Goal: Answer question/provide support: Share knowledge or assist other users

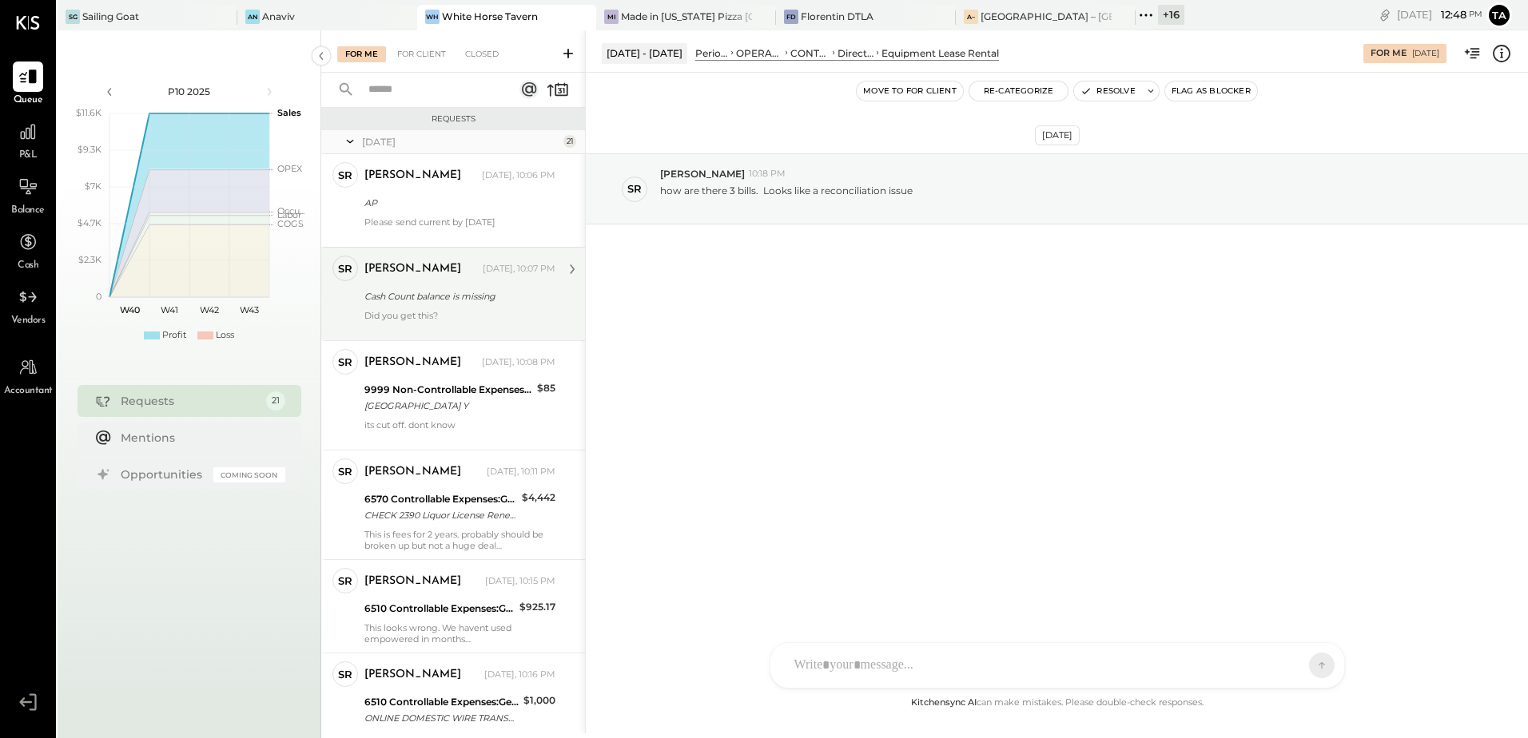
click at [424, 313] on div "Did you get this?" at bounding box center [459, 321] width 191 height 22
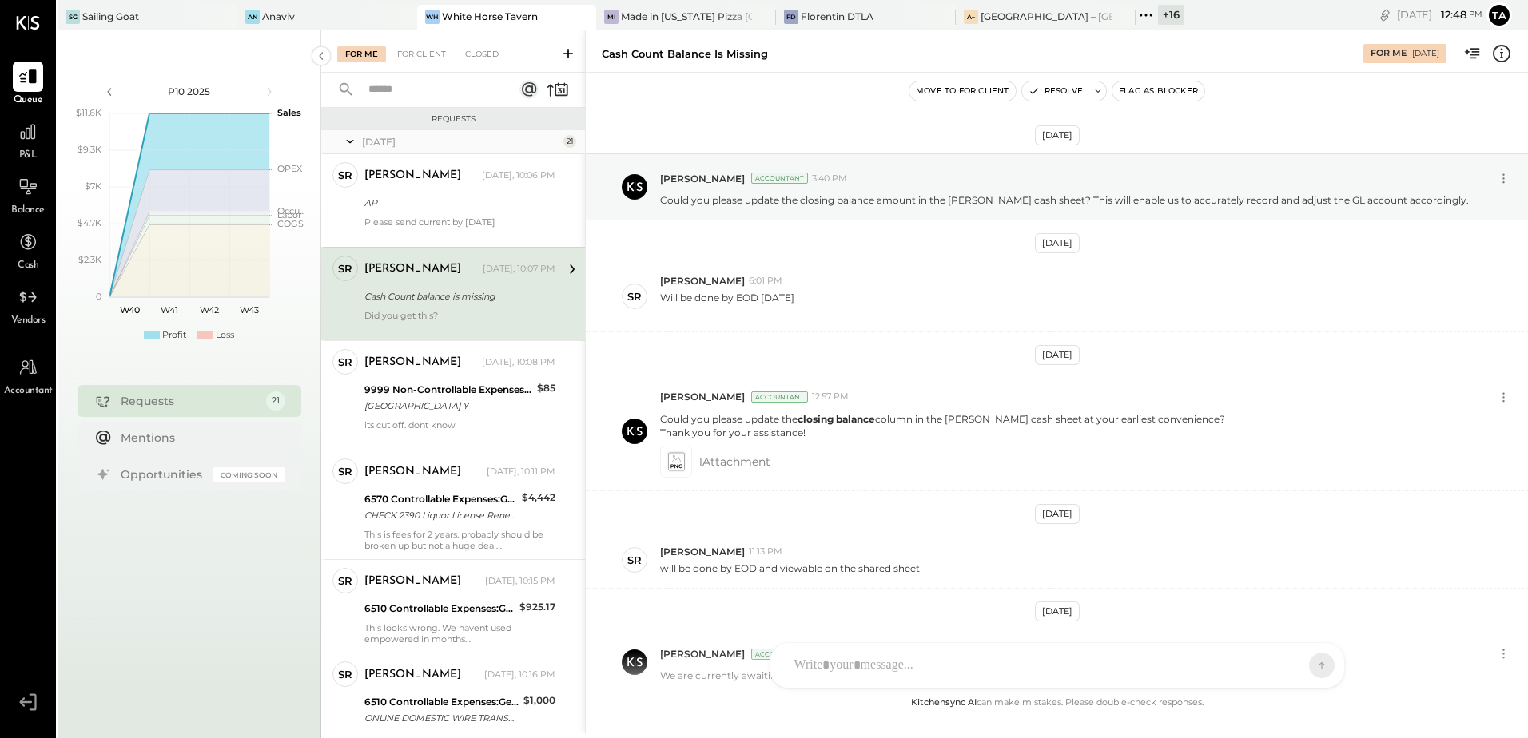
scroll to position [233, 0]
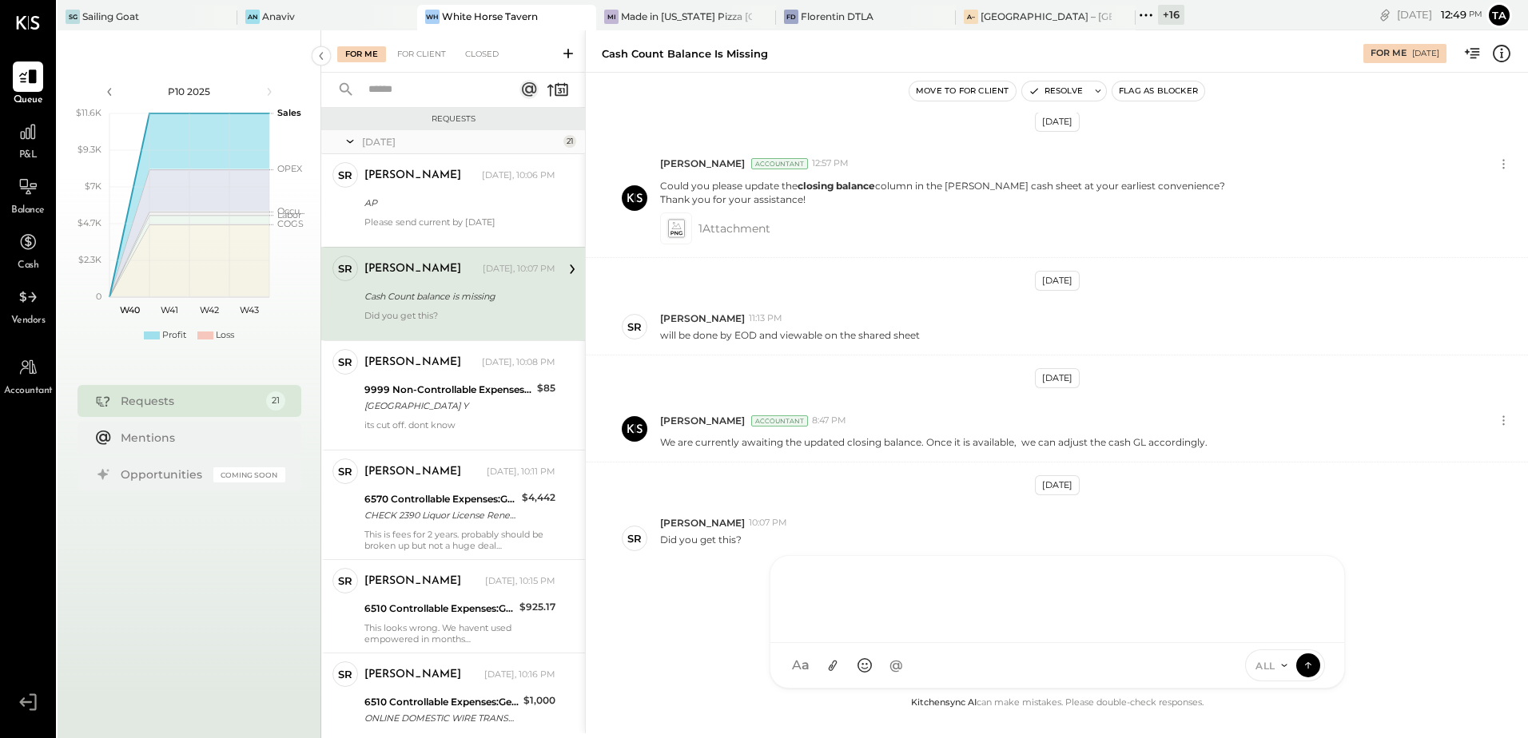
click at [847, 668] on div "SR [PERSON_NAME] RS [PERSON_NAME] [PERSON_NAME] [PERSON_NAME] [PERSON_NAME] UM …" at bounding box center [1056, 621] width 575 height 133
drag, startPoint x: 1315, startPoint y: 578, endPoint x: 1269, endPoint y: 593, distance: 48.5
click at [1313, 578] on icon at bounding box center [1310, 573] width 19 height 19
drag, startPoint x: 1310, startPoint y: 643, endPoint x: 1161, endPoint y: 656, distance: 149.9
click at [1309, 642] on icon at bounding box center [1310, 640] width 19 height 19
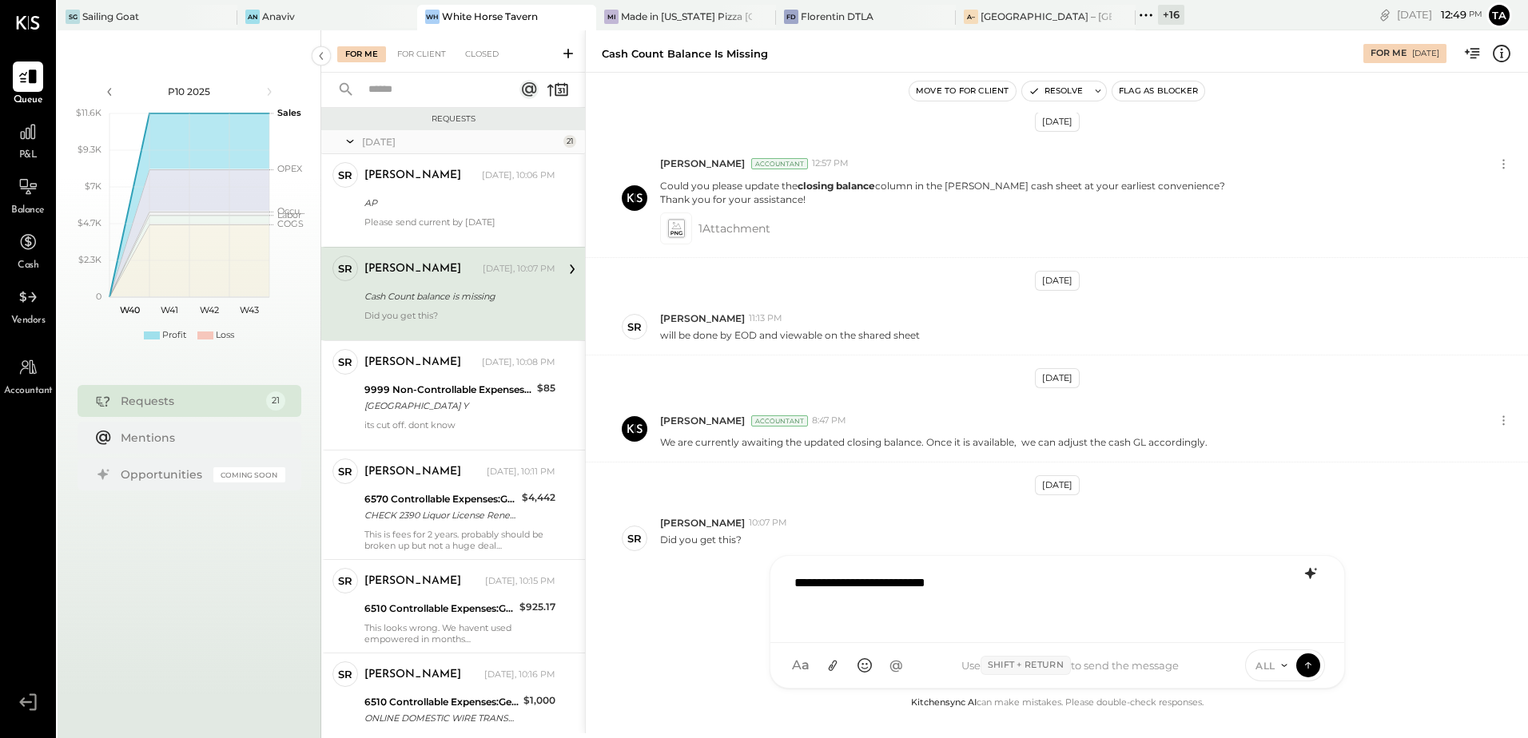
click at [1313, 574] on icon at bounding box center [1309, 573] width 10 height 11
click at [1308, 643] on icon at bounding box center [1310, 640] width 19 height 19
click at [1313, 673] on button at bounding box center [1308, 665] width 24 height 24
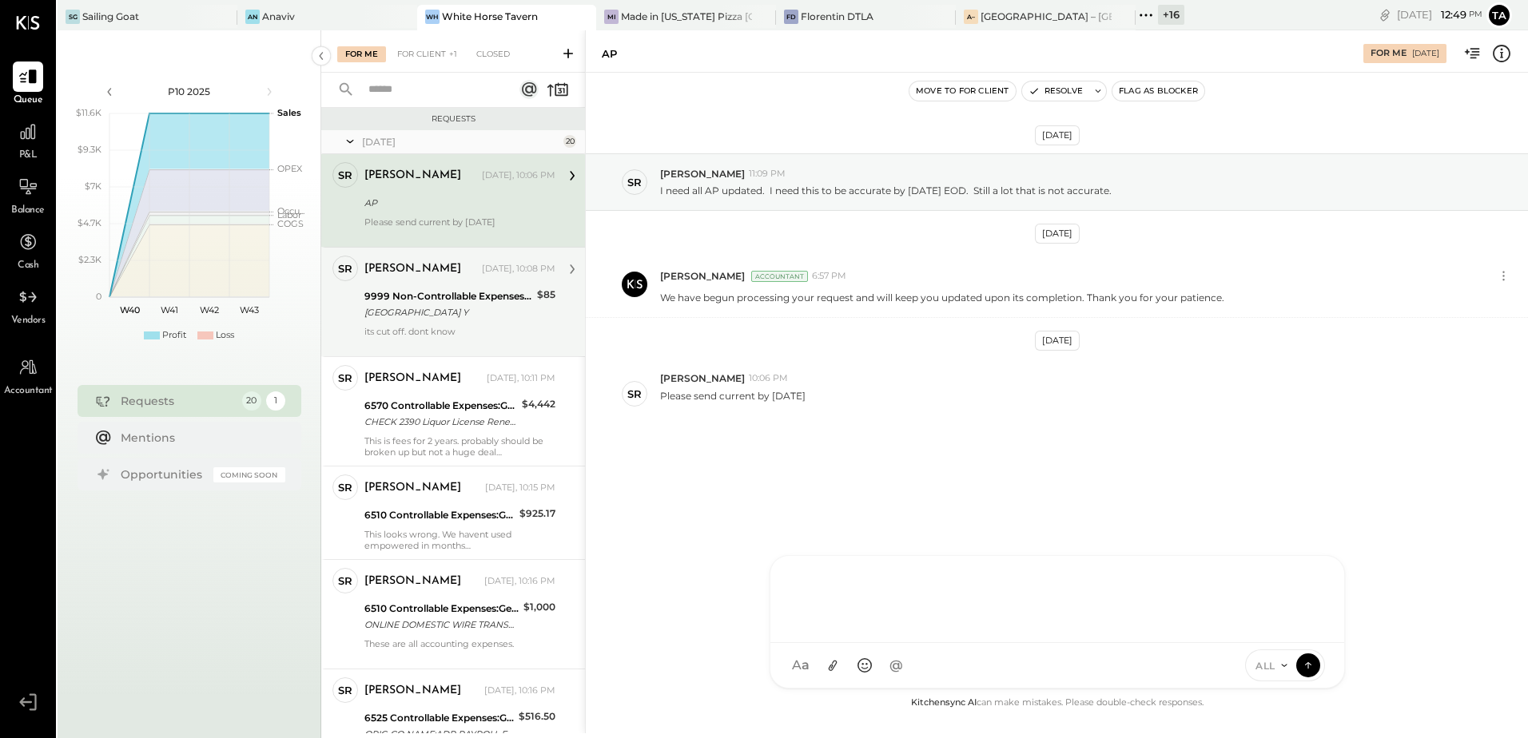
click at [459, 316] on div "[GEOGRAPHIC_DATA] Y" at bounding box center [448, 312] width 168 height 16
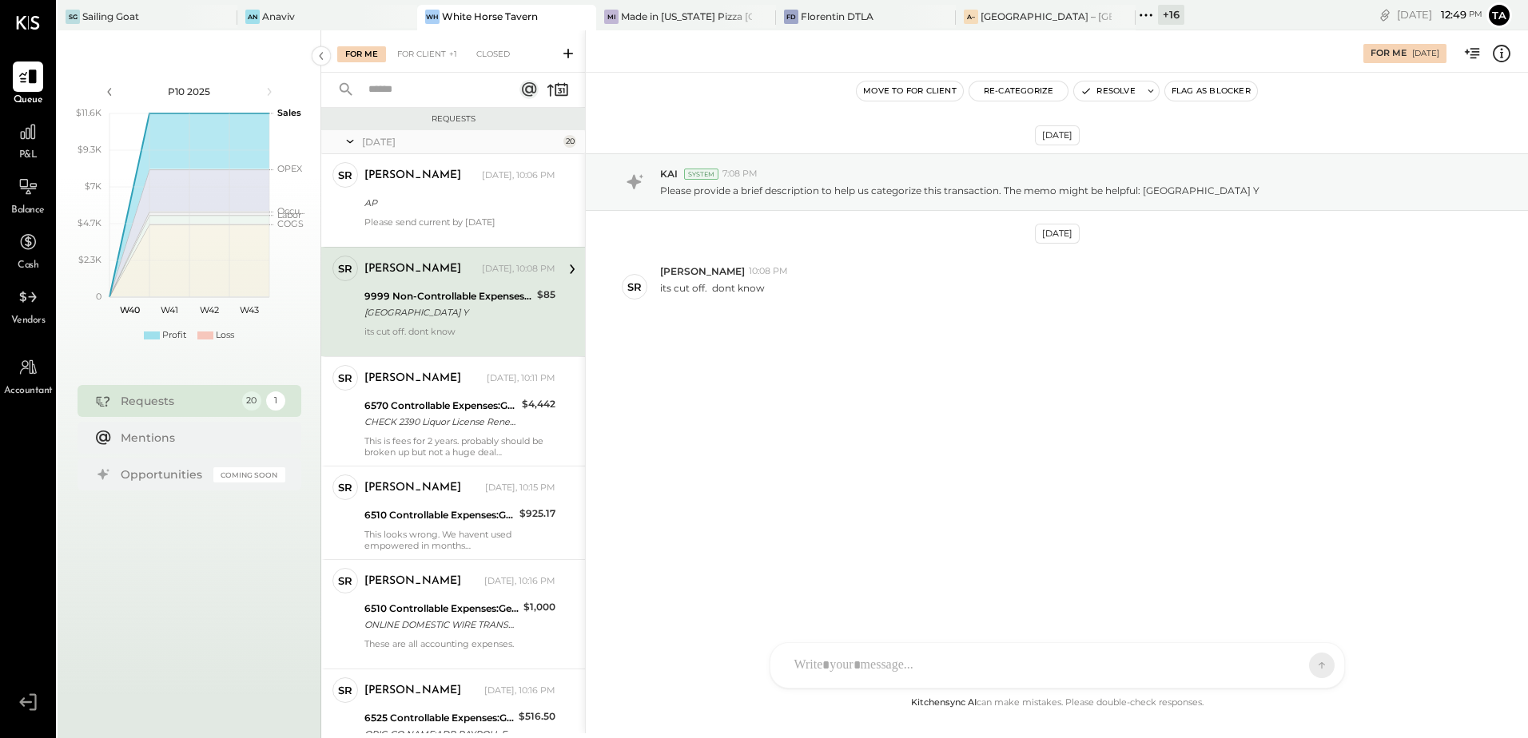
click at [765, 433] on div "[DATE] KAI System 7:08 PM Please provide a brief description to help us categor…" at bounding box center [1057, 277] width 942 height 329
click at [895, 664] on div at bounding box center [1042, 665] width 513 height 35
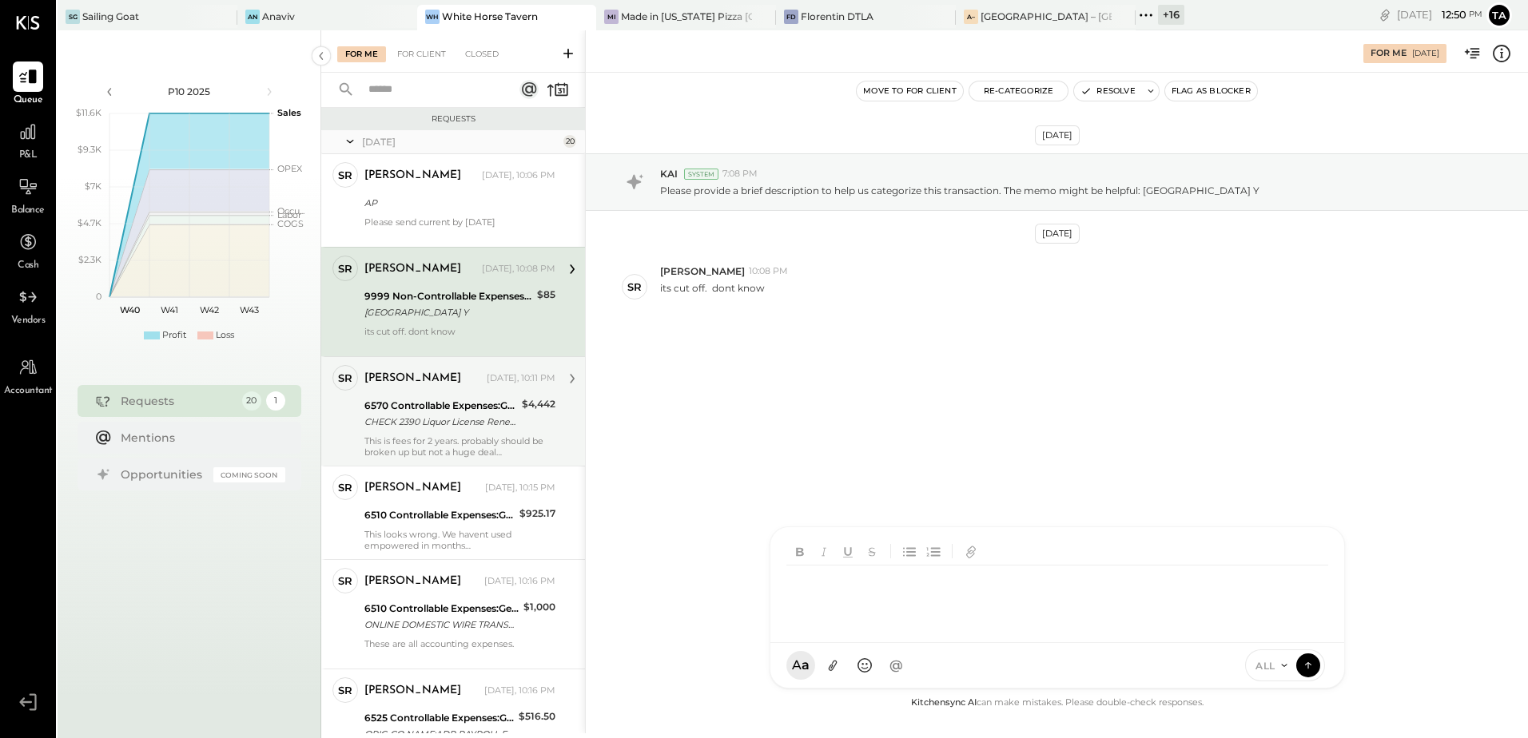
click at [433, 416] on div "CHECK 2390 Liquor License Renewal #1318058" at bounding box center [440, 422] width 153 height 16
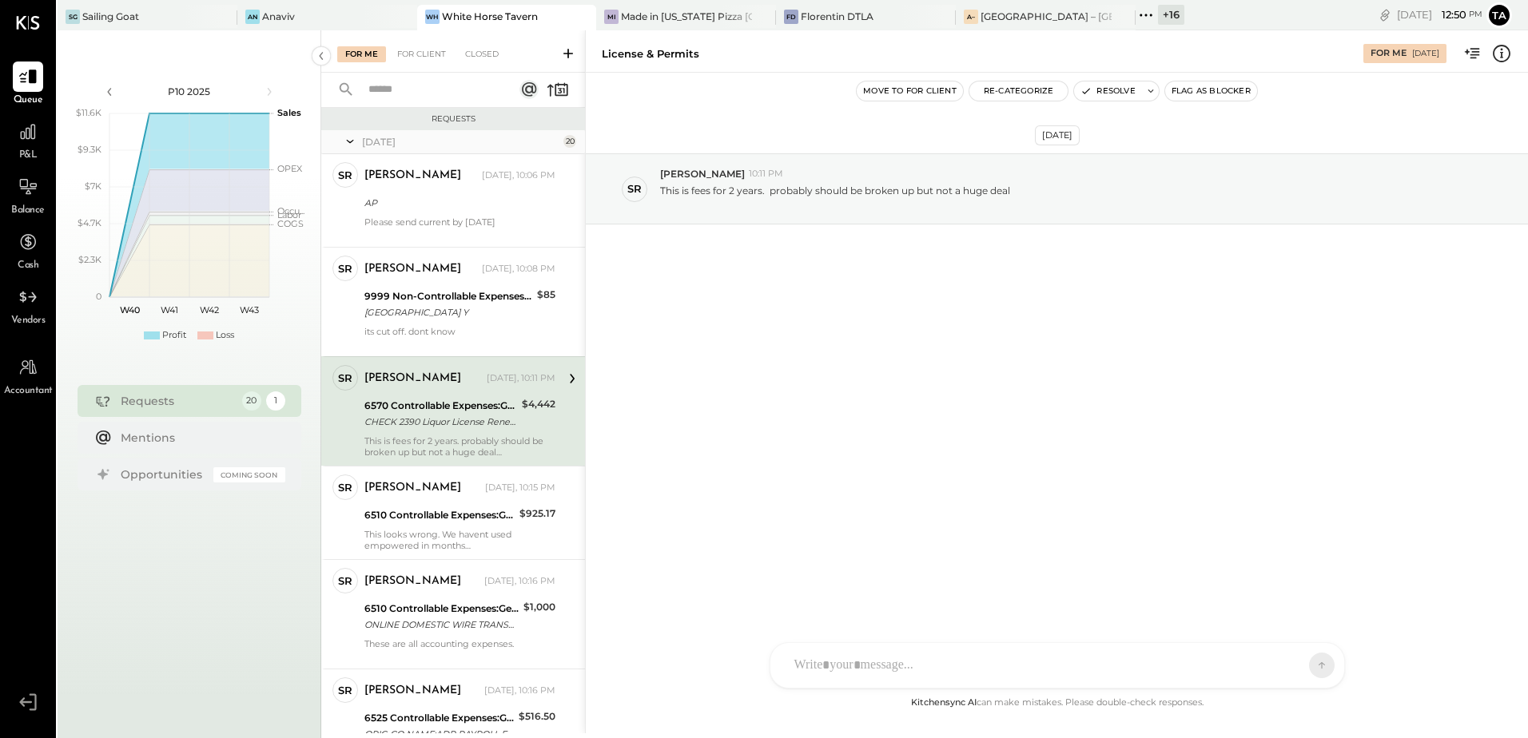
click at [445, 411] on div "6570 Controllable Expenses:General & Administrative Expenses:License & Permits" at bounding box center [440, 406] width 153 height 16
click at [823, 406] on div "[DATE] SR [PERSON_NAME] 10:11 PM This is fees for 2 years. probably should be b…" at bounding box center [1057, 383] width 942 height 621
click at [457, 431] on div "[PERSON_NAME] [DATE], 10:11 PM 6570 Controllable Expenses:General & Administrat…" at bounding box center [459, 411] width 191 height 93
click at [451, 427] on div "CHECK 2390 Liquor License Renewal #1318058" at bounding box center [440, 422] width 153 height 16
click at [447, 450] on div "This is fees for 2 years. probably should be broken up but not a huge deal" at bounding box center [459, 446] width 191 height 22
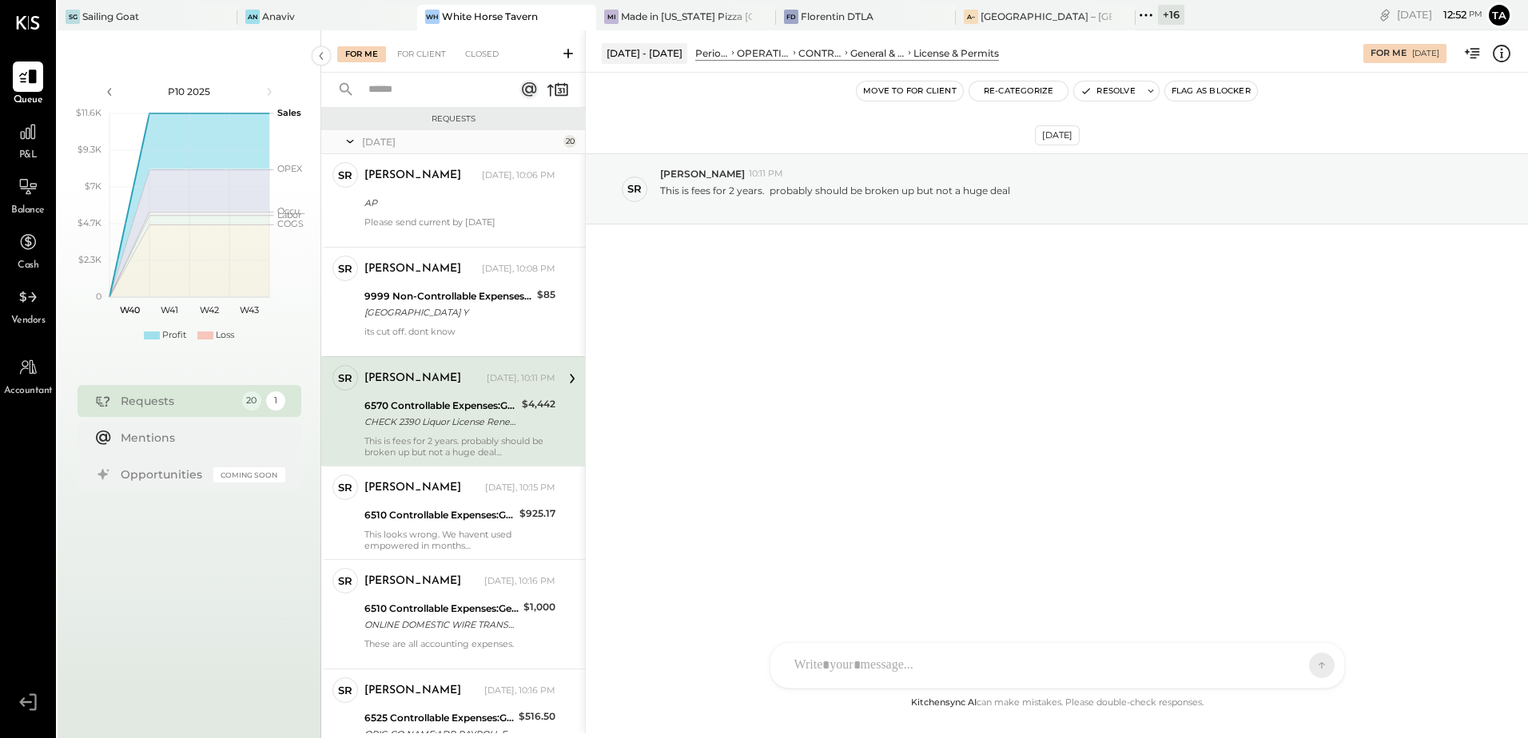
drag, startPoint x: 483, startPoint y: 410, endPoint x: 483, endPoint y: 424, distance: 14.4
click at [483, 410] on div "6570 Controllable Expenses:General & Administrative Expenses:License & Permits" at bounding box center [440, 406] width 153 height 16
click at [440, 402] on div "6570 Controllable Expenses:General & Administrative Expenses:License & Permits" at bounding box center [440, 406] width 153 height 16
click at [1150, 94] on icon at bounding box center [1150, 90] width 11 height 11
click at [1155, 142] on textarea "**********" at bounding box center [1213, 150] width 249 height 42
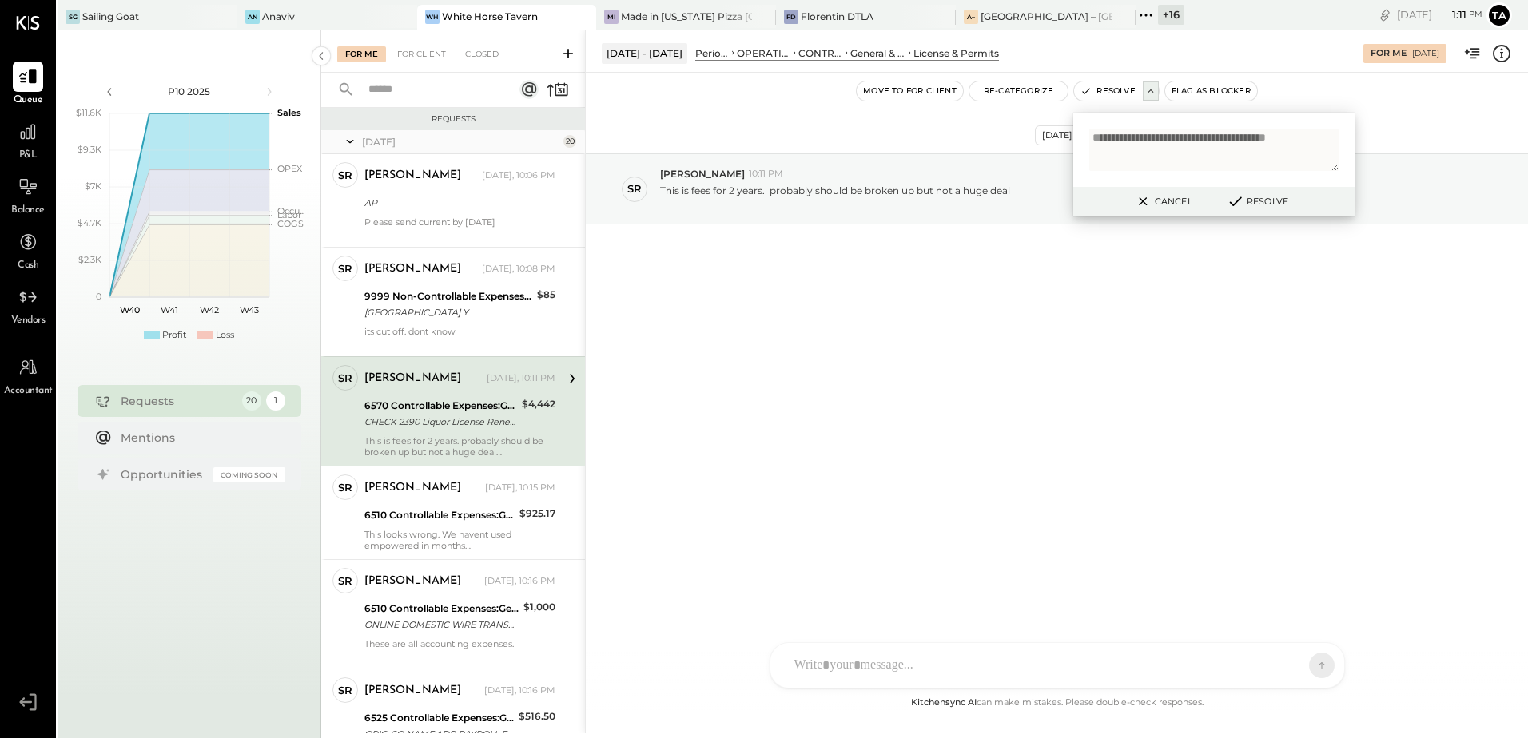
click at [1166, 160] on textarea "**********" at bounding box center [1213, 150] width 249 height 42
type textarea "**********"
click at [1265, 201] on button "Resolve" at bounding box center [1257, 201] width 72 height 19
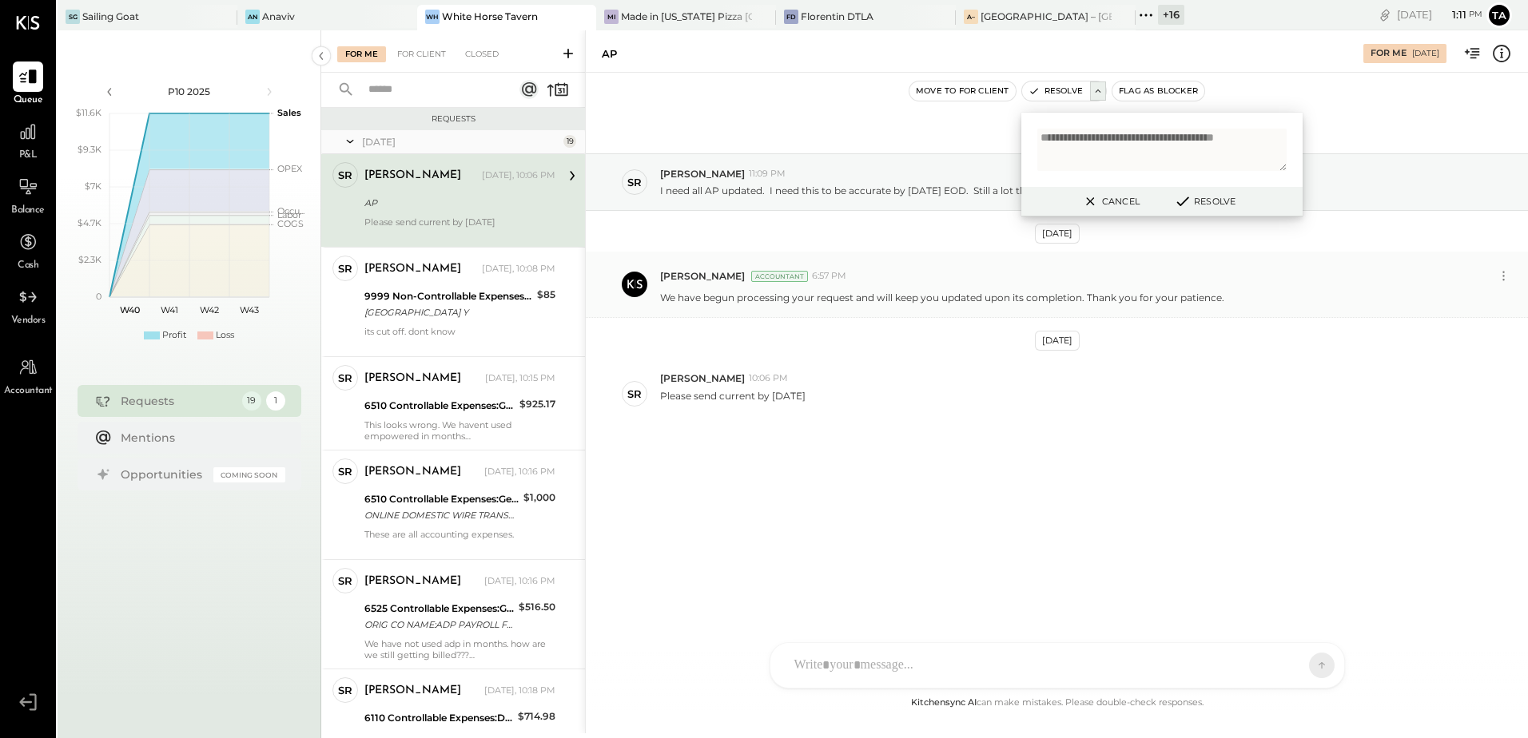
drag, startPoint x: 1128, startPoint y: 205, endPoint x: 1120, endPoint y: 303, distance: 98.6
click at [1127, 206] on button "Cancel" at bounding box center [1109, 201] width 69 height 21
click at [892, 523] on div "[DATE] SR [PERSON_NAME] 11:09 PM I need all AP updated. I need this to be accur…" at bounding box center [1057, 331] width 942 height 436
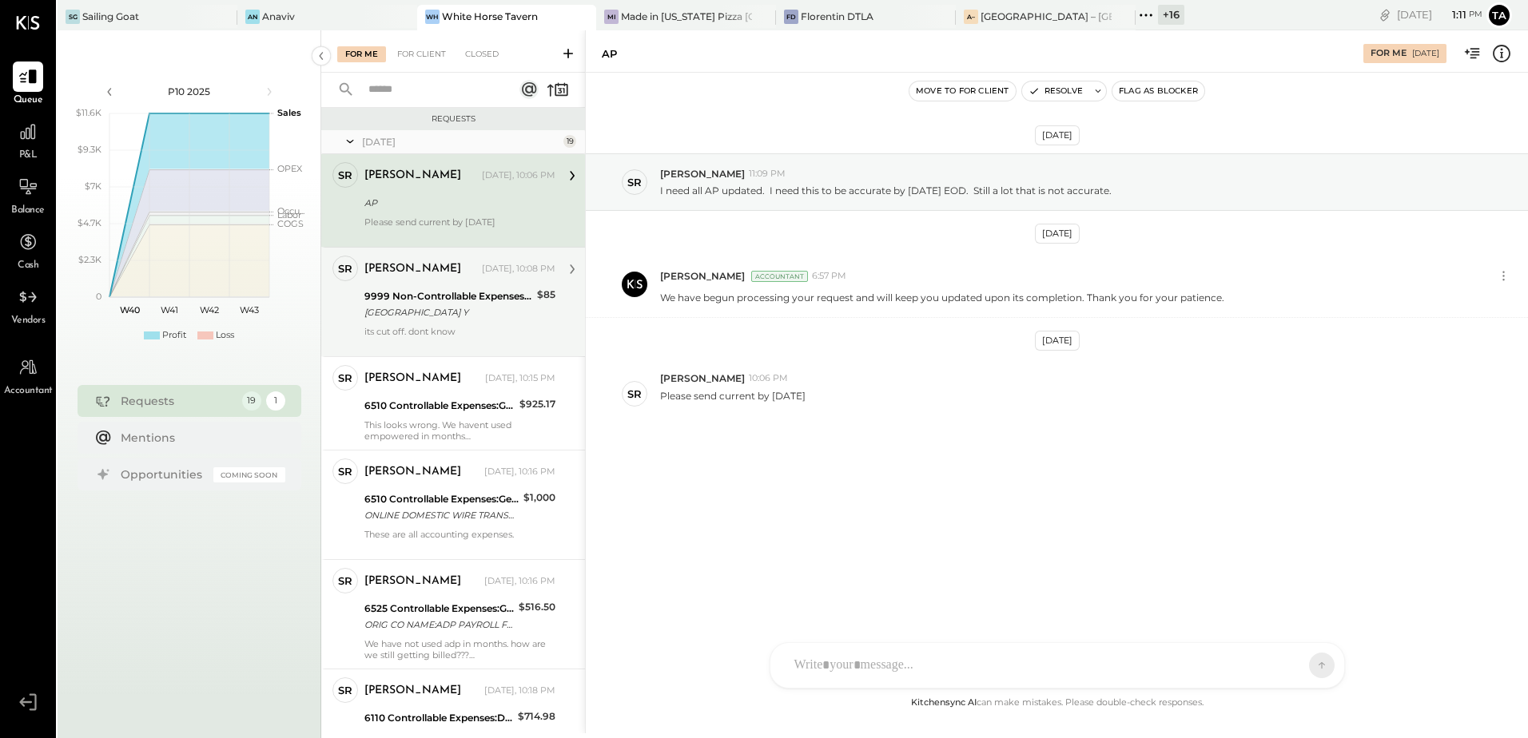
click at [423, 326] on div "its cut off. dont know" at bounding box center [459, 337] width 191 height 22
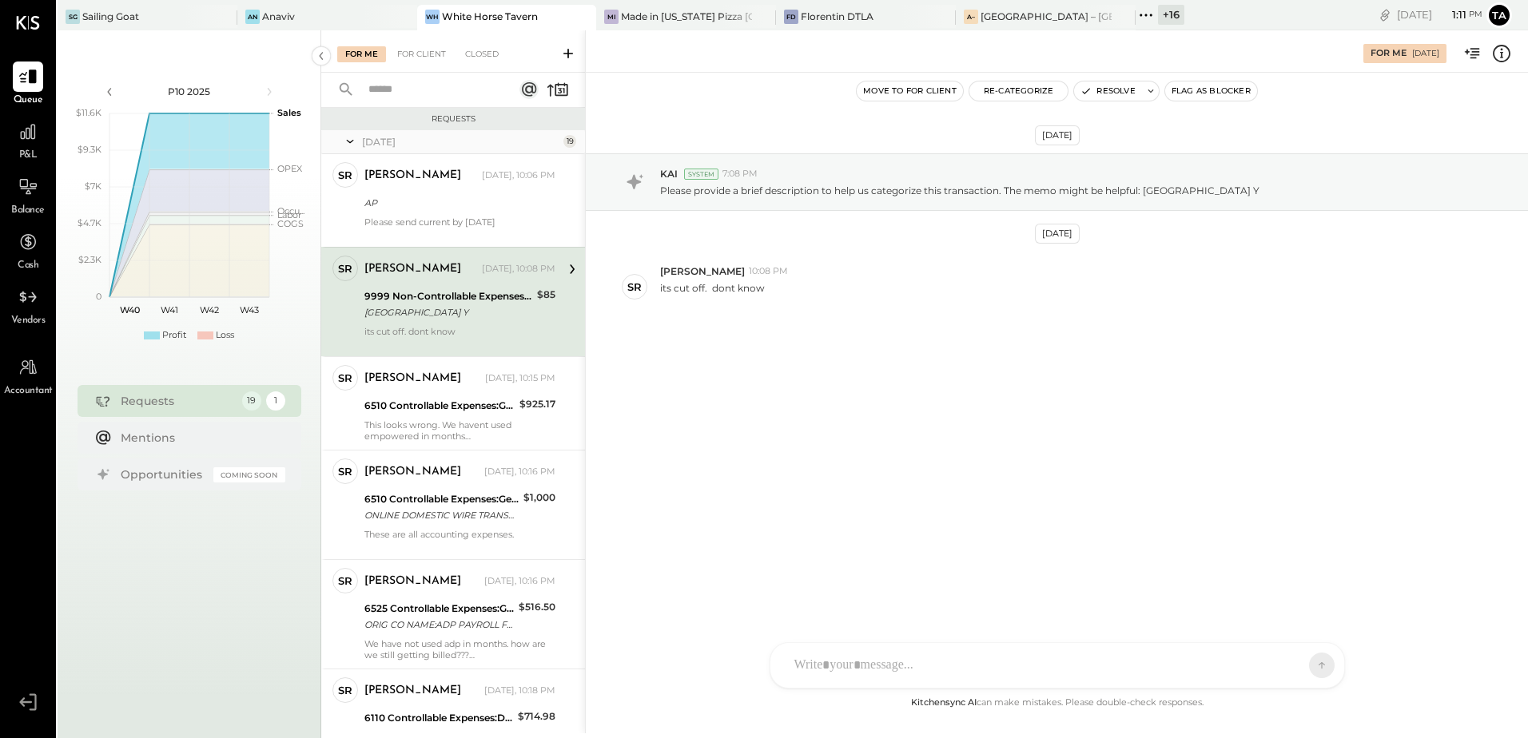
click at [499, 315] on div "[GEOGRAPHIC_DATA] Y" at bounding box center [448, 312] width 168 height 16
click at [1504, 49] on icon at bounding box center [1501, 53] width 21 height 21
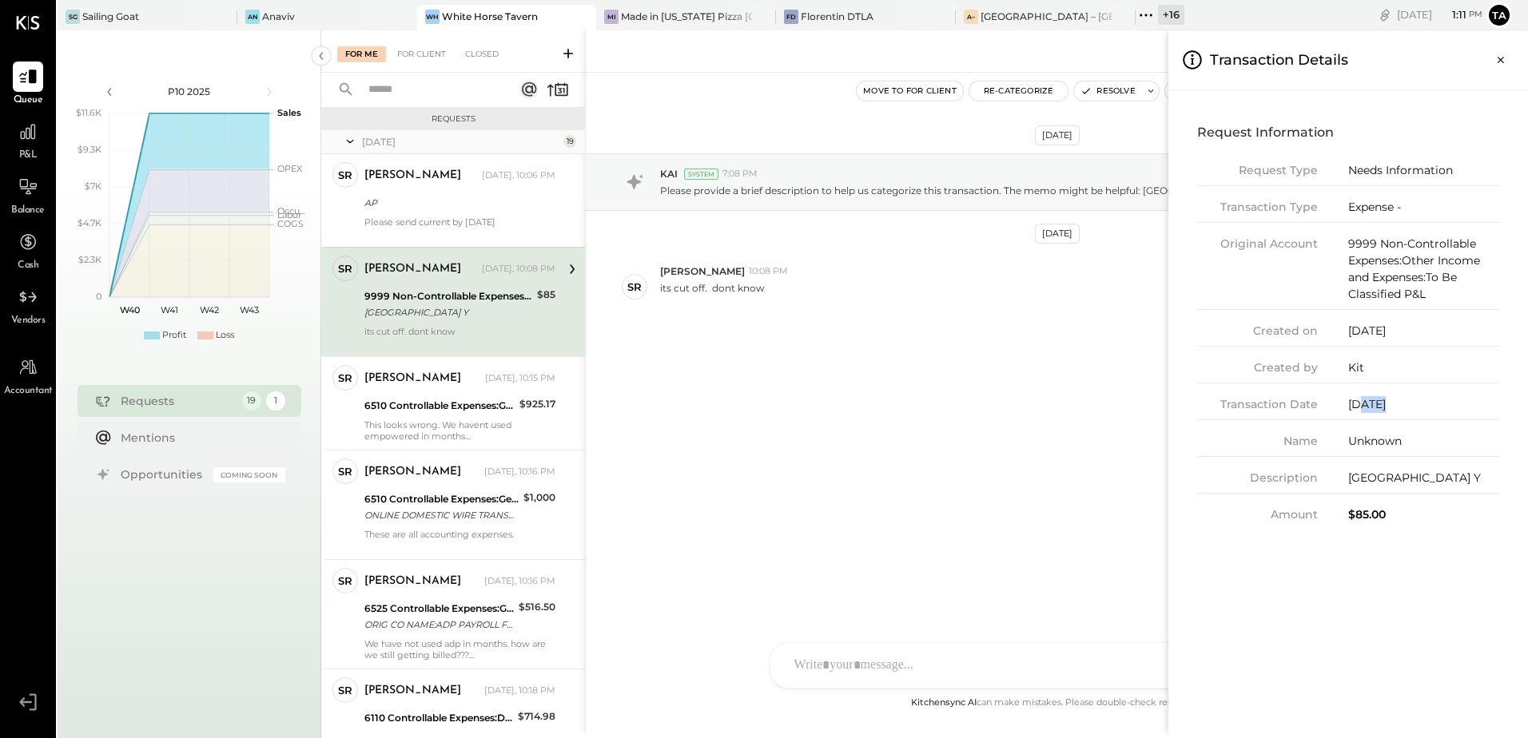
drag, startPoint x: 1361, startPoint y: 404, endPoint x: 1386, endPoint y: 404, distance: 25.6
click at [1386, 404] on div "[DATE]" at bounding box center [1423, 404] width 151 height 17
drag, startPoint x: 1387, startPoint y: 642, endPoint x: 1452, endPoint y: 285, distance: 363.1
click at [1387, 642] on div "Request Information Request Type Needs Information Transaction Type Expense - O…" at bounding box center [1348, 411] width 360 height 643
drag, startPoint x: 1500, startPoint y: 55, endPoint x: 1214, endPoint y: 214, distance: 326.5
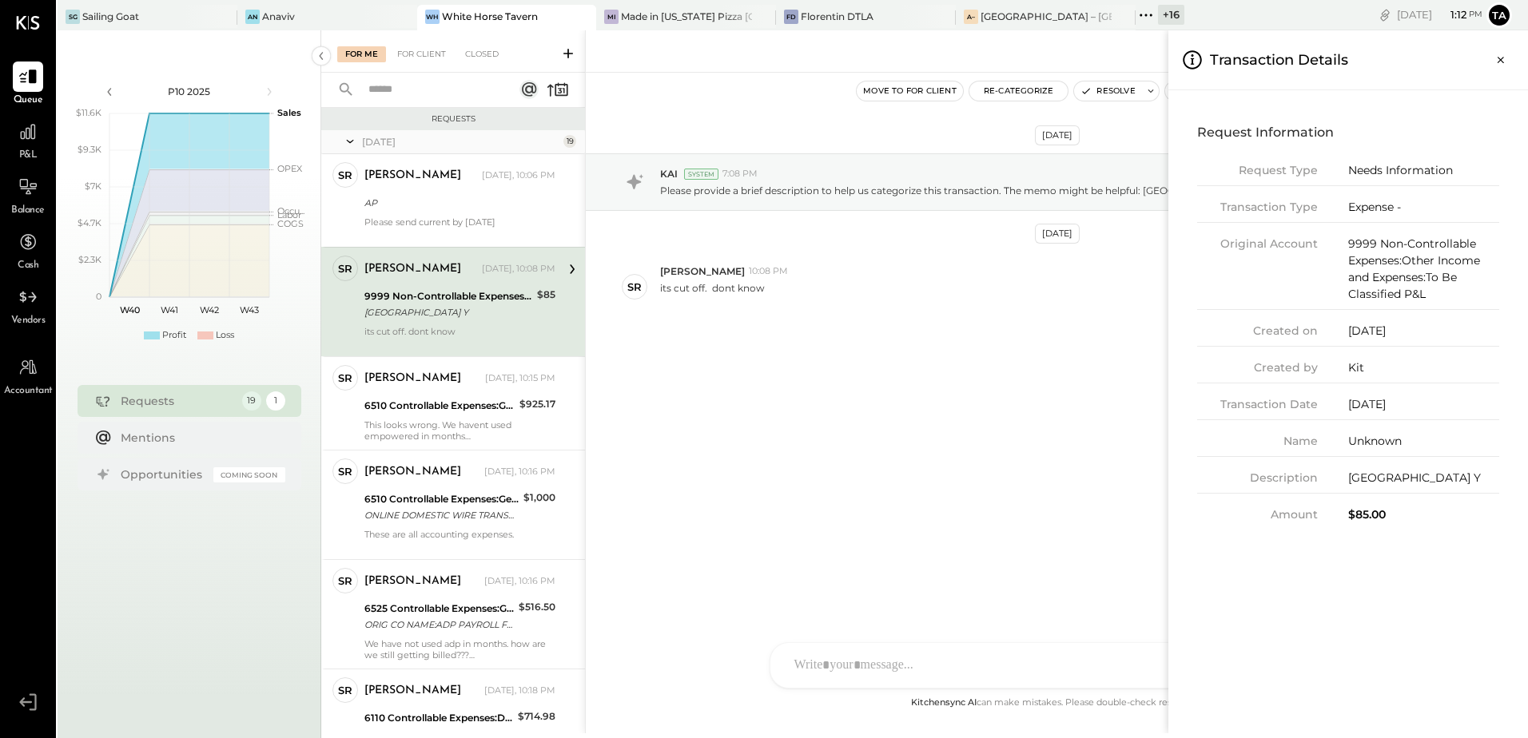
click at [1500, 56] on icon "Close panel" at bounding box center [1500, 60] width 16 height 16
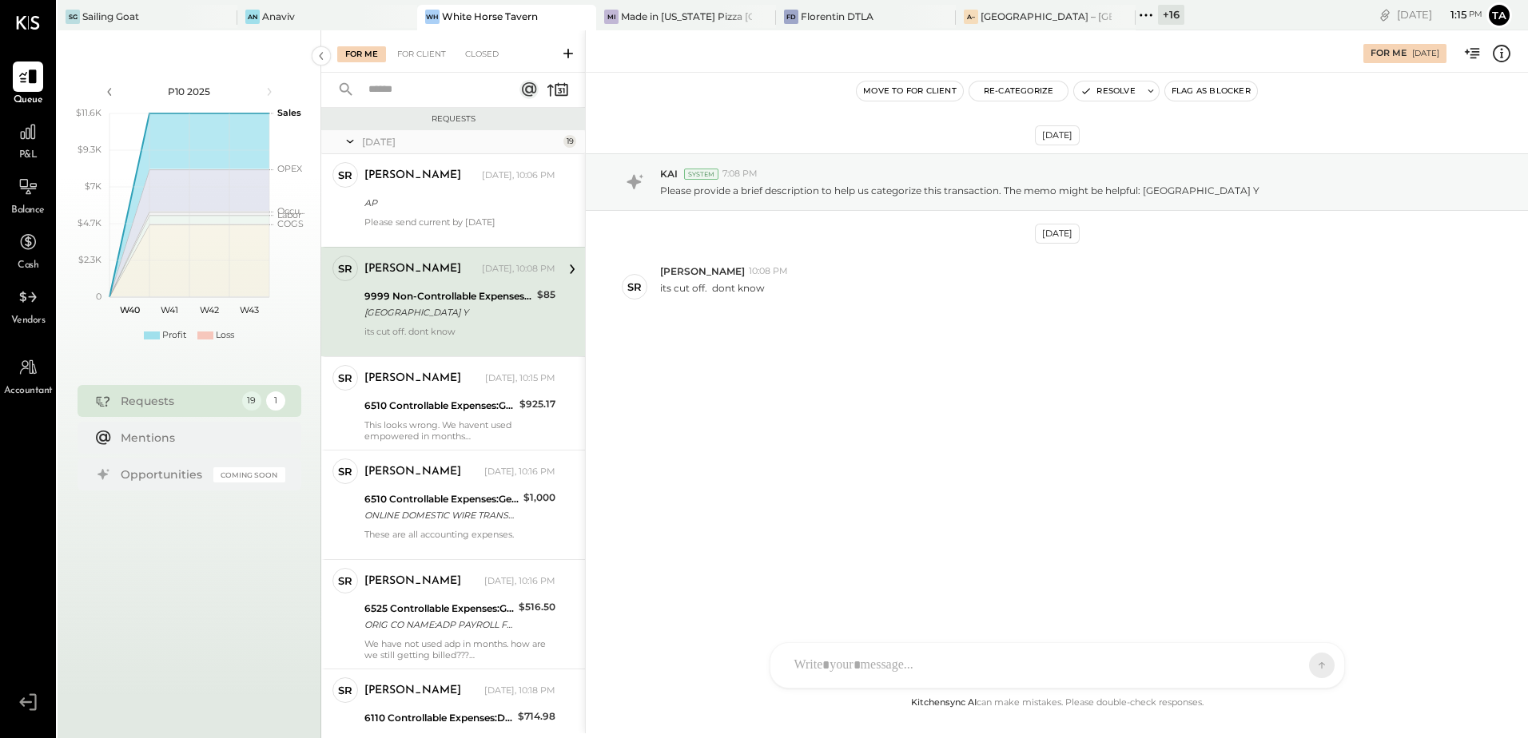
click at [483, 323] on div "[PERSON_NAME] [DATE], 10:08 PM 9999 Non-Controllable Expenses:Other Income and …" at bounding box center [459, 302] width 191 height 93
click at [1497, 58] on icon at bounding box center [1501, 53] width 21 height 21
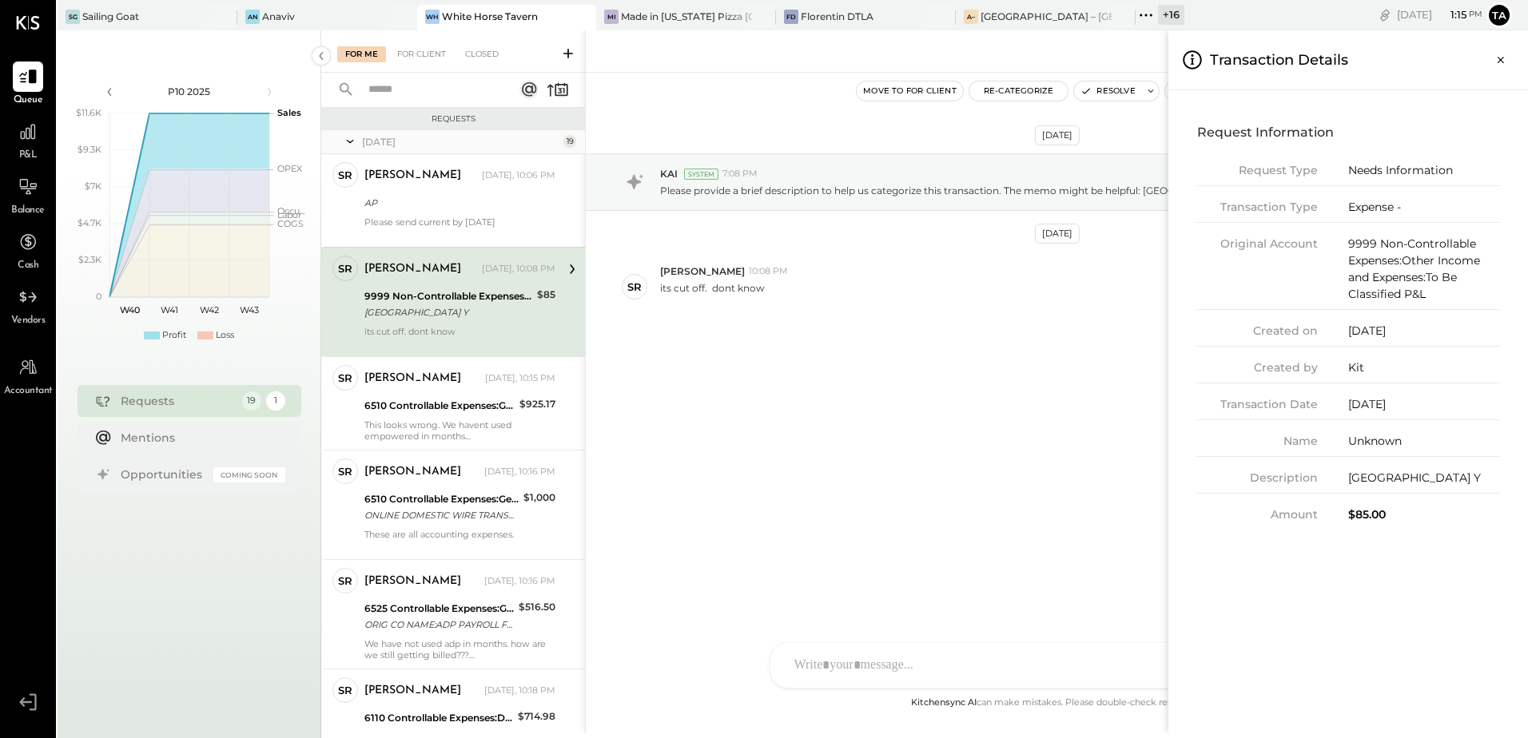
click at [1384, 412] on div "[DATE]" at bounding box center [1423, 404] width 151 height 17
drag, startPoint x: 1317, startPoint y: 602, endPoint x: 1018, endPoint y: 435, distance: 343.0
click at [1318, 602] on div "Request Information Request Type Needs Information Transaction Type Expense - O…" at bounding box center [1348, 411] width 360 height 643
click at [1497, 68] on button "Close panel" at bounding box center [1500, 60] width 29 height 29
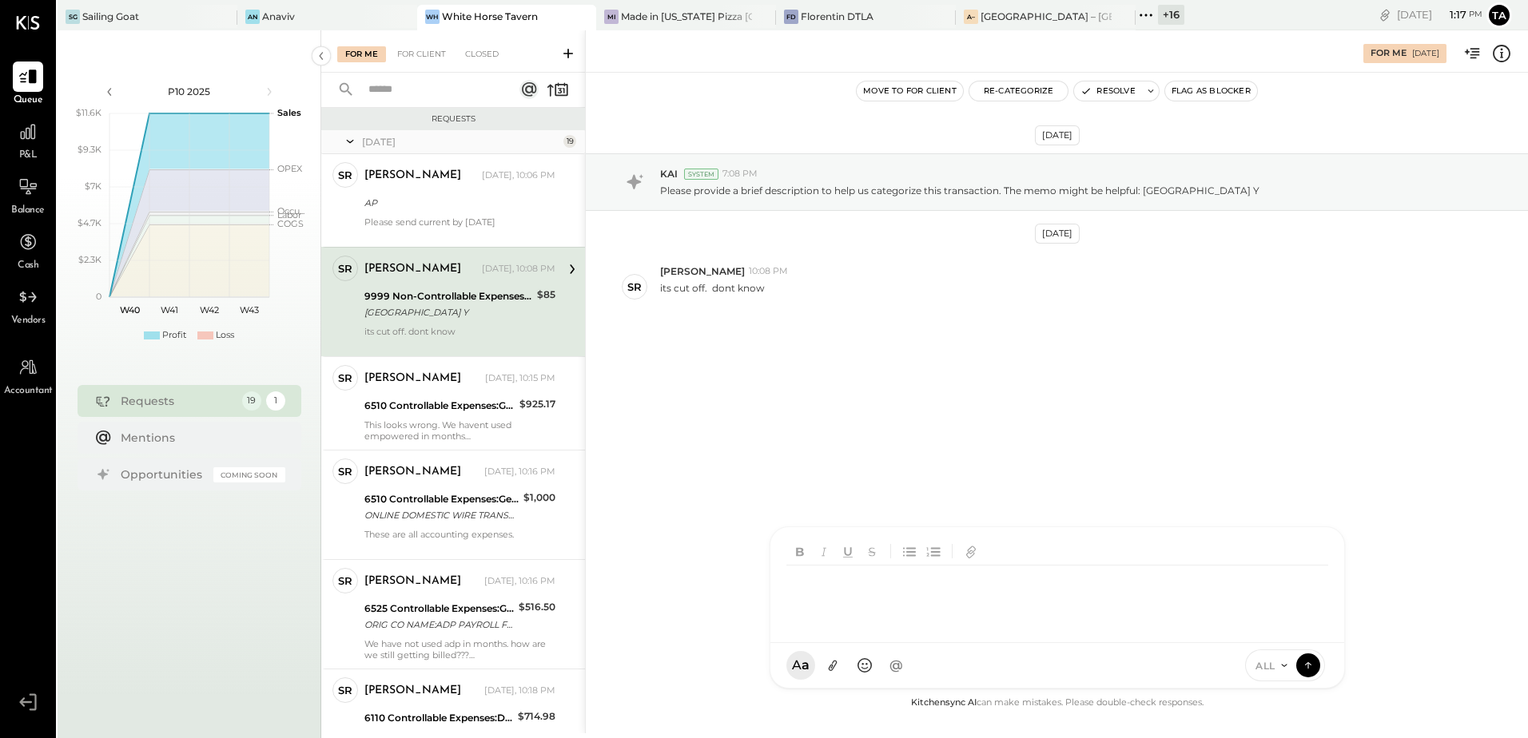
click at [963, 630] on div at bounding box center [1060, 598] width 548 height 64
click at [830, 674] on button at bounding box center [832, 665] width 30 height 30
click at [916, 534] on div at bounding box center [1057, 538] width 542 height 64
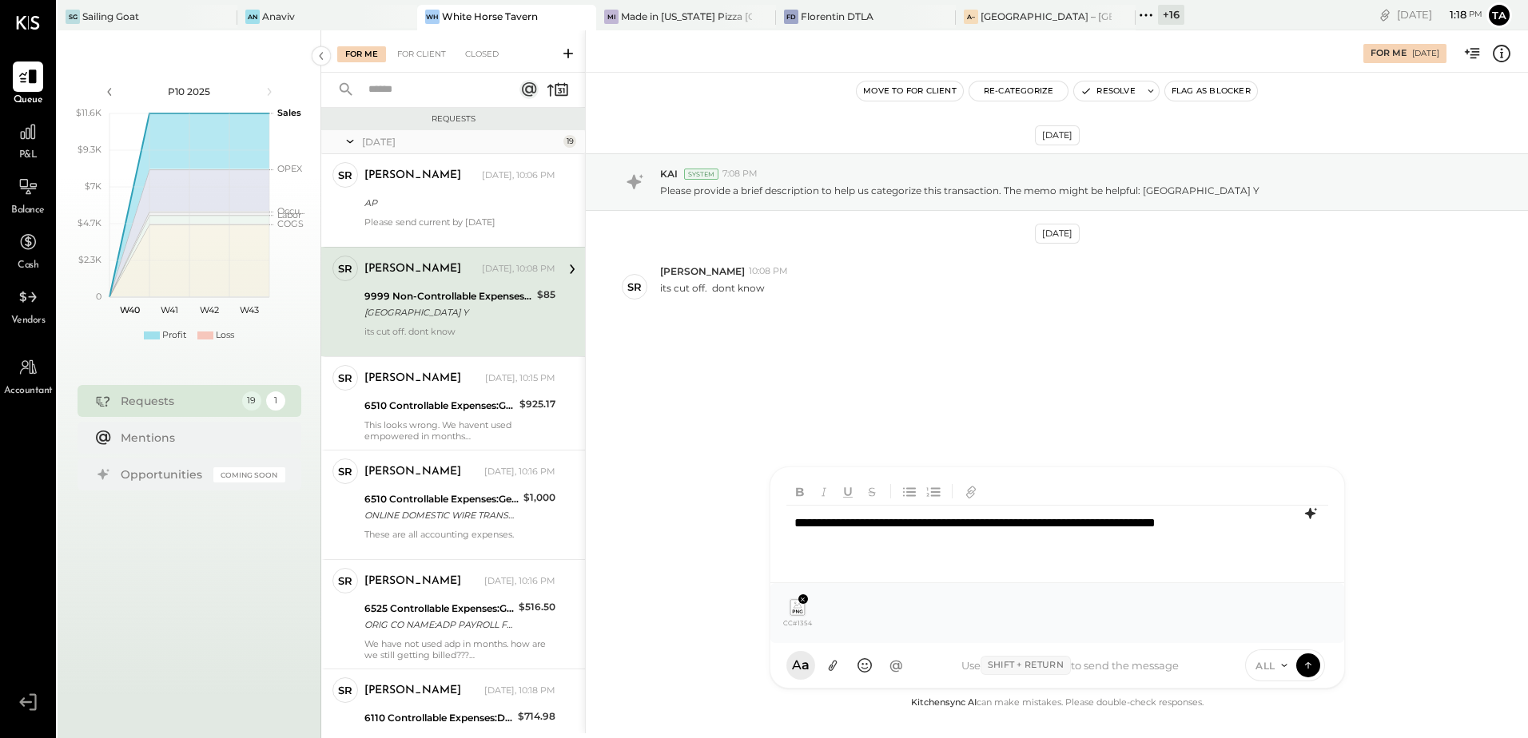
click at [1309, 514] on icon at bounding box center [1309, 513] width 10 height 11
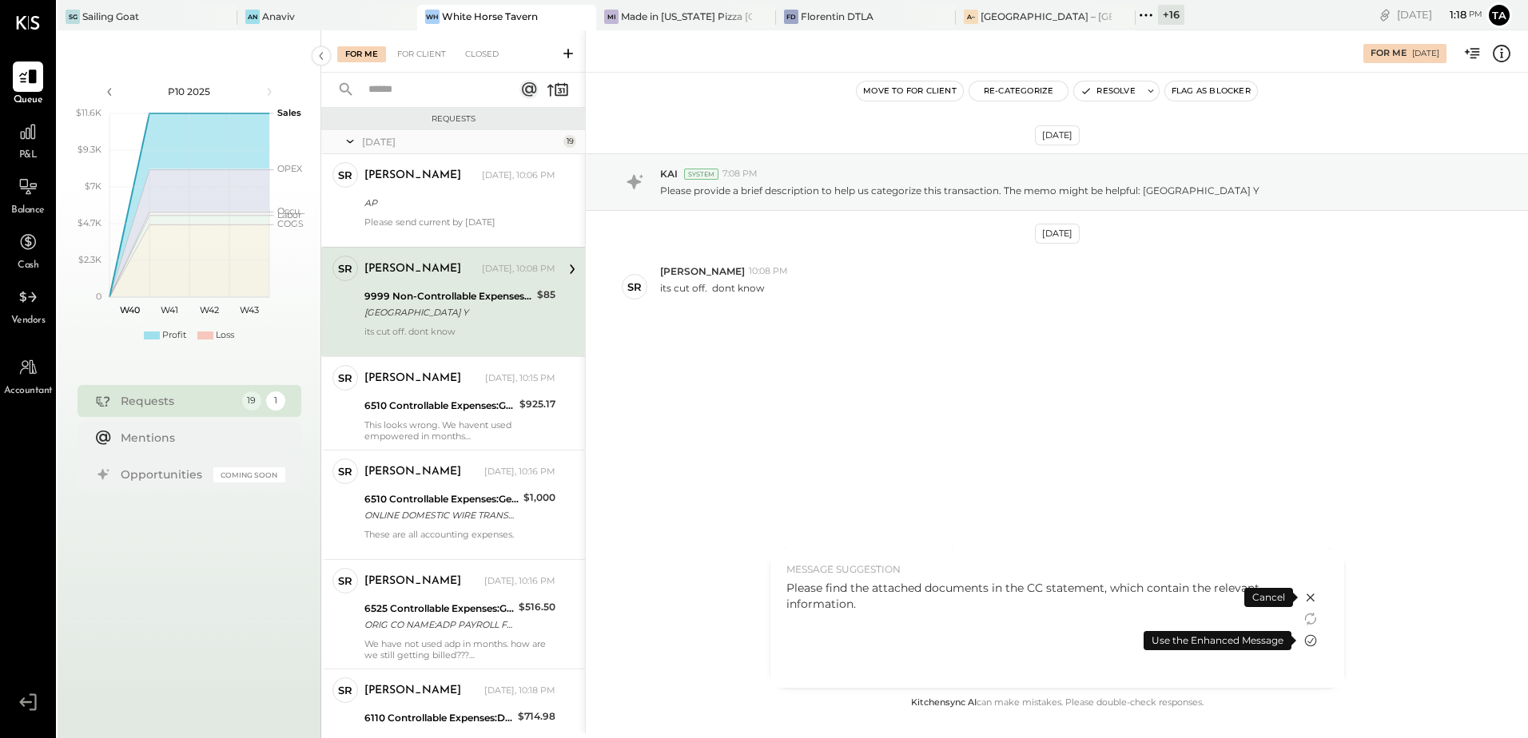
click at [1312, 642] on icon at bounding box center [1310, 640] width 19 height 19
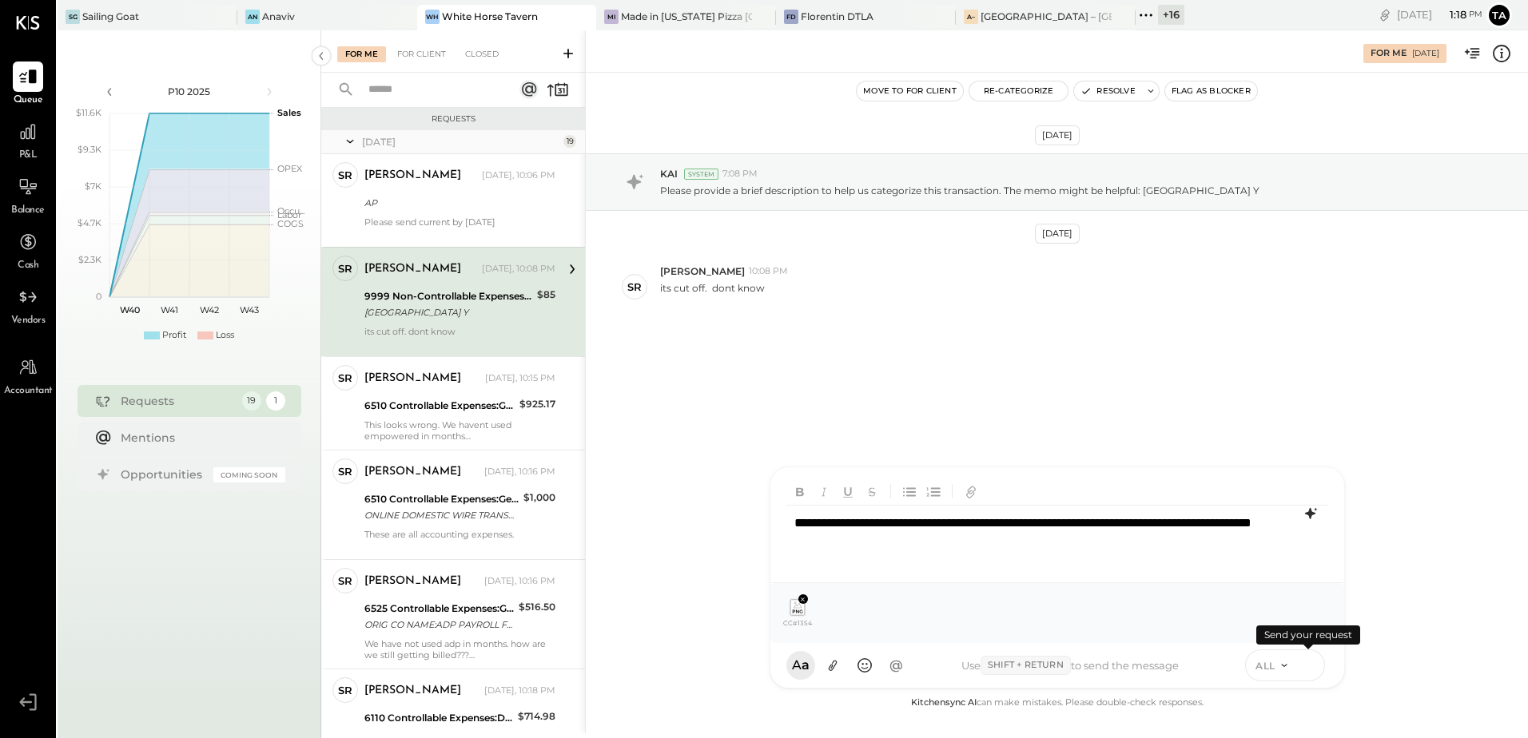
click at [1310, 667] on icon at bounding box center [1308, 665] width 14 height 16
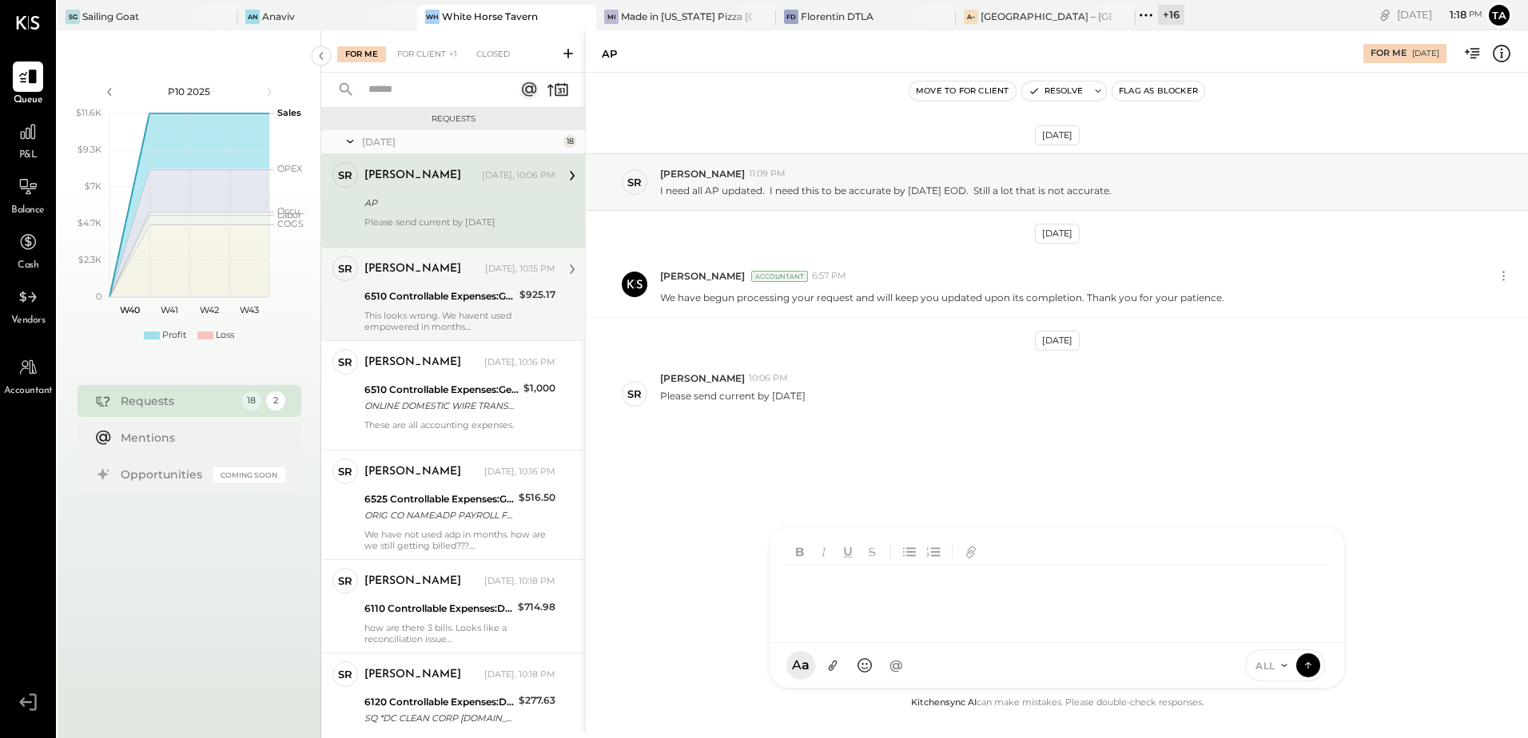
click at [423, 292] on div "6510 Controllable Expenses:General & Administrative Expenses:Consulting" at bounding box center [439, 296] width 150 height 16
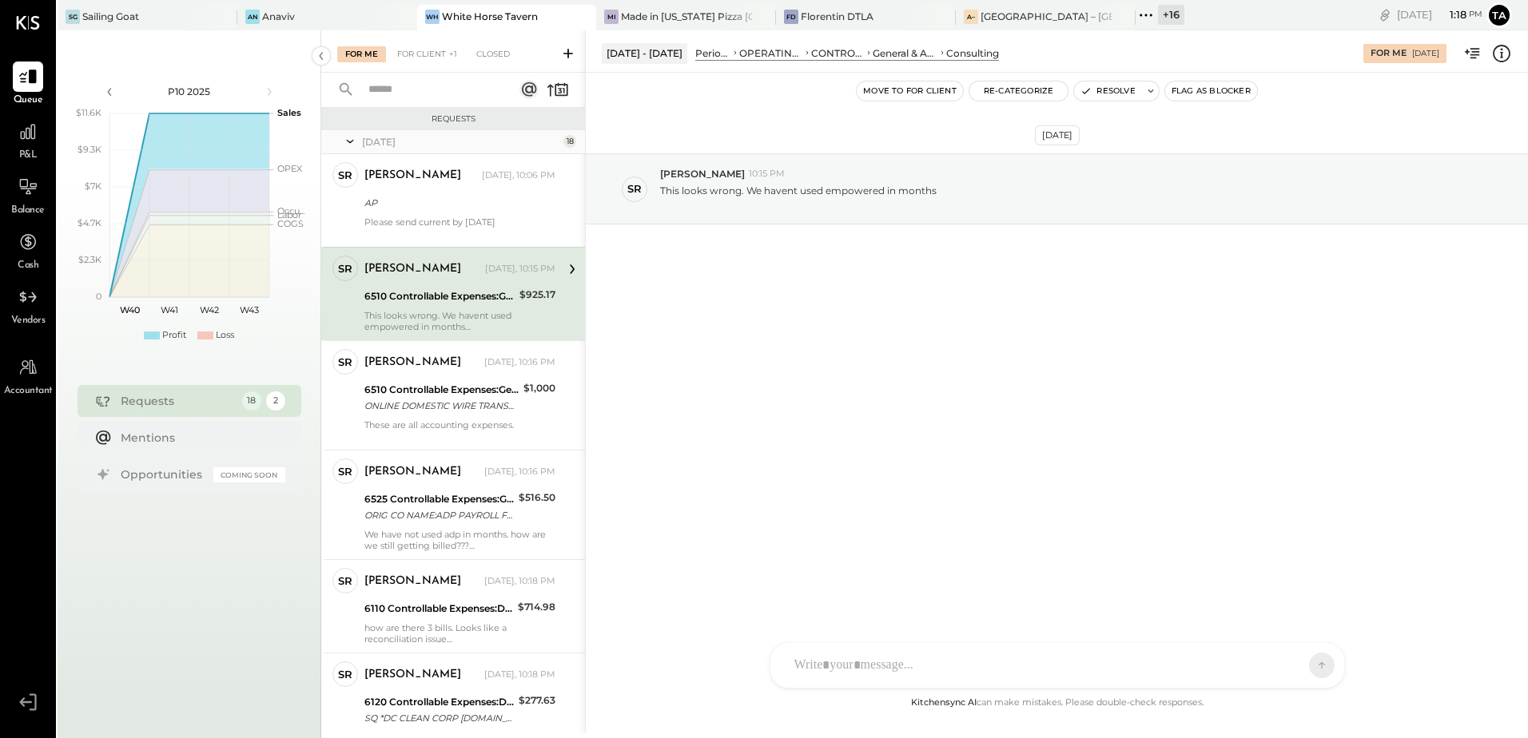
click at [839, 352] on div "[DATE] SR [PERSON_NAME] 10:15 PM This looks wrong. We havent used empowered in …" at bounding box center [1057, 383] width 942 height 621
click at [1500, 59] on icon at bounding box center [1501, 53] width 21 height 21
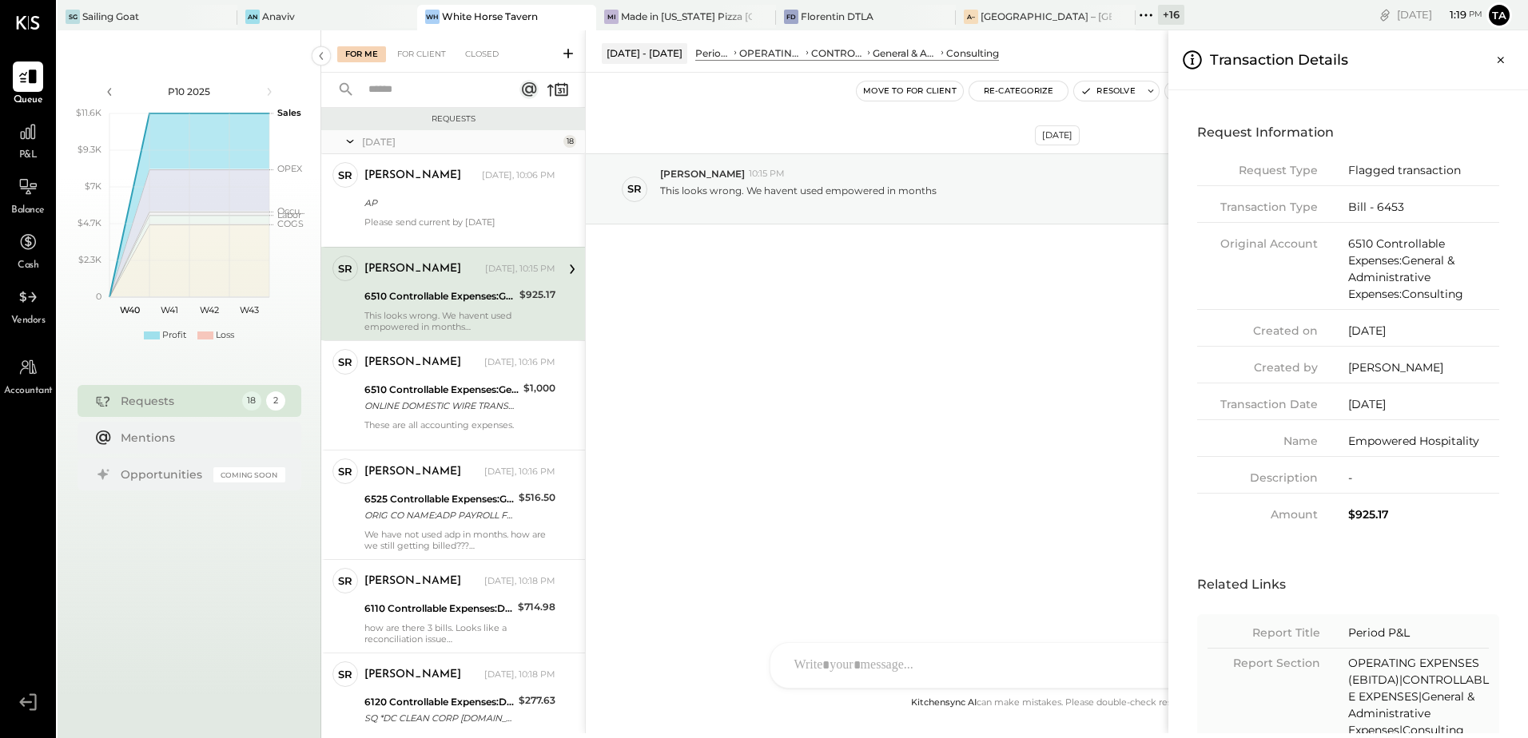
drag, startPoint x: 1498, startPoint y: 66, endPoint x: 1525, endPoint y: 121, distance: 61.5
click at [1498, 66] on icon "Close panel" at bounding box center [1500, 60] width 16 height 16
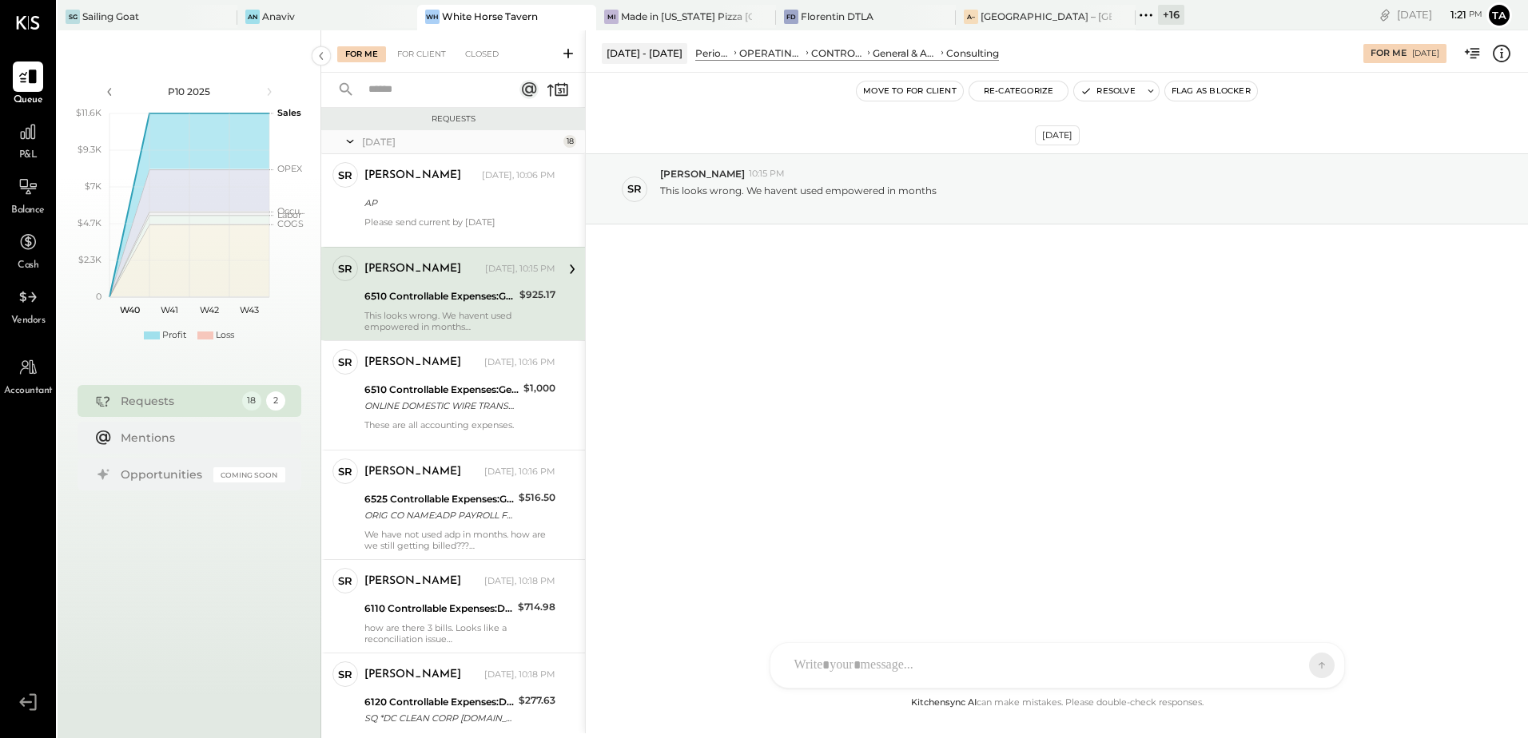
click at [453, 312] on div "This looks wrong. We havent used empowered in months" at bounding box center [459, 321] width 191 height 22
drag, startPoint x: 879, startPoint y: 660, endPoint x: 879, endPoint y: 650, distance: 10.4
click at [879, 660] on div at bounding box center [1042, 665] width 513 height 35
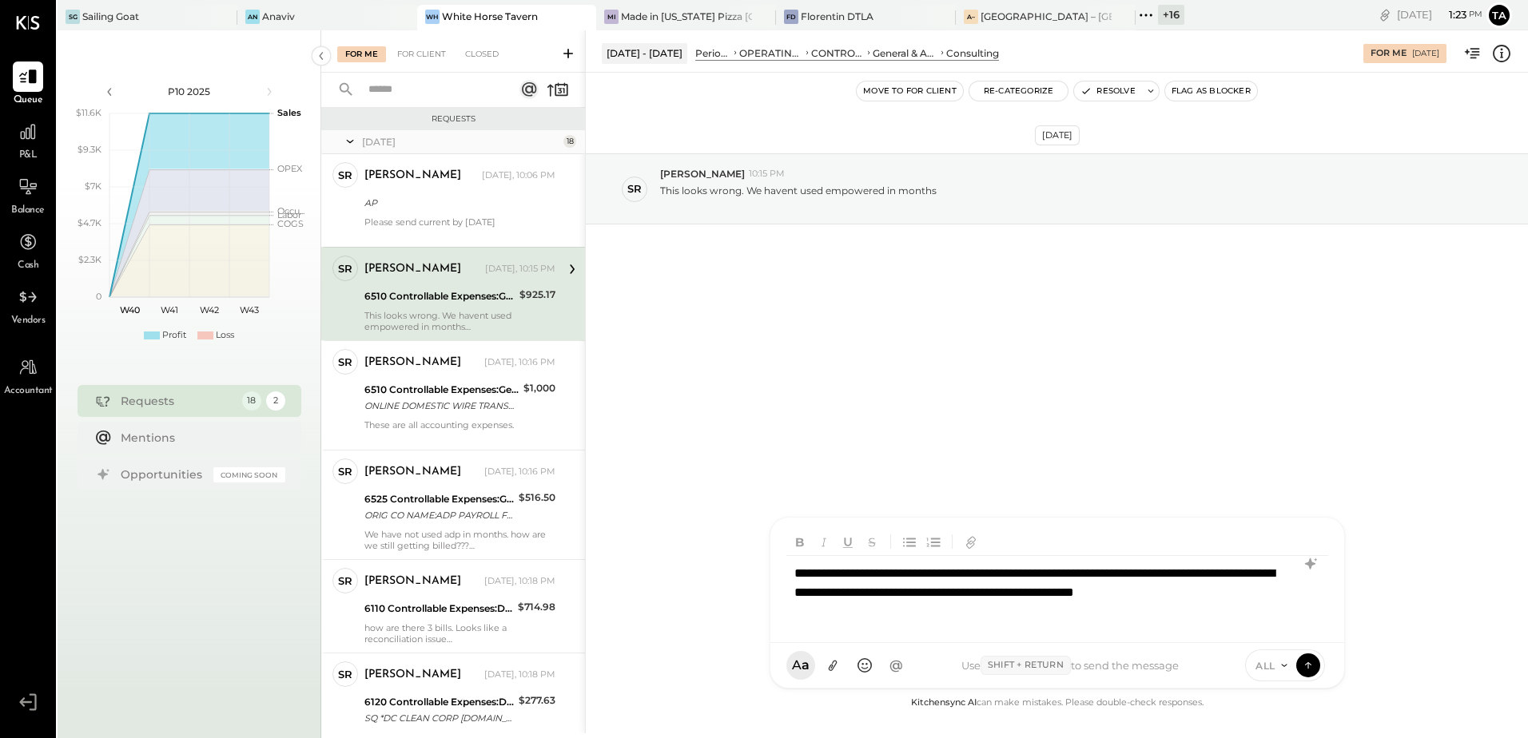
click at [833, 591] on div "**********" at bounding box center [1057, 593] width 542 height 74
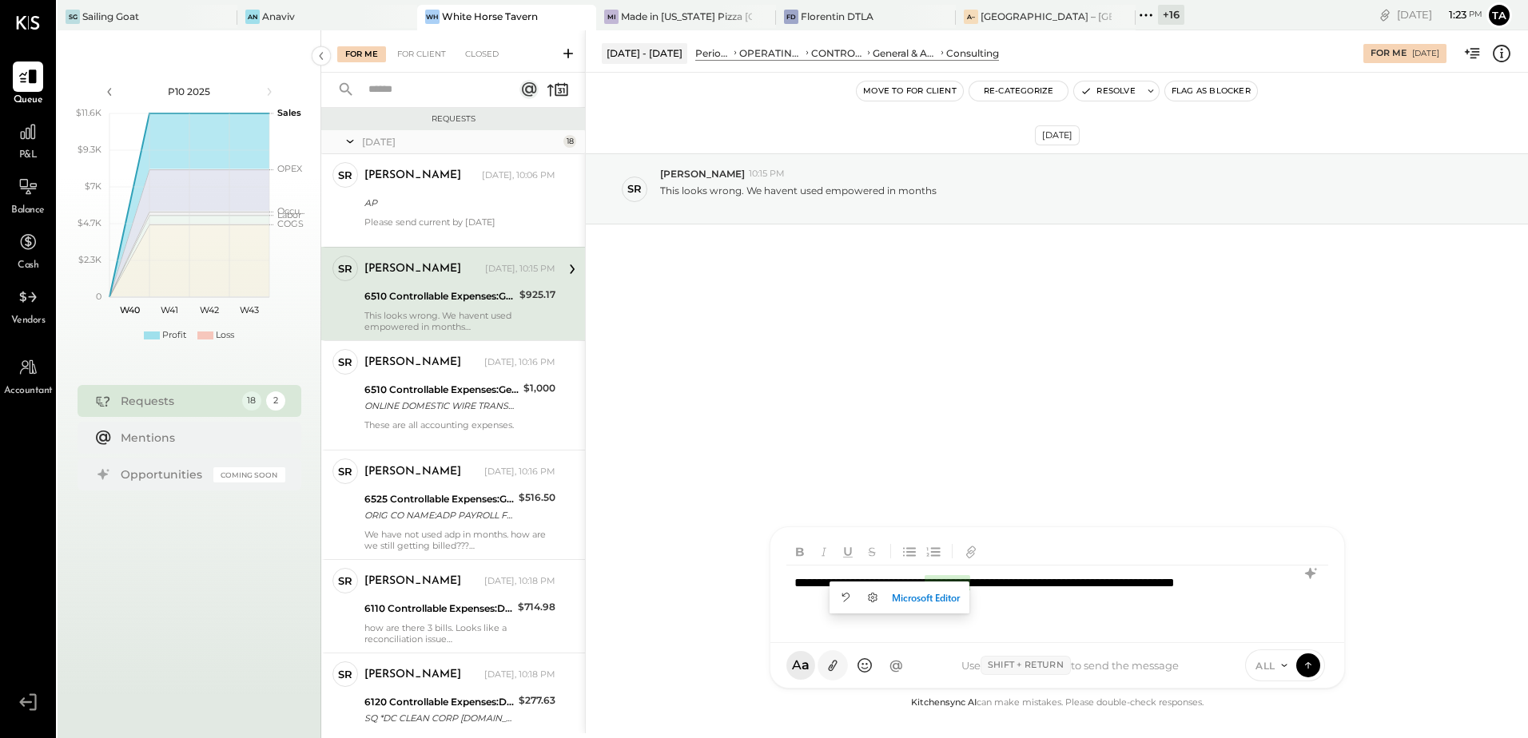
click at [838, 668] on icon at bounding box center [832, 666] width 17 height 17
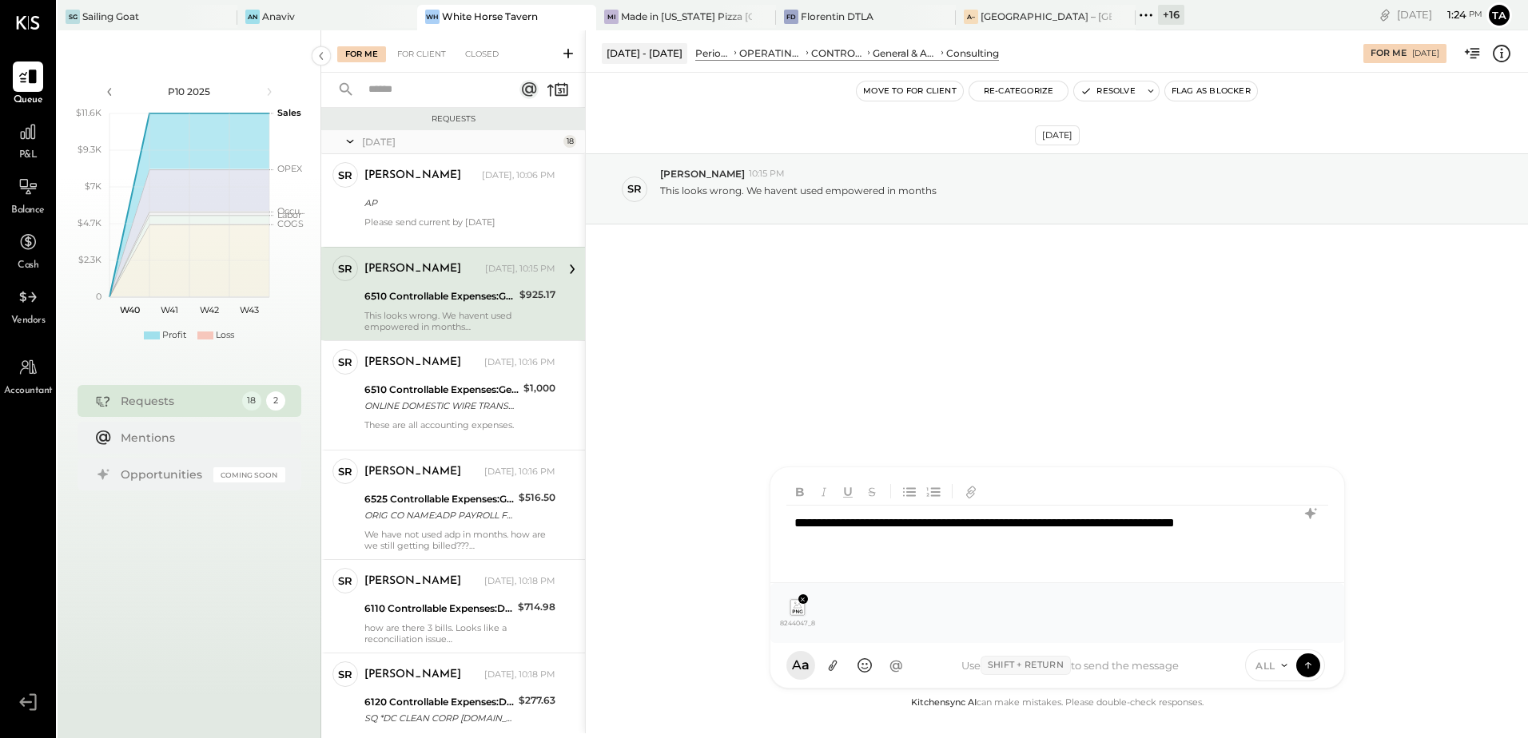
drag, startPoint x: 801, startPoint y: 597, endPoint x: 753, endPoint y: 525, distance: 86.4
click at [801, 598] on icon at bounding box center [802, 599] width 7 height 7
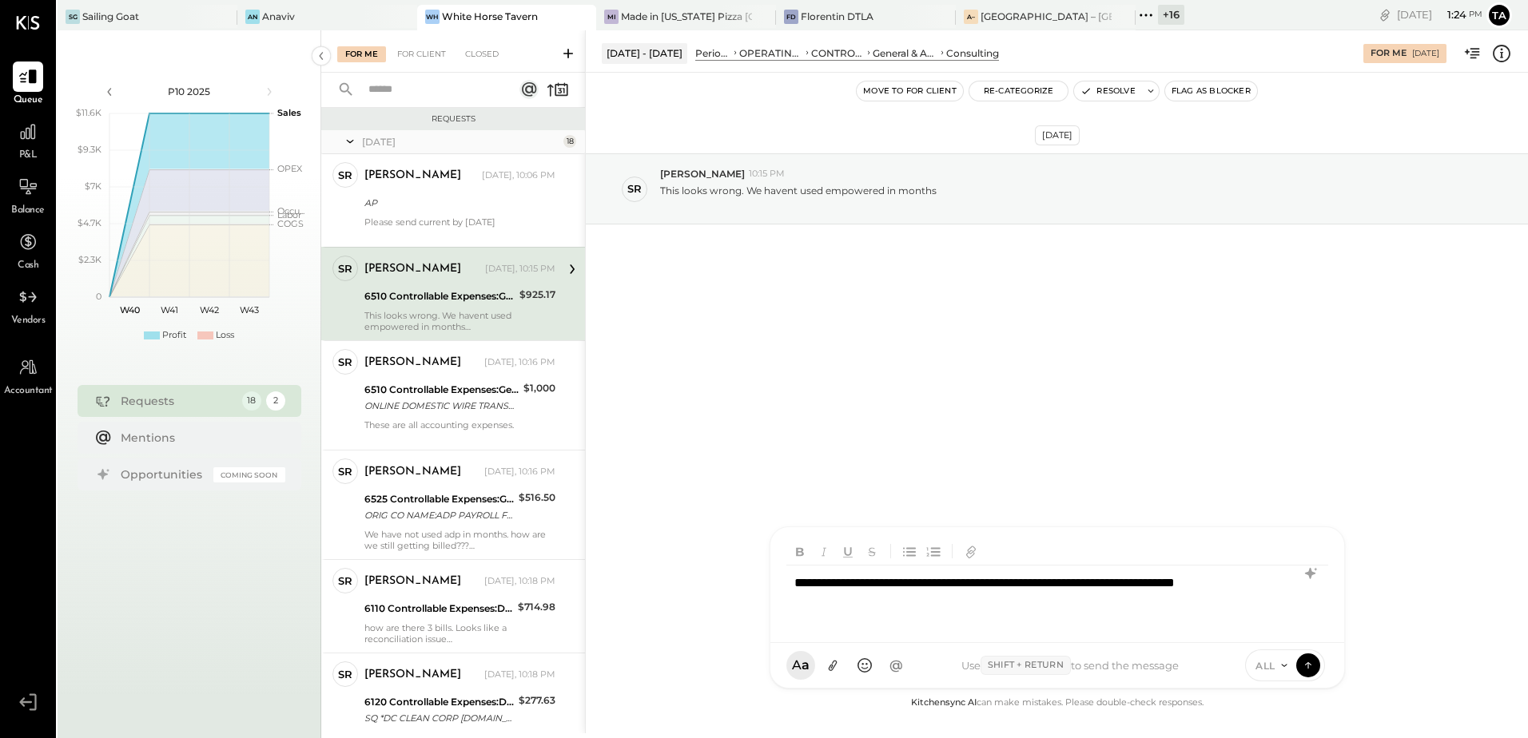
click at [890, 607] on div "**********" at bounding box center [1057, 598] width 542 height 64
click at [1311, 577] on icon at bounding box center [1310, 573] width 19 height 19
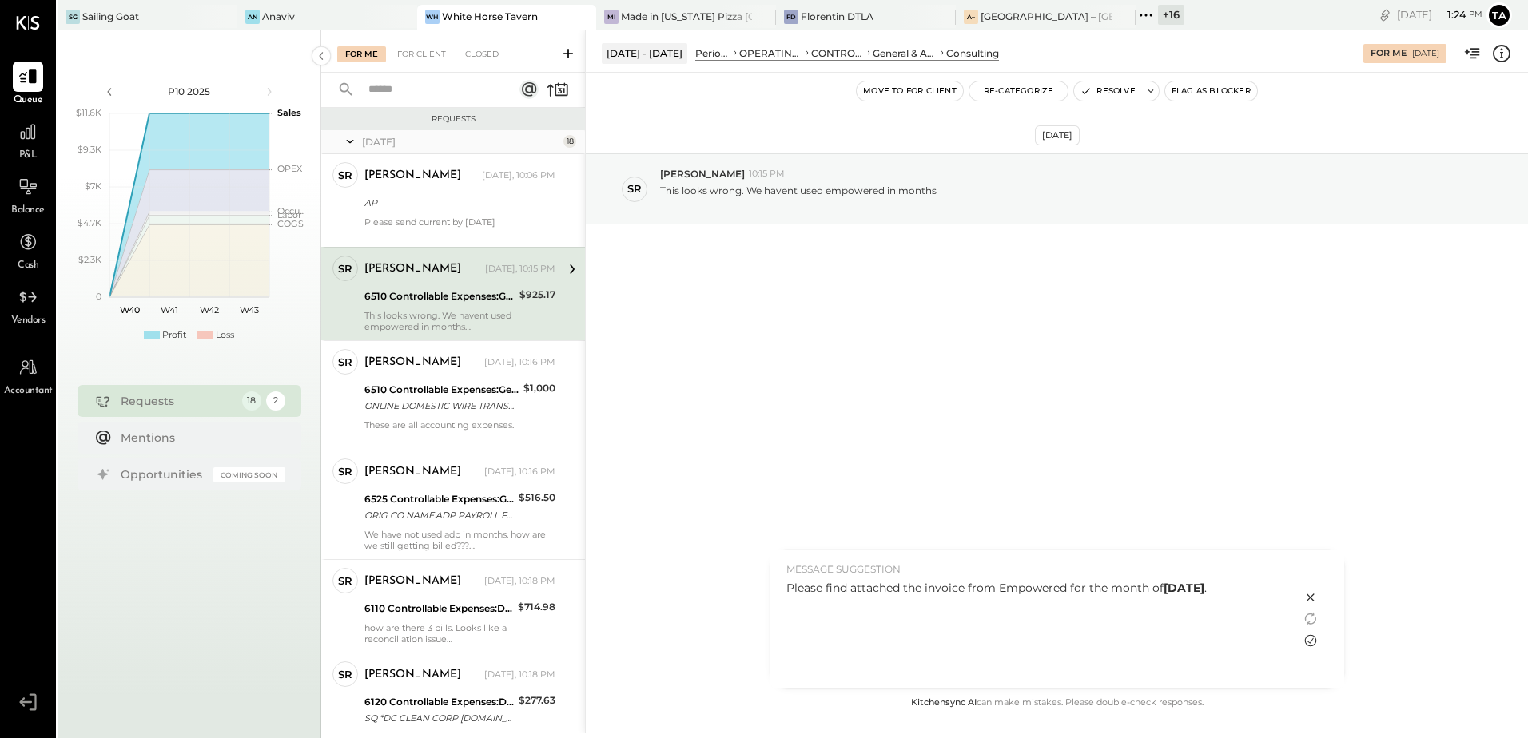
click at [1307, 641] on icon at bounding box center [1310, 641] width 12 height 12
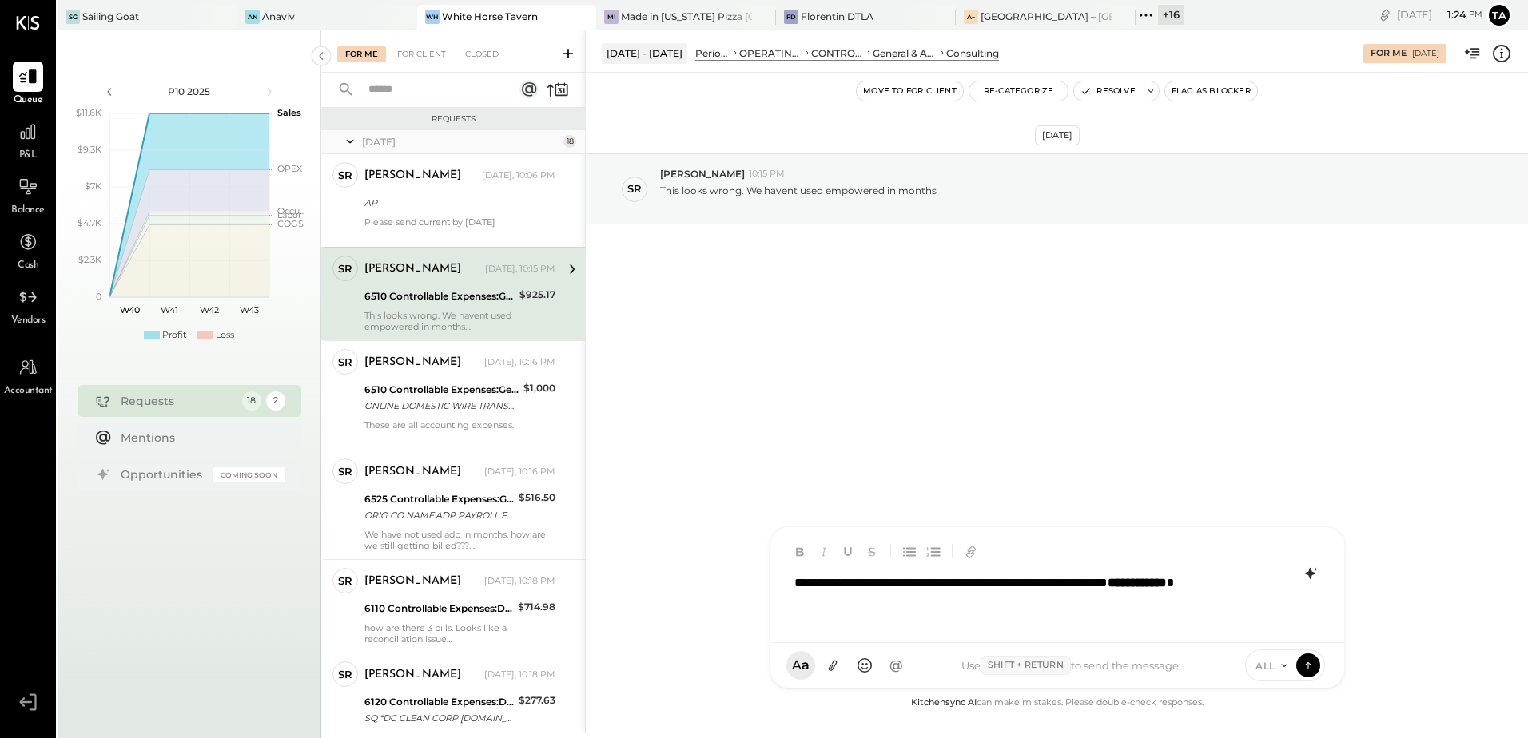
click at [1117, 588] on div "**********" at bounding box center [1057, 598] width 542 height 64
click at [832, 668] on icon at bounding box center [832, 666] width 17 height 17
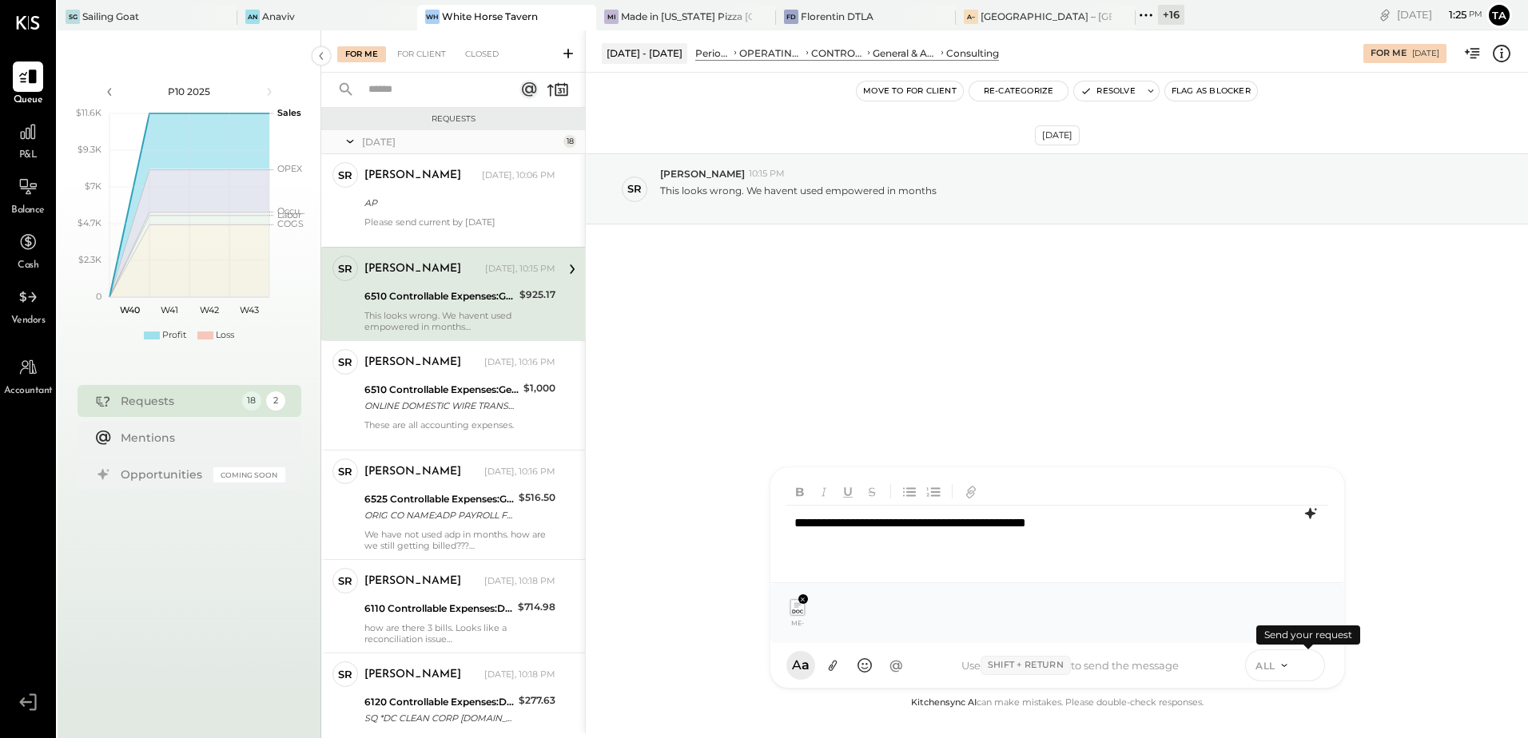
click at [1310, 667] on icon at bounding box center [1308, 665] width 14 height 16
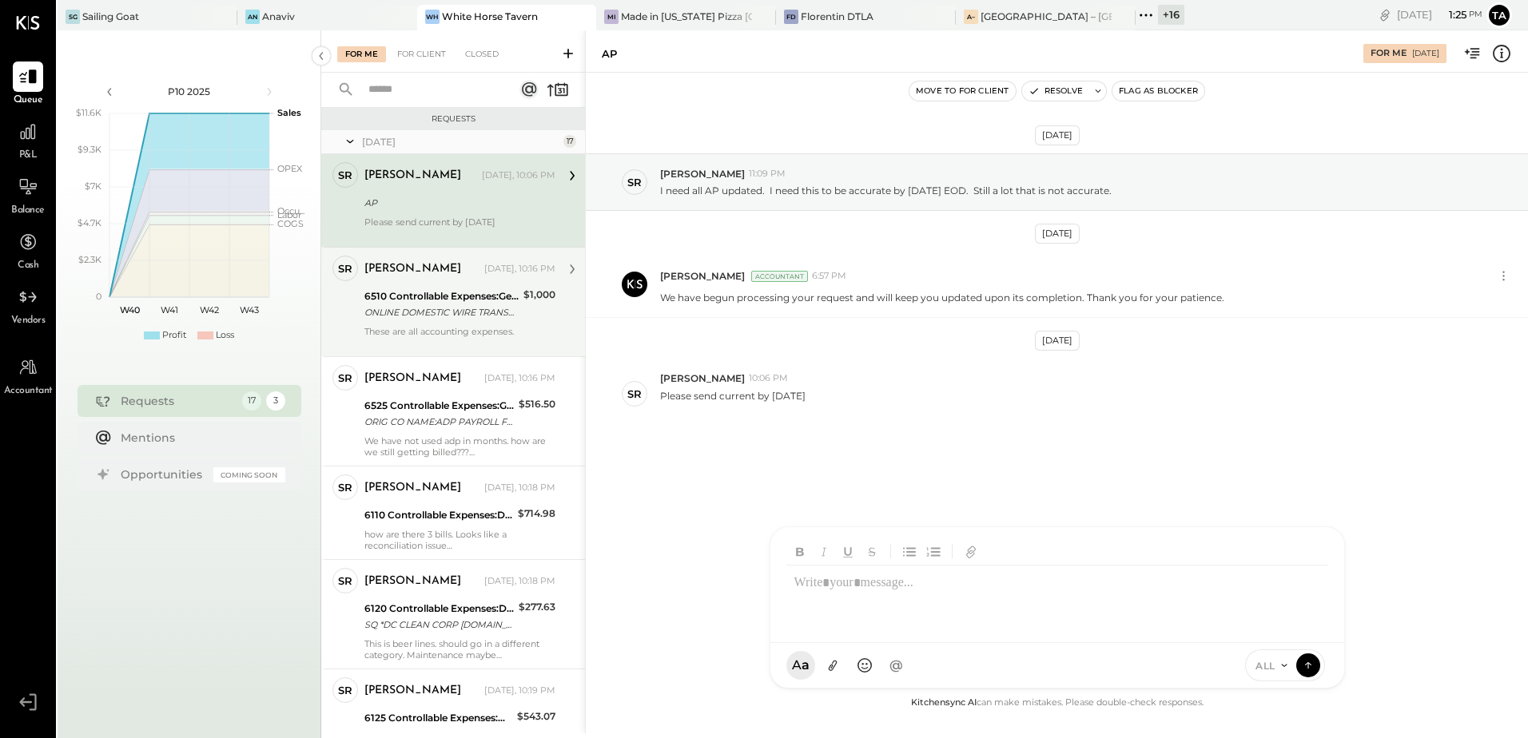
click at [402, 320] on div "6510 Controllable Expenses:General & Administrative Expenses:Consulting ONLINE …" at bounding box center [441, 304] width 154 height 35
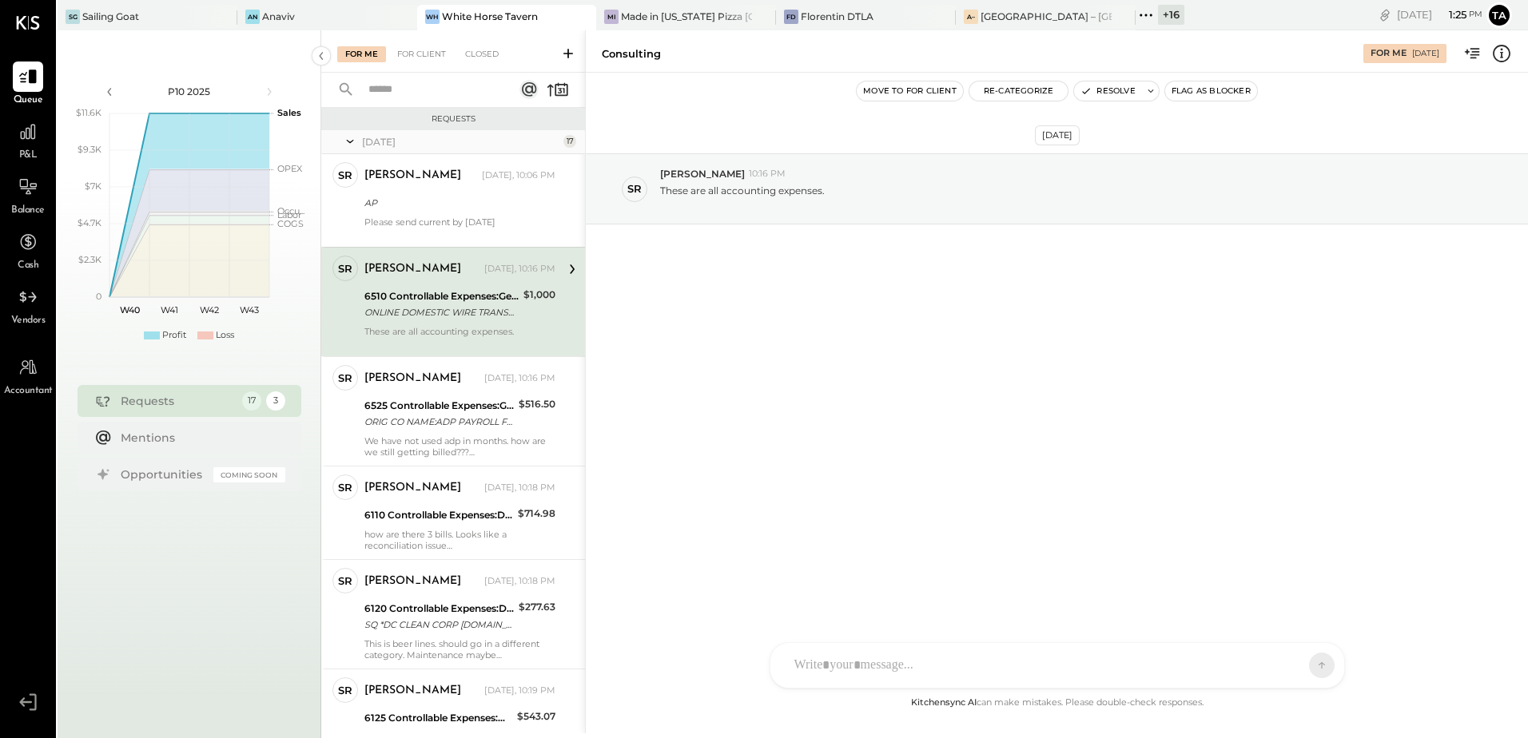
click at [869, 397] on div "[DATE] SR [PERSON_NAME] 10:16 PM These are all accounting expenses." at bounding box center [1057, 383] width 942 height 621
click at [436, 324] on div "[PERSON_NAME] [DATE], 10:16 PM 6510 Controllable Expenses:General & Administrat…" at bounding box center [459, 302] width 191 height 93
click at [1504, 52] on icon at bounding box center [1501, 53] width 21 height 21
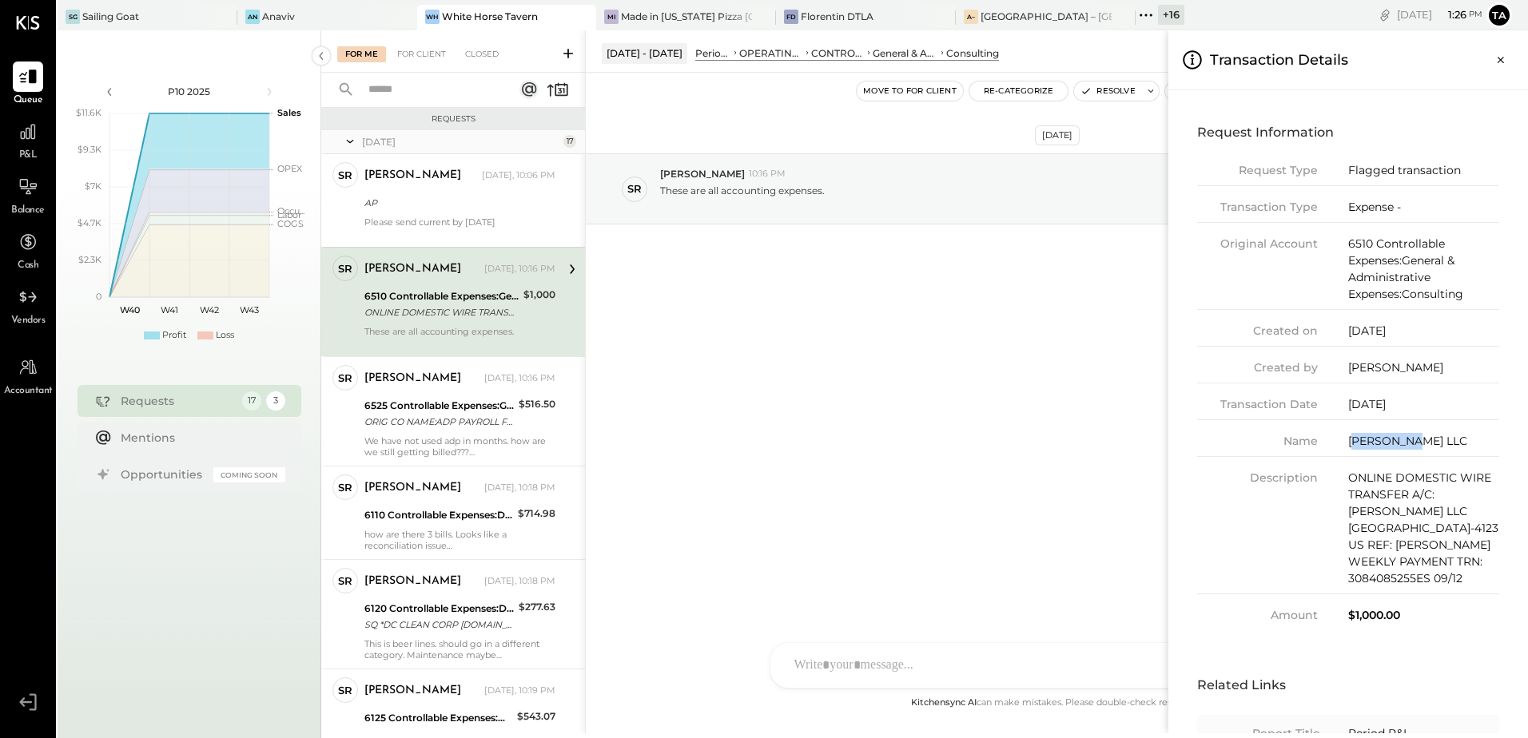
drag, startPoint x: 1360, startPoint y: 443, endPoint x: 1414, endPoint y: 443, distance: 54.3
click at [1414, 443] on div "[PERSON_NAME] LLC" at bounding box center [1423, 441] width 151 height 17
drag, startPoint x: 1414, startPoint y: 443, endPoint x: 1369, endPoint y: 546, distance: 113.1
click at [1390, 490] on div "ONLINE DOMESTIC WIRE TRANSFER A/C: [PERSON_NAME] LLC [GEOGRAPHIC_DATA]-4123 US …" at bounding box center [1423, 528] width 151 height 117
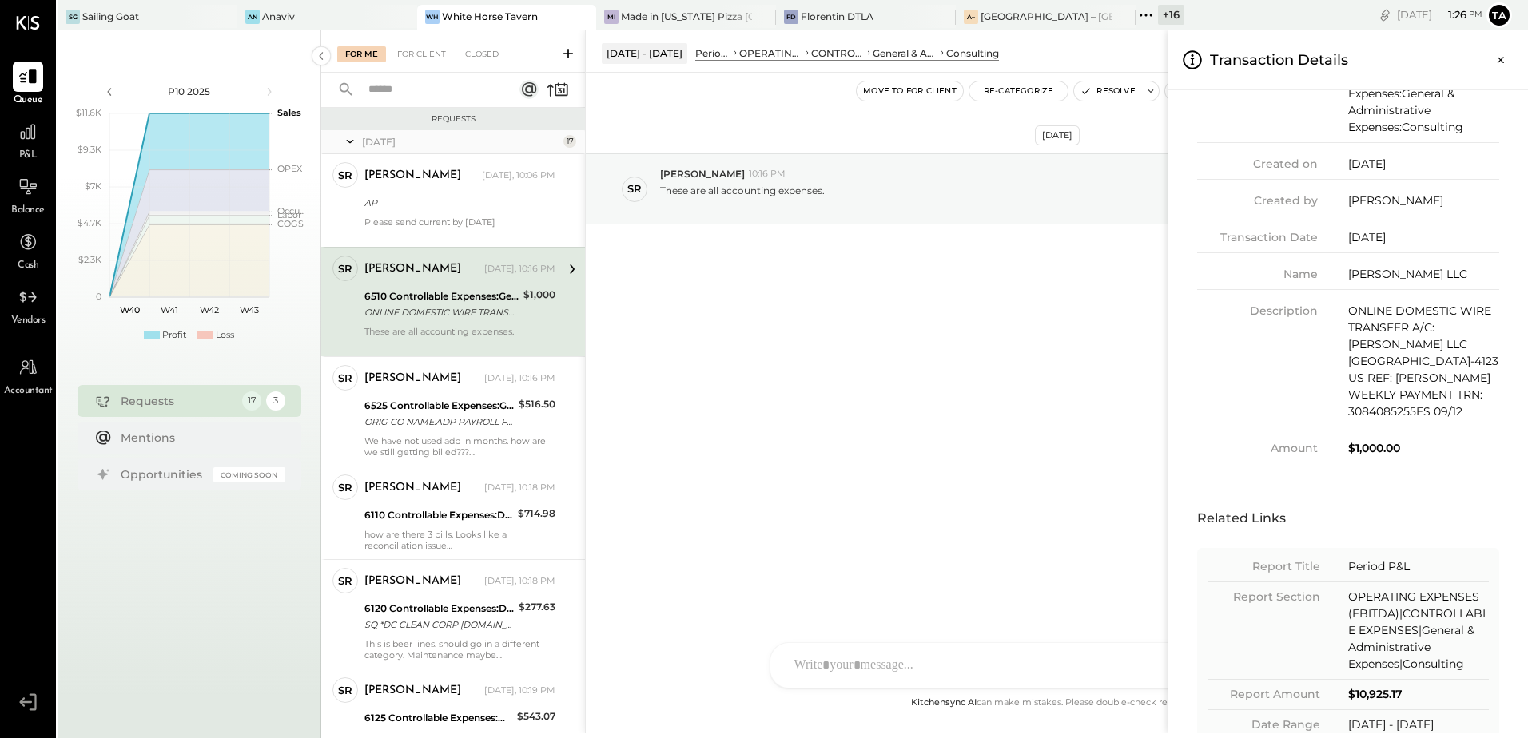
scroll to position [206, 0]
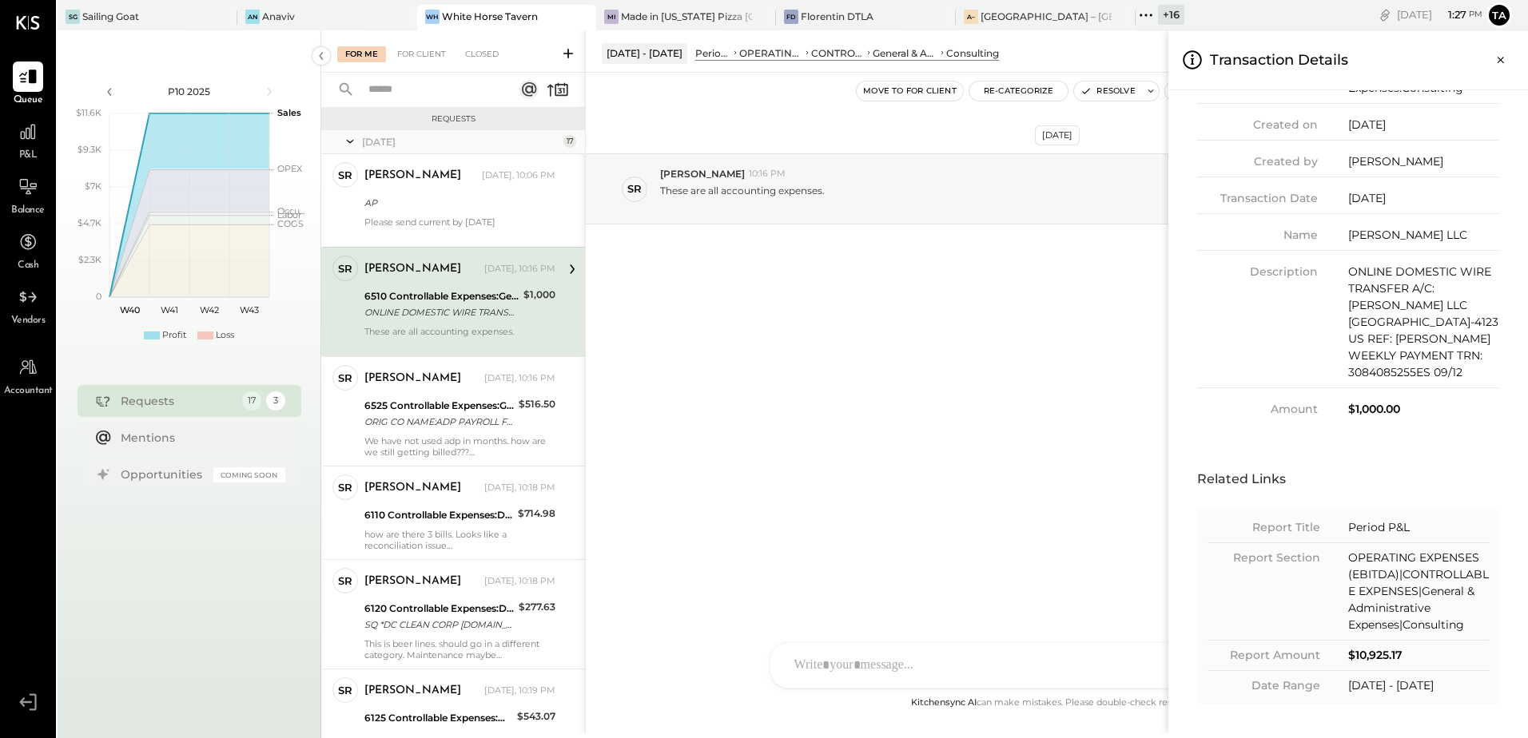
drag, startPoint x: 1499, startPoint y: 66, endPoint x: 1343, endPoint y: 216, distance: 216.4
click at [1499, 66] on icon "Close panel" at bounding box center [1500, 60] width 16 height 16
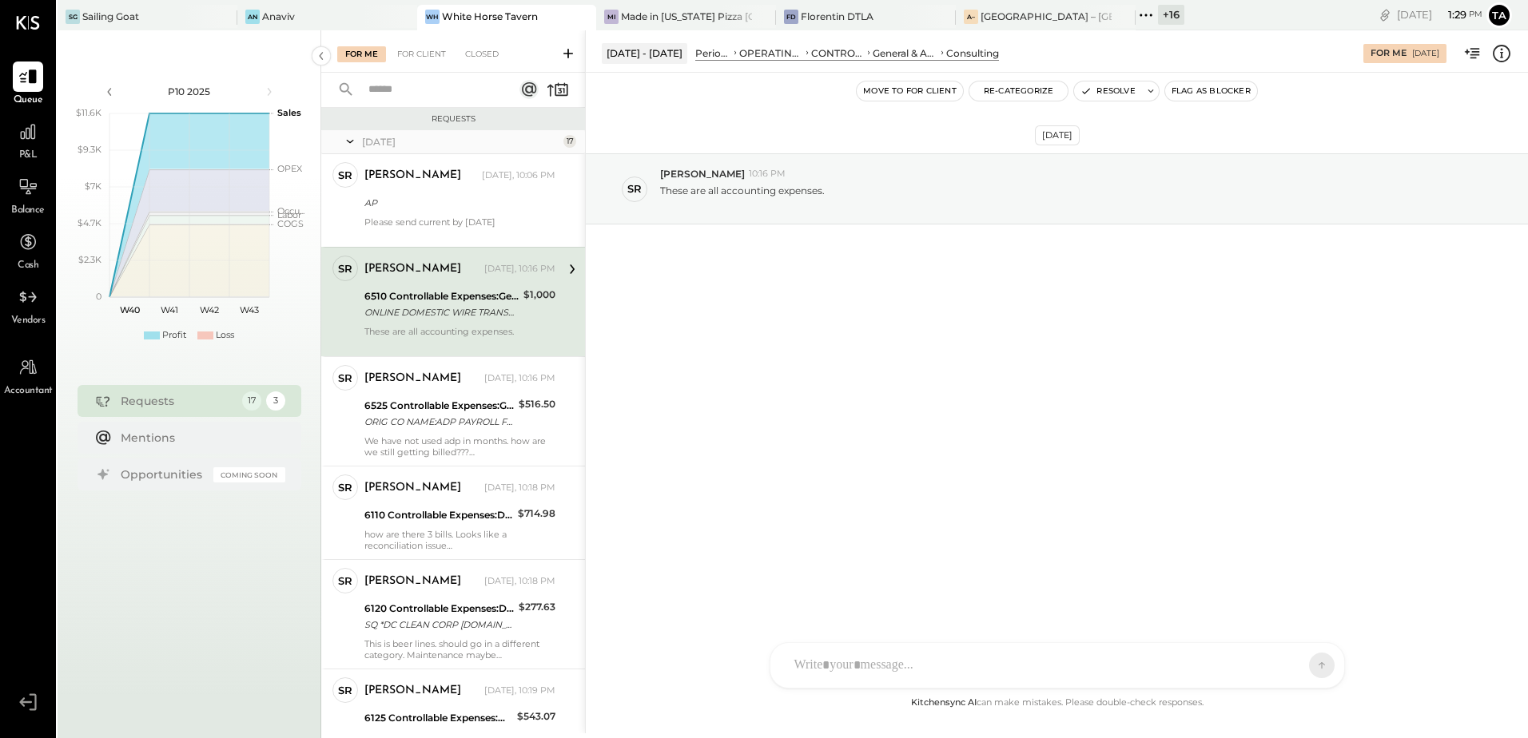
click at [927, 379] on div "[DATE] SR [PERSON_NAME] 10:16 PM These are all accounting expenses." at bounding box center [1057, 383] width 942 height 621
click at [924, 395] on div "[DATE] SR [PERSON_NAME] 10:16 PM These are all accounting expenses." at bounding box center [1057, 383] width 942 height 621
click at [1115, 96] on button "Resolve" at bounding box center [1107, 90] width 67 height 19
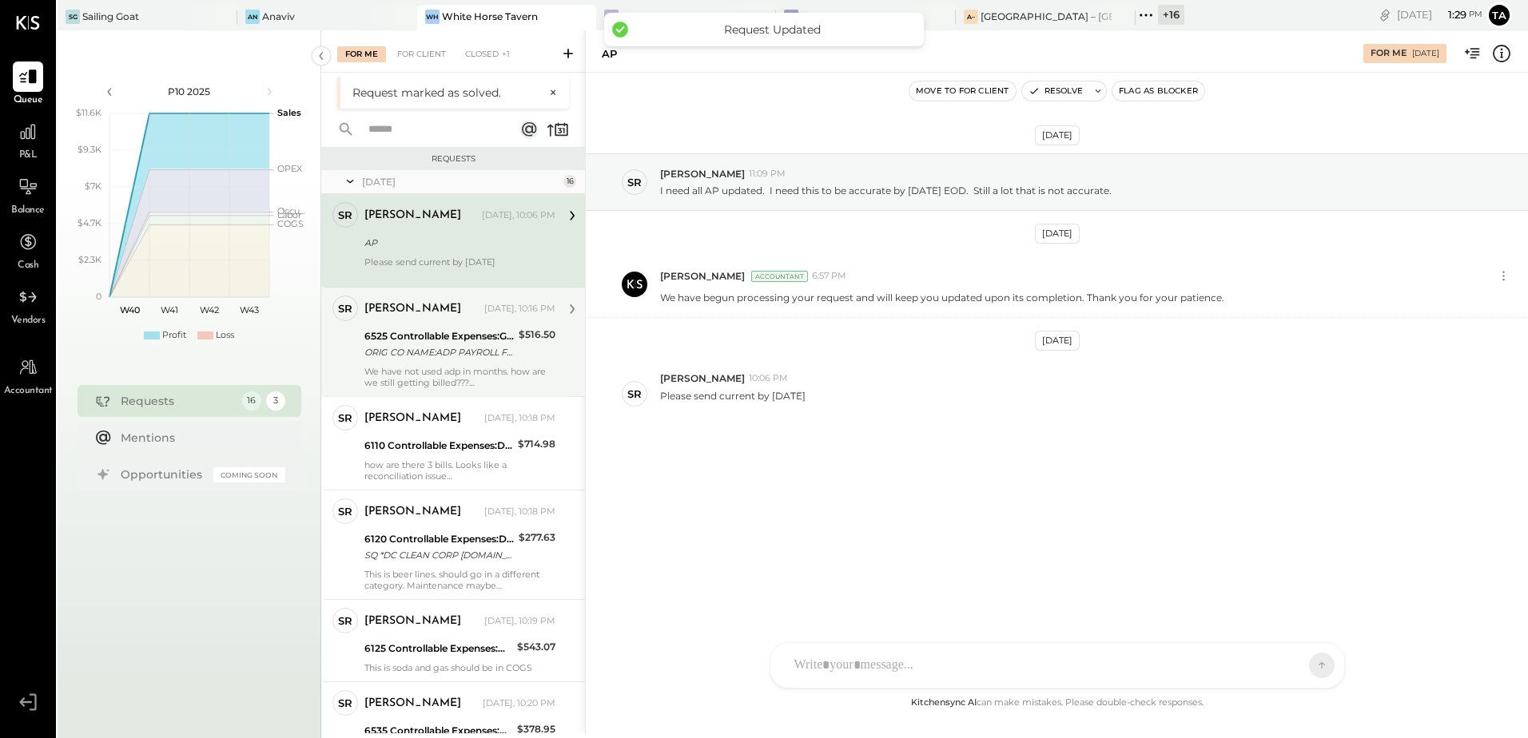
click at [419, 344] on div "ORIG CO NAME:ADP PAYROLL FEES ORIG ID:9659605001 DESC DATE:250905 CO ENTRY DESC…" at bounding box center [438, 352] width 149 height 16
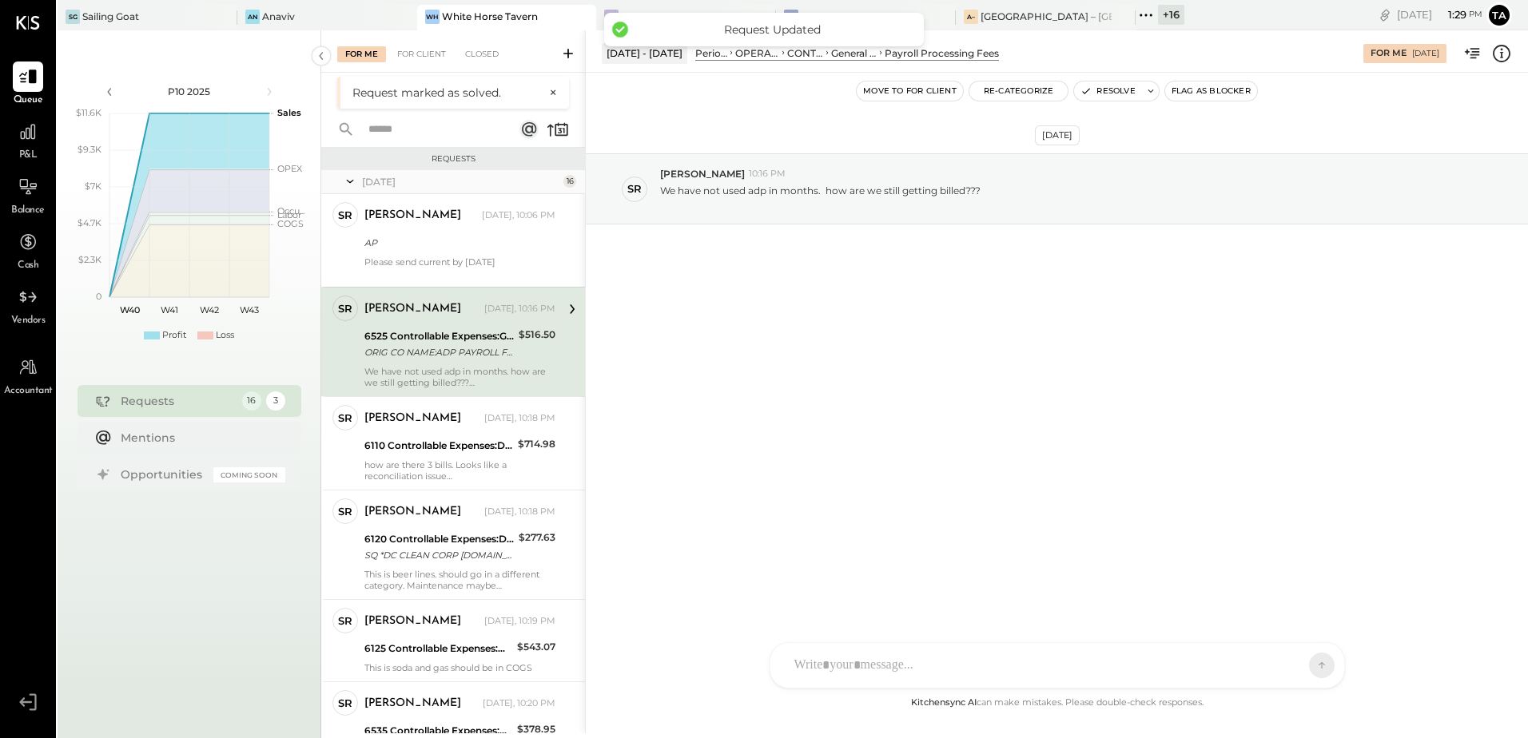
click at [943, 368] on div "[DATE] SR [PERSON_NAME] 10:16 PM We have not used adp in months. how are we sti…" at bounding box center [1057, 383] width 942 height 621
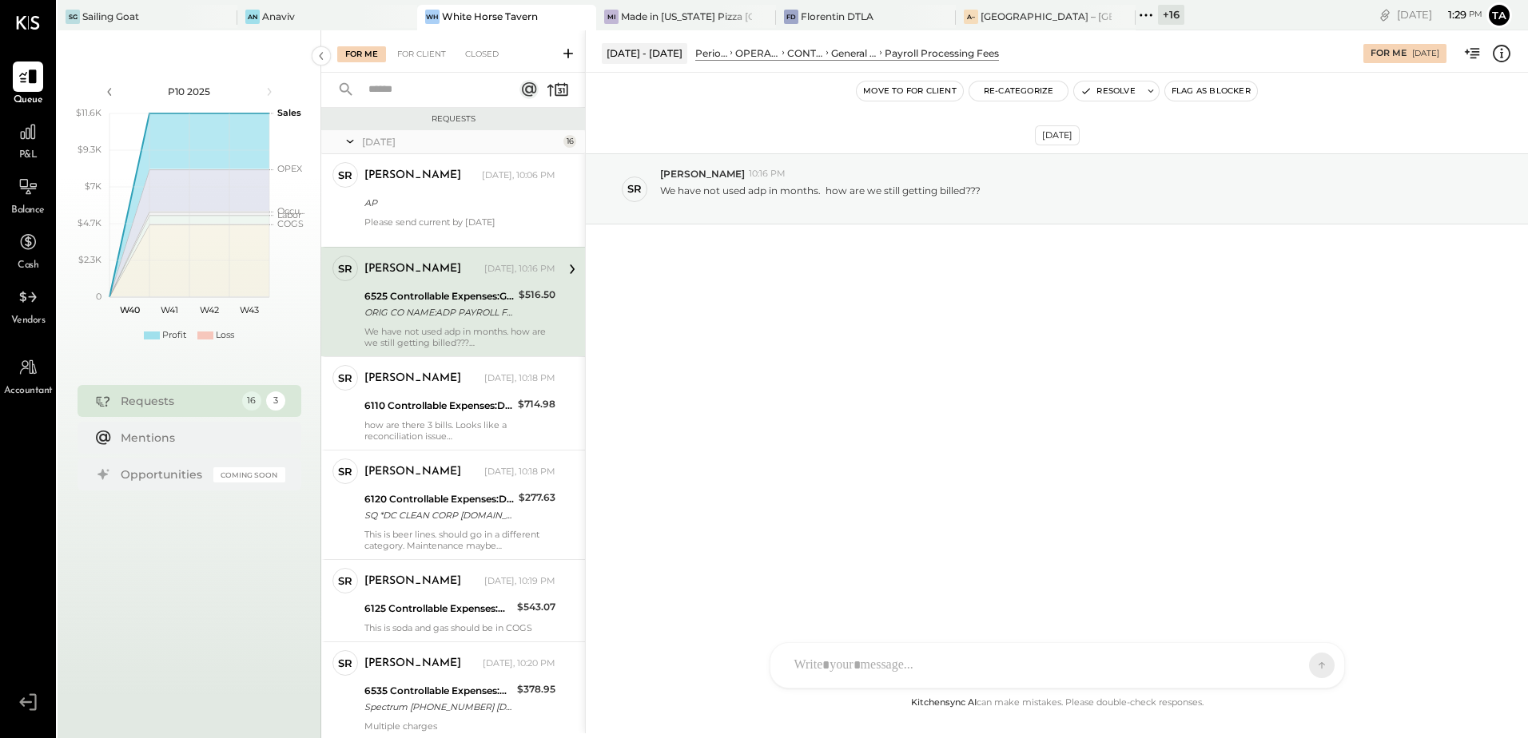
click at [1497, 53] on icon at bounding box center [1501, 53] width 21 height 21
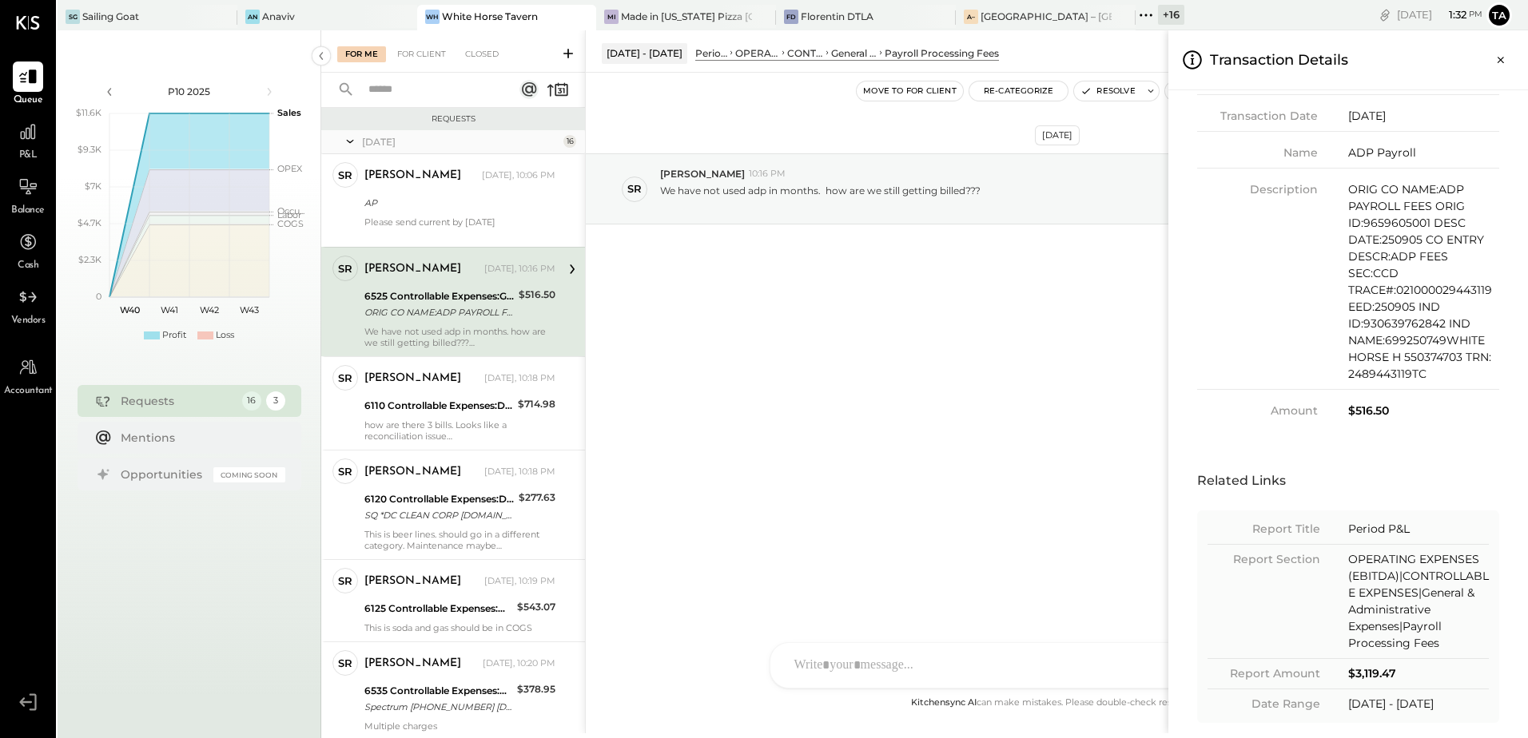
scroll to position [324, 0]
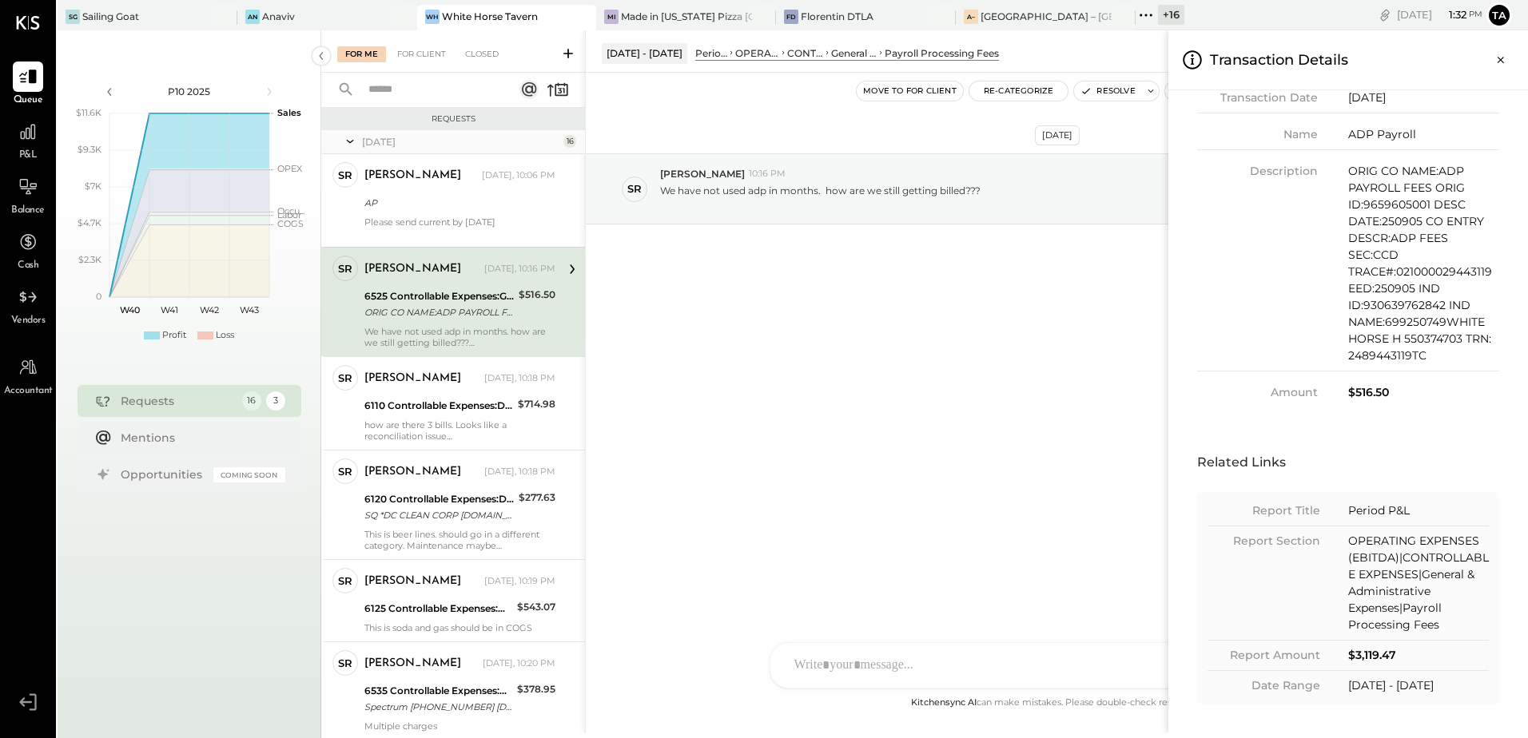
drag, startPoint x: 1348, startPoint y: 685, endPoint x: 1480, endPoint y: 685, distance: 131.8
click at [1480, 685] on div "[DATE] - [DATE]" at bounding box center [1418, 685] width 141 height 17
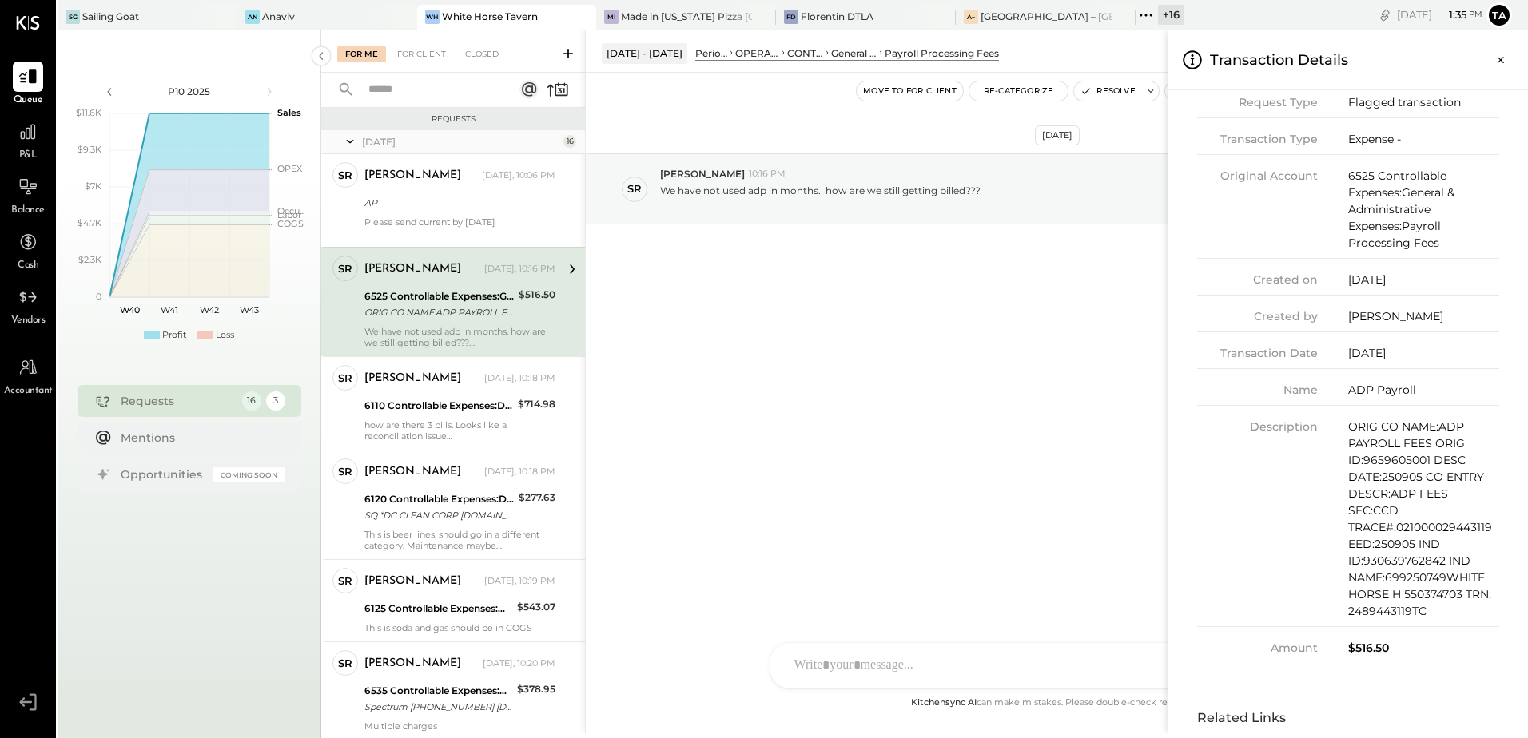
scroll to position [4, 0]
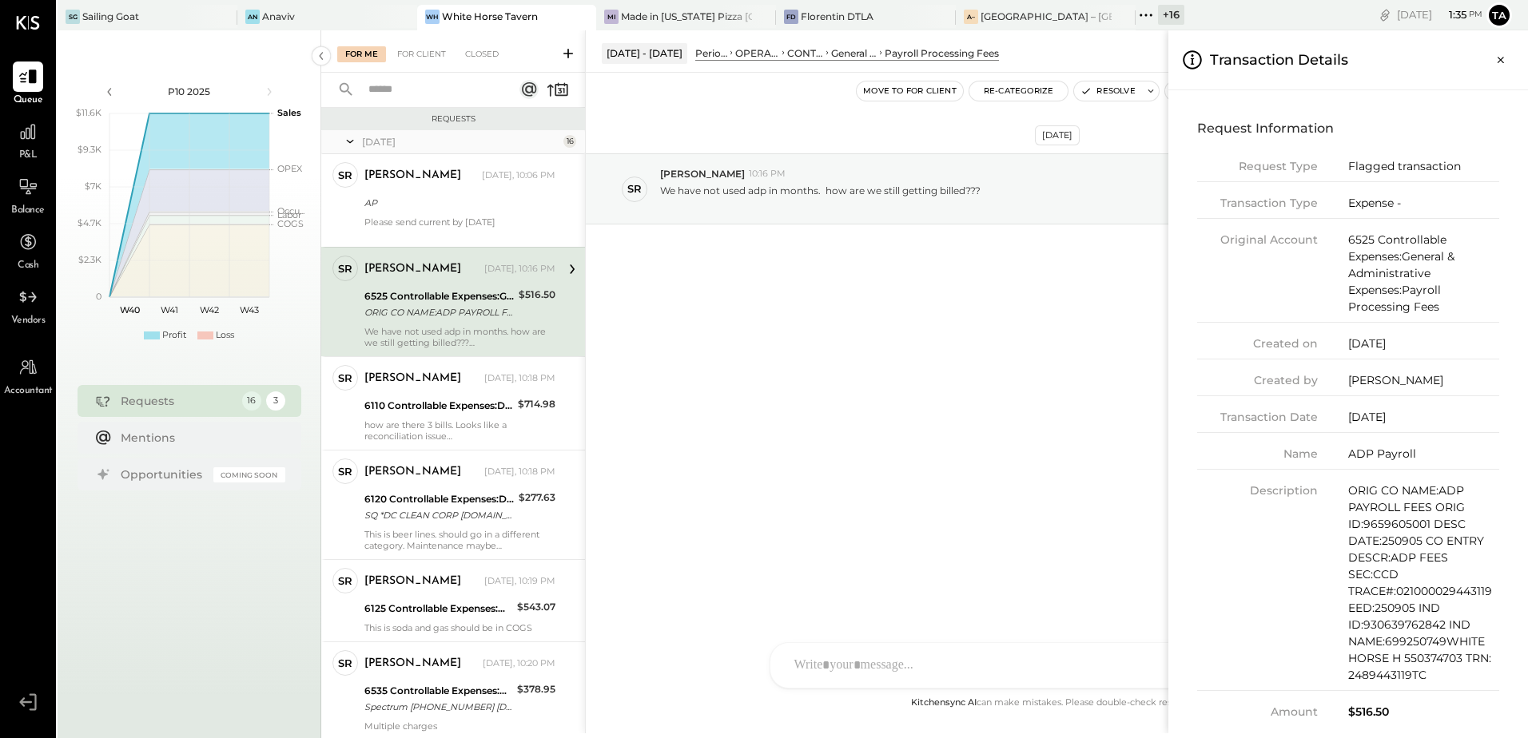
click at [1377, 425] on div "[DATE]" at bounding box center [1423, 417] width 151 height 17
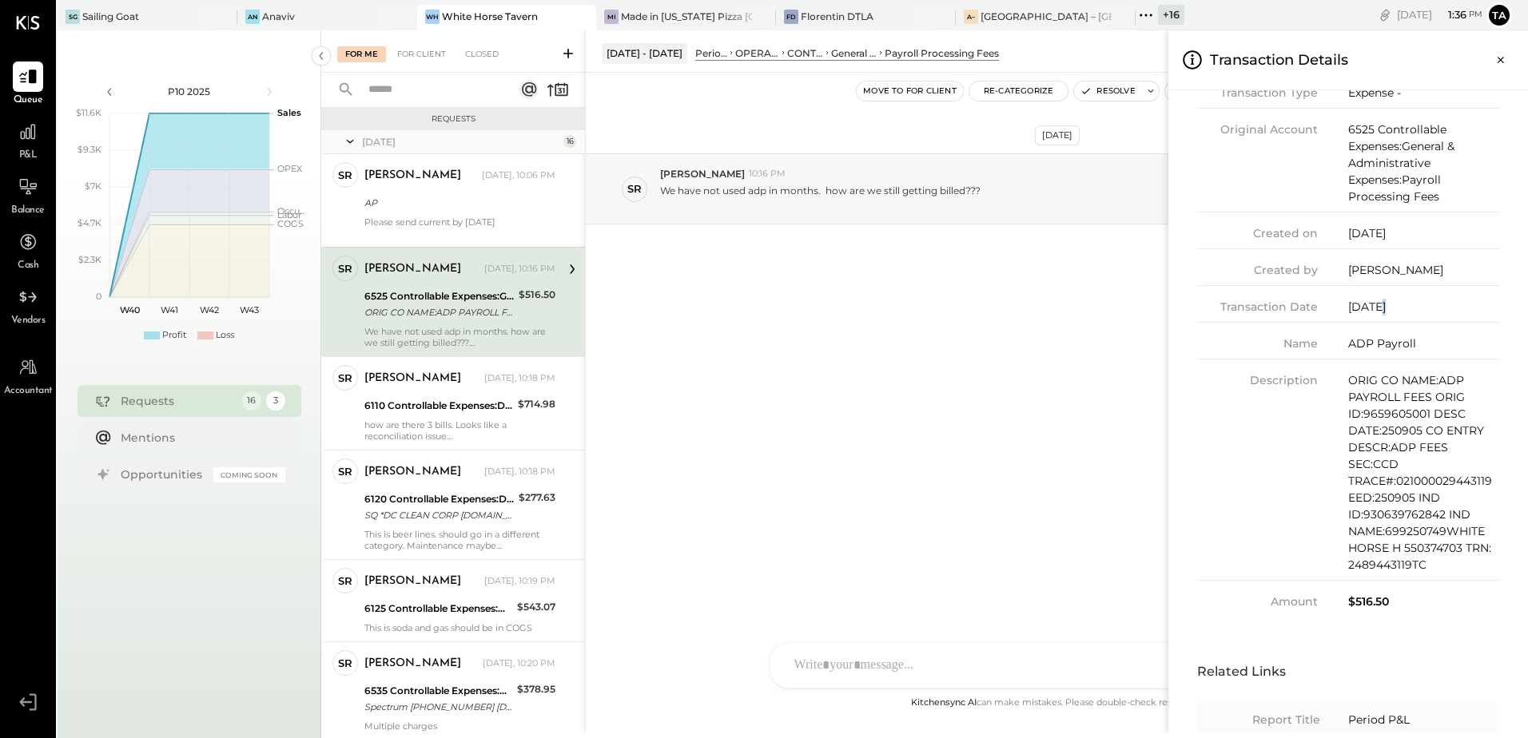
scroll to position [0, 0]
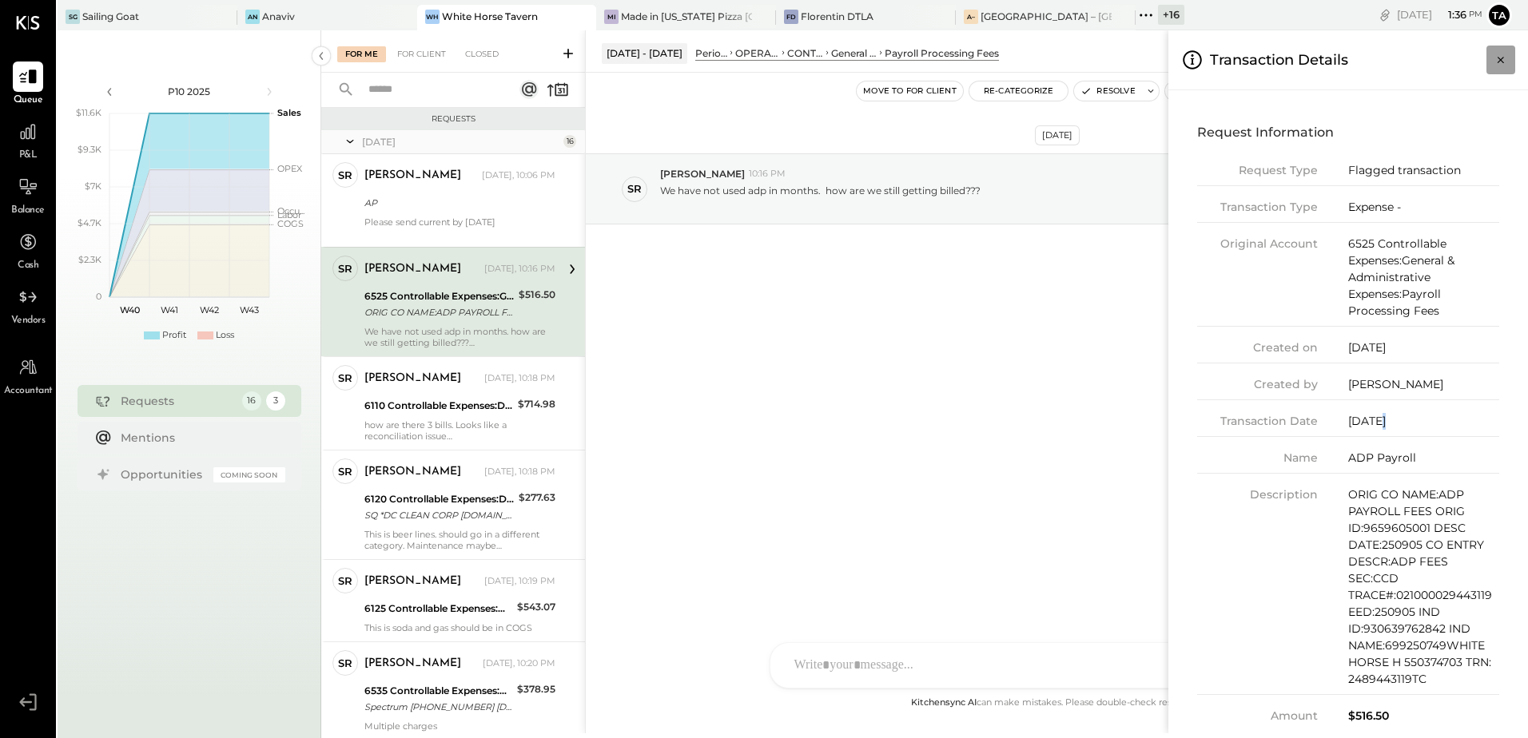
click at [1504, 67] on icon "Close panel" at bounding box center [1500, 60] width 16 height 16
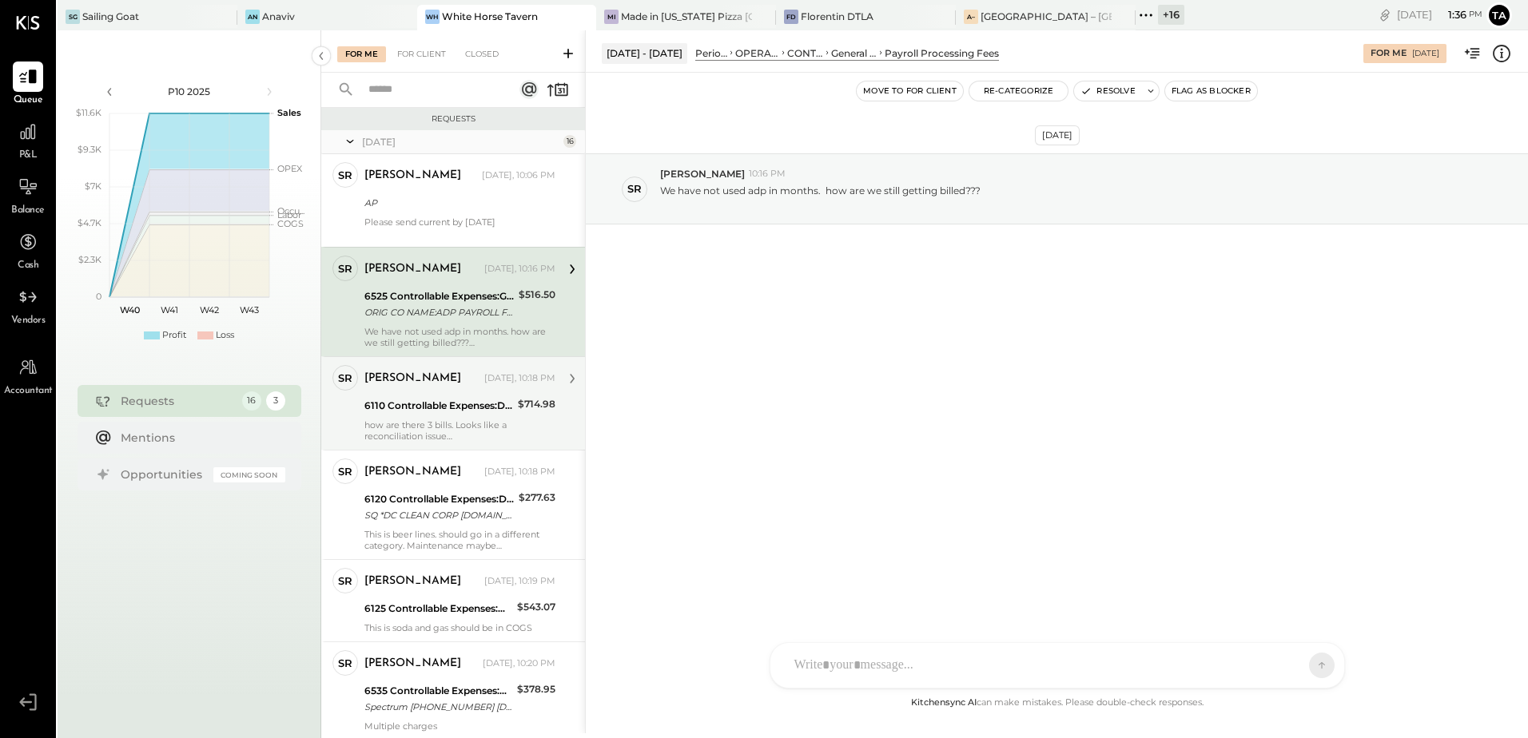
click at [465, 422] on div "how are there 3 bills. Looks like a reconciliation issue" at bounding box center [459, 430] width 191 height 22
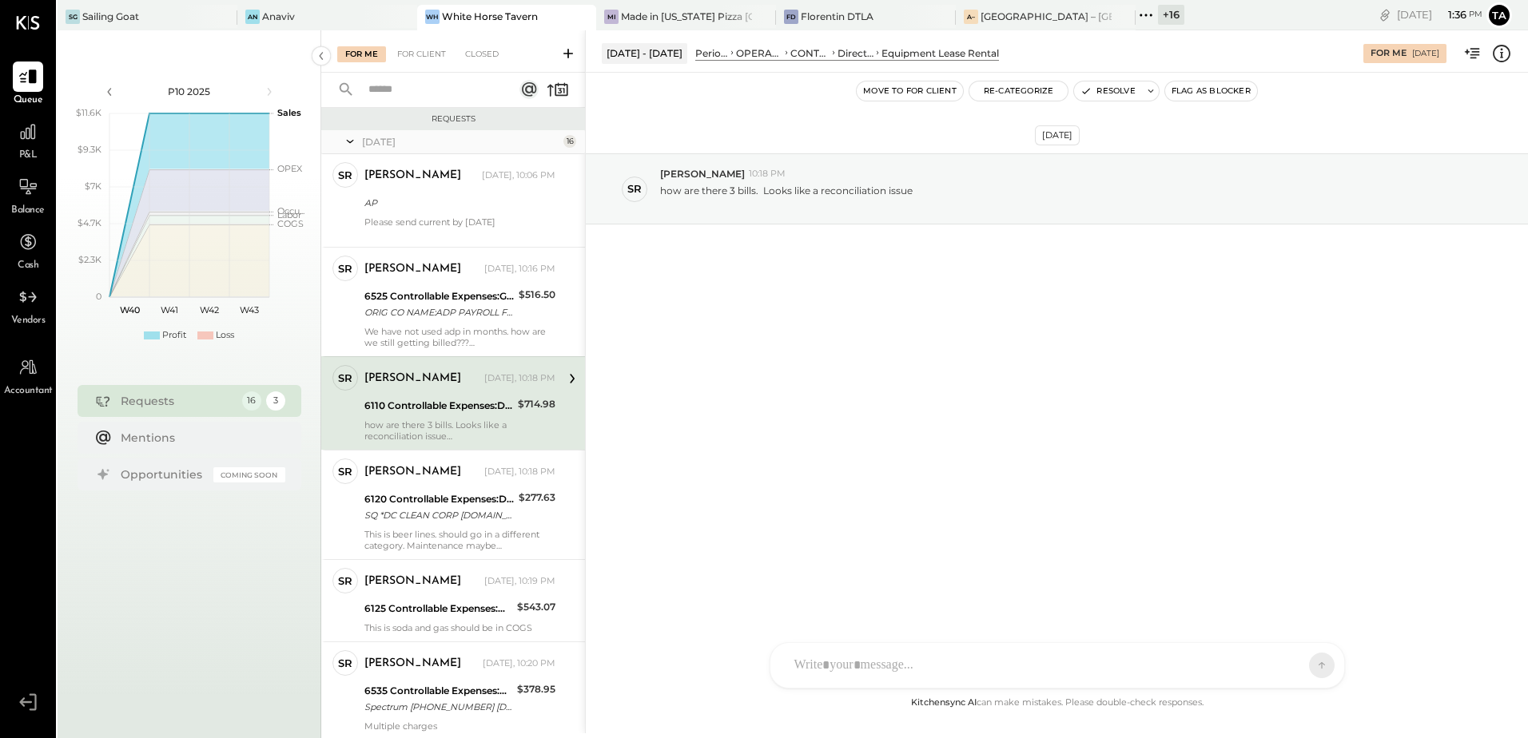
click at [1506, 54] on icon at bounding box center [1501, 53] width 21 height 21
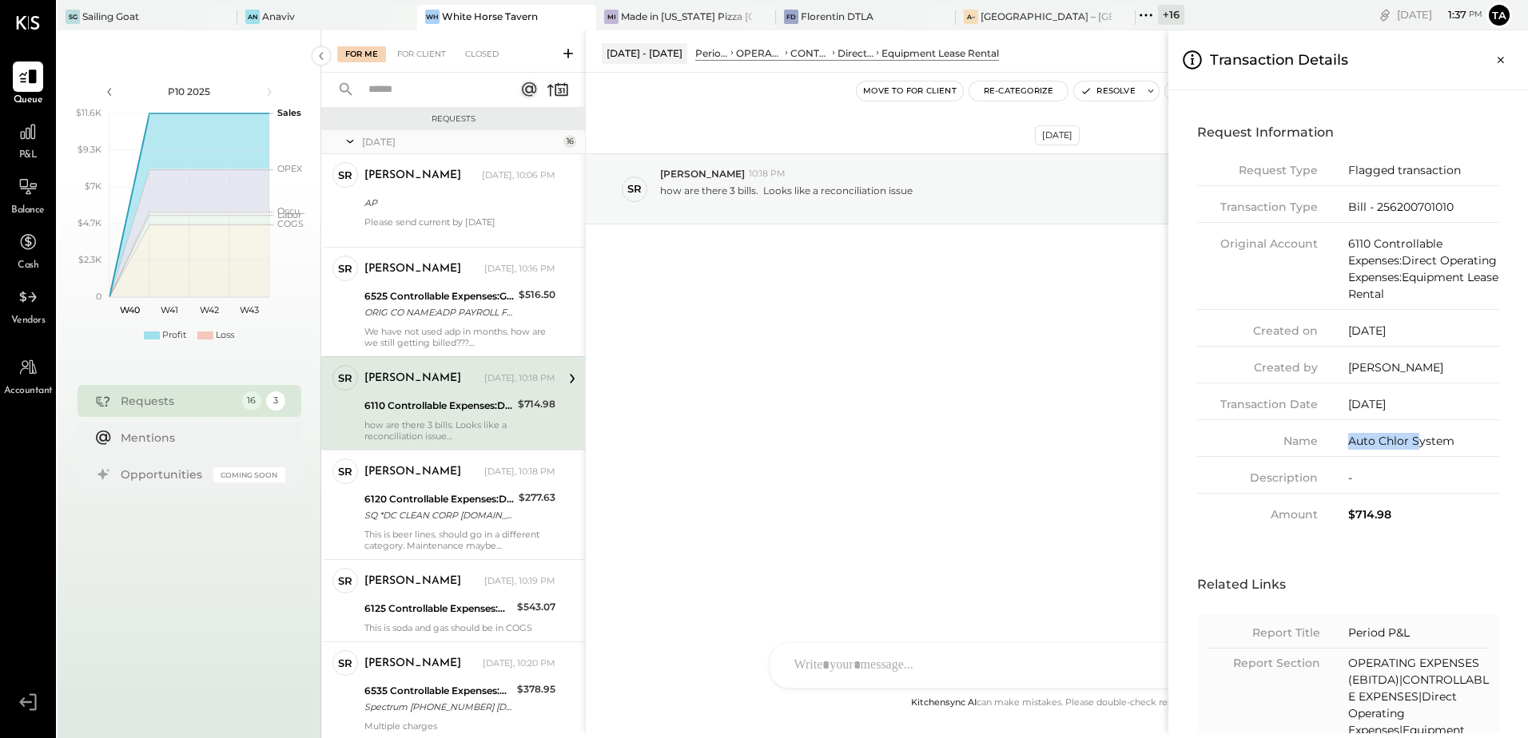
drag, startPoint x: 1349, startPoint y: 445, endPoint x: 1476, endPoint y: 636, distance: 229.8
click at [1415, 442] on div "Auto Chlor System" at bounding box center [1423, 441] width 151 height 17
copy div "Auto Chlor S"
click at [1372, 434] on div "Auto Chlor System" at bounding box center [1423, 441] width 151 height 17
drag, startPoint x: 1349, startPoint y: 443, endPoint x: 1408, endPoint y: 443, distance: 59.1
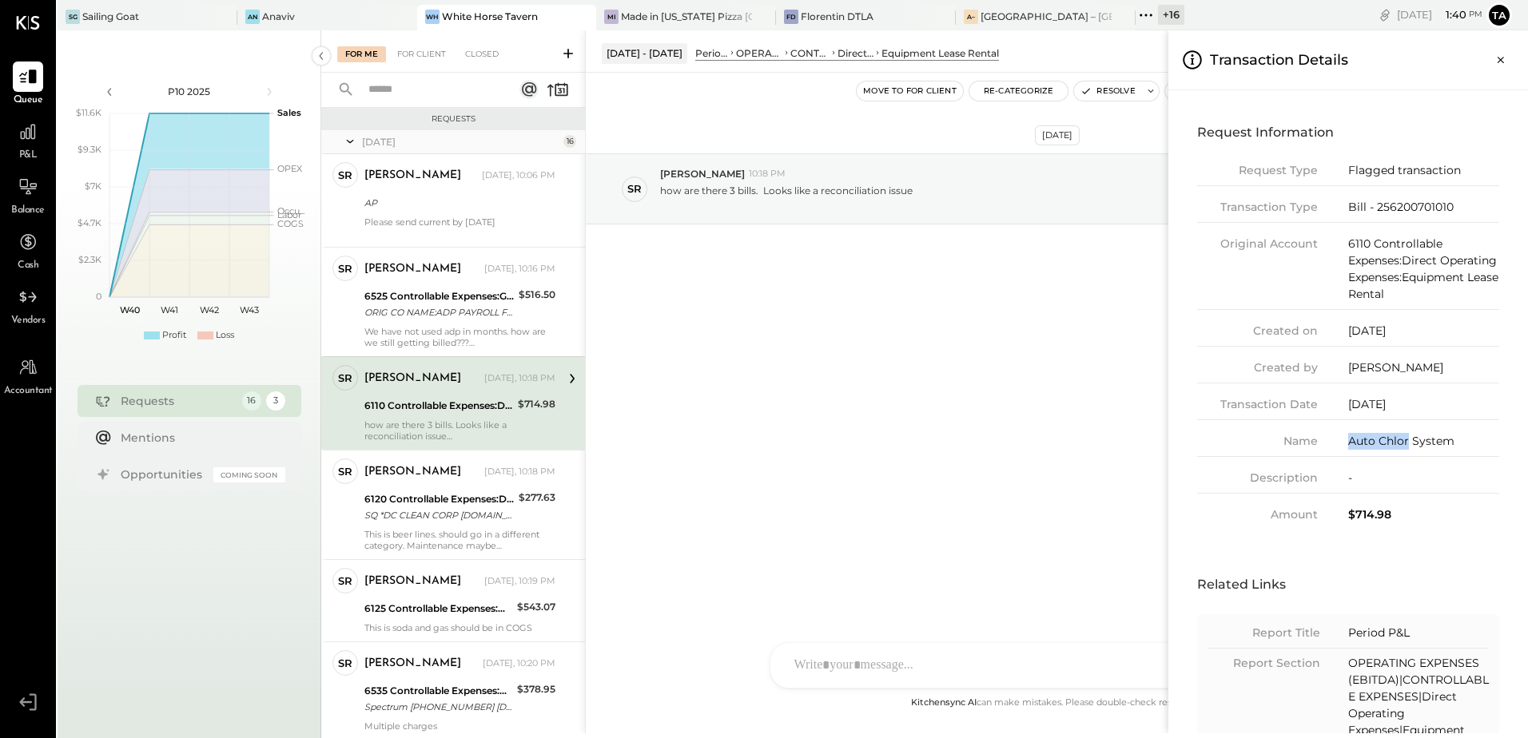
click at [1408, 443] on div "Auto Chlor System" at bounding box center [1423, 441] width 151 height 17
copy div "Auto Chlor"
click at [1505, 64] on icon "Close panel" at bounding box center [1500, 60] width 16 height 16
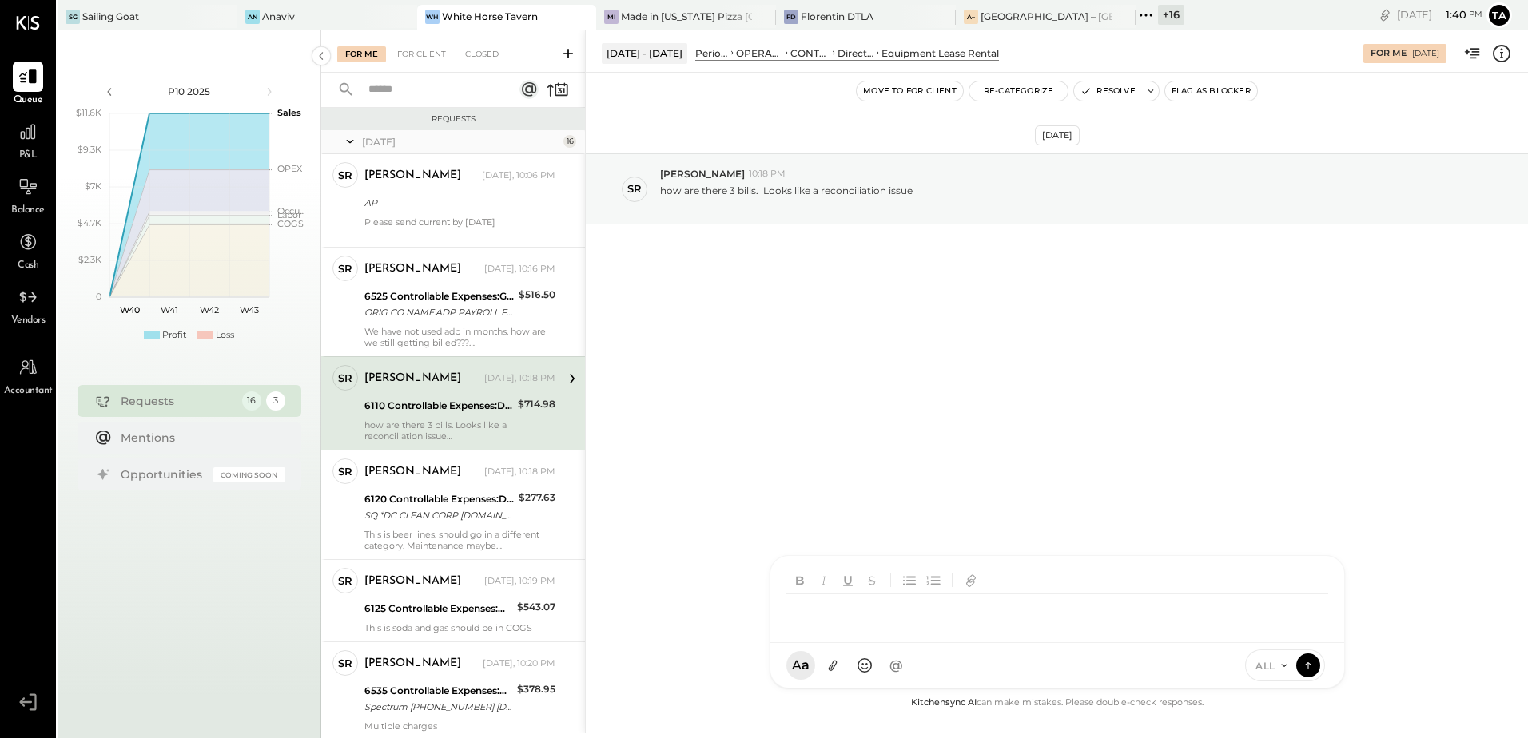
click at [941, 630] on div at bounding box center [1042, 611] width 513 height 35
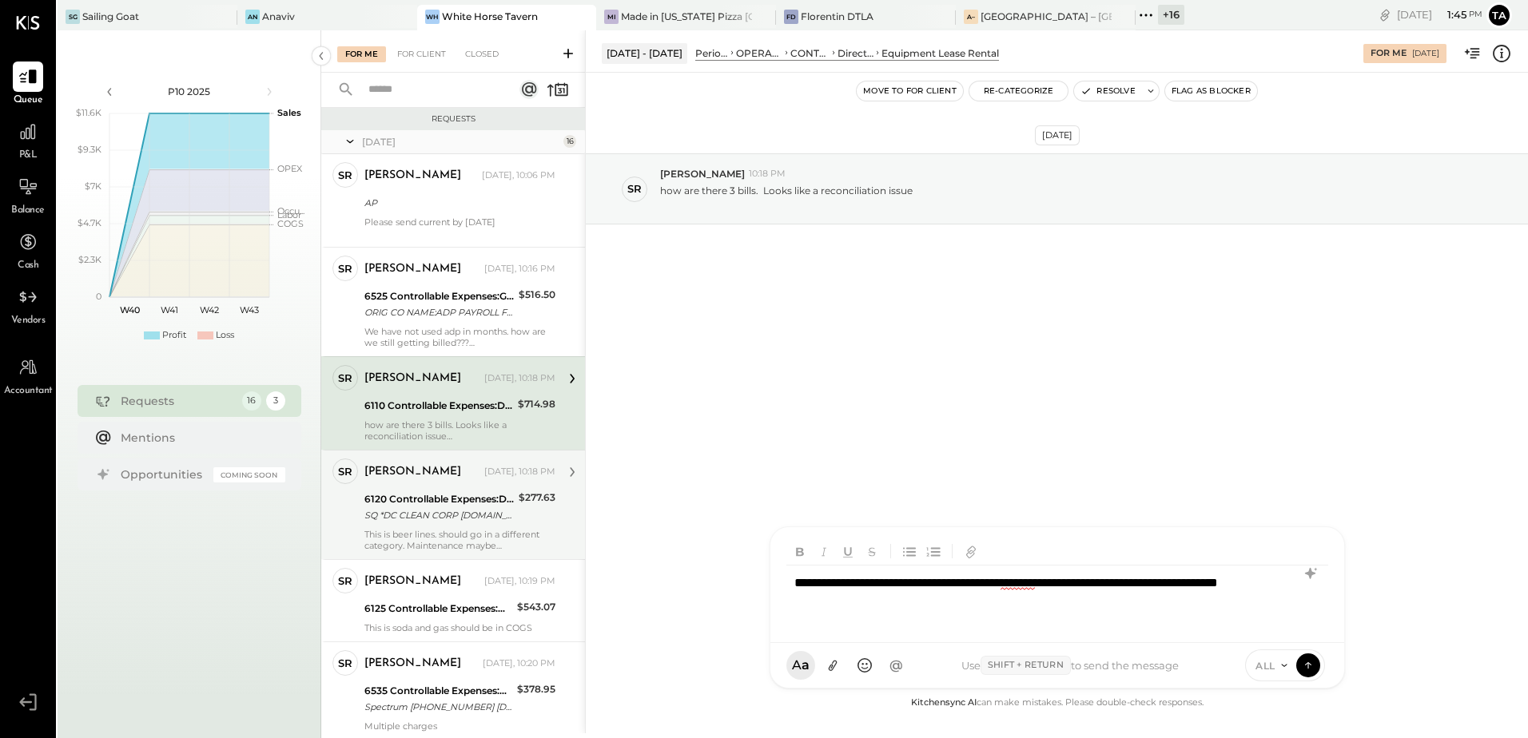
click at [442, 511] on div "SQ *DC CLEAN CORP [DOMAIN_NAME] NY 08/29" at bounding box center [438, 515] width 149 height 16
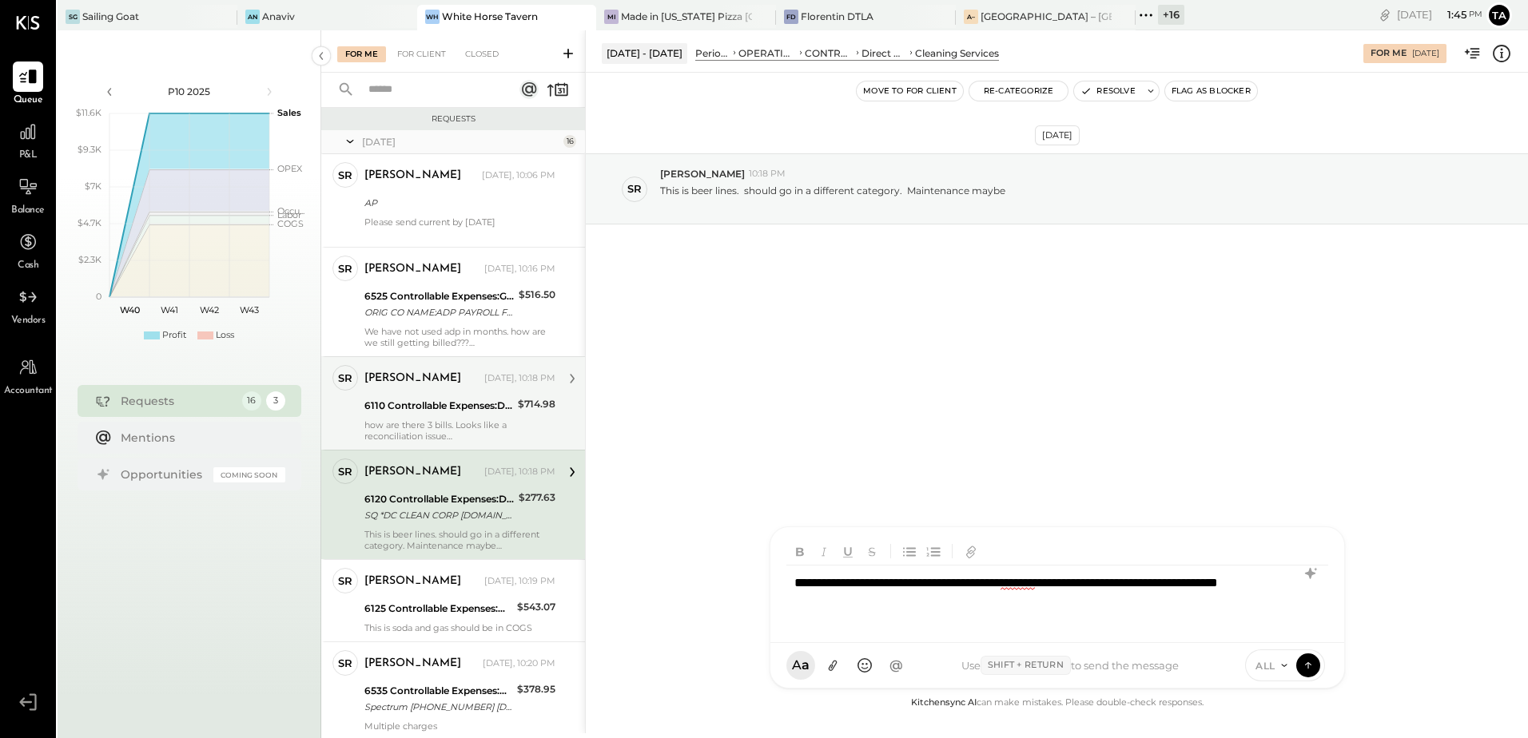
click at [909, 621] on div "**********" at bounding box center [1057, 598] width 542 height 64
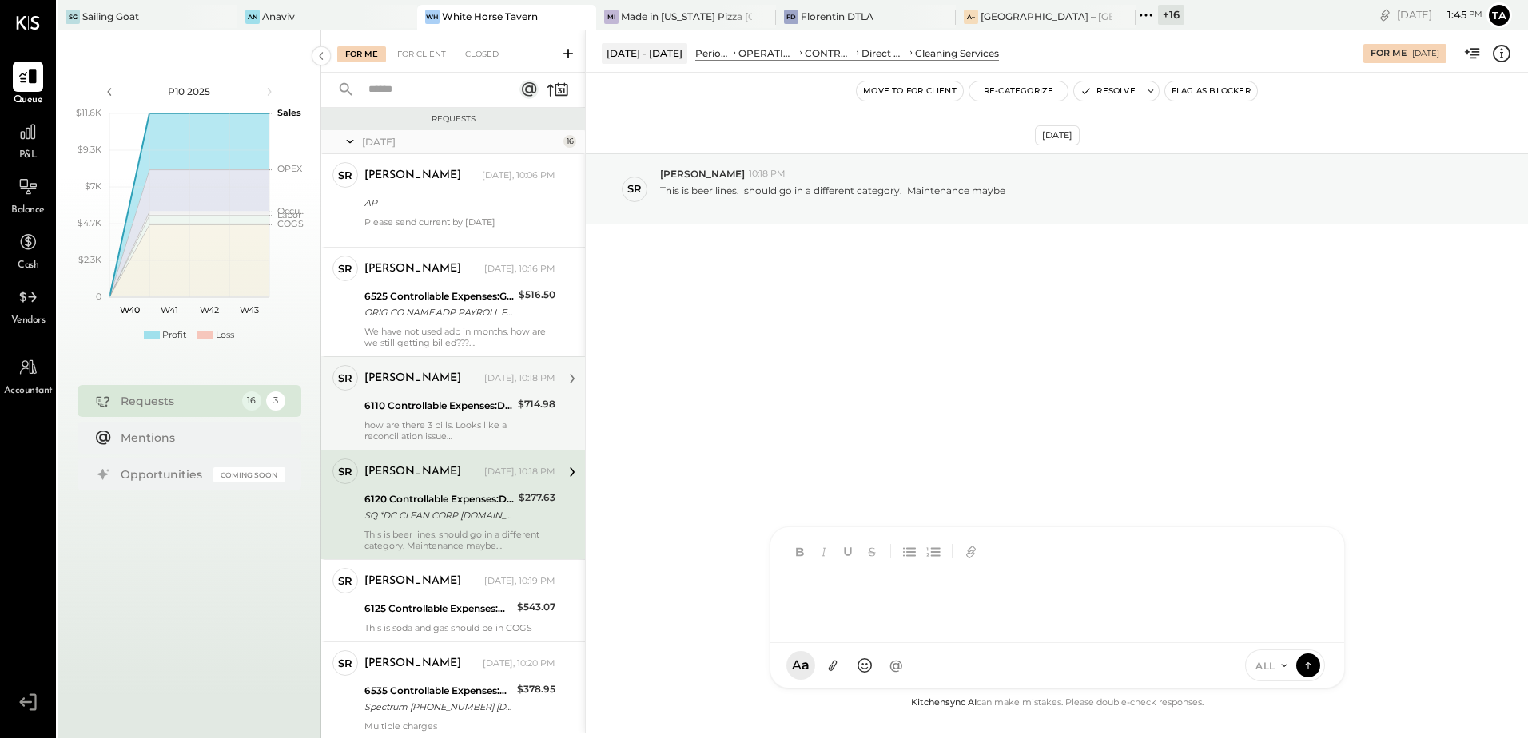
click at [878, 402] on div "[DATE] SR [PERSON_NAME] 10:18 PM This is beer lines. should go in a different c…" at bounding box center [1057, 383] width 942 height 621
click at [414, 534] on div "This is beer lines. should go in a different category. Maintenance maybe" at bounding box center [459, 540] width 191 height 22
click at [474, 515] on div "SQ *DC CLEAN CORP [DOMAIN_NAME] NY 08/29" at bounding box center [438, 515] width 149 height 16
click at [493, 517] on div "SQ *DC CLEAN CORP [DOMAIN_NAME] NY 08/29" at bounding box center [438, 515] width 149 height 16
click at [1496, 53] on icon at bounding box center [1501, 53] width 21 height 21
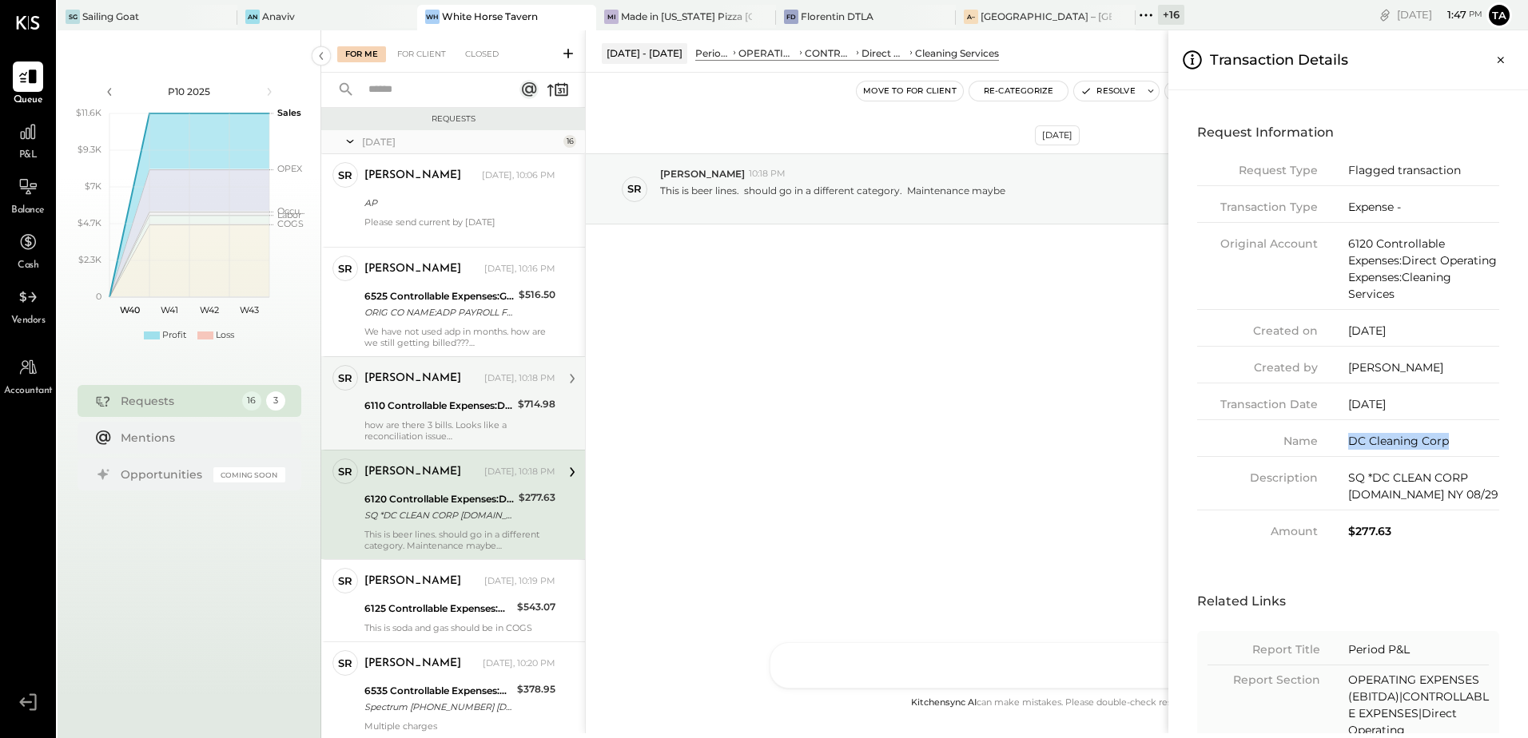
drag, startPoint x: 1349, startPoint y: 444, endPoint x: 1447, endPoint y: 444, distance: 97.5
click at [1447, 444] on div "DC Cleaning Corp" at bounding box center [1423, 441] width 151 height 17
copy div "DC Cleaning Corp"
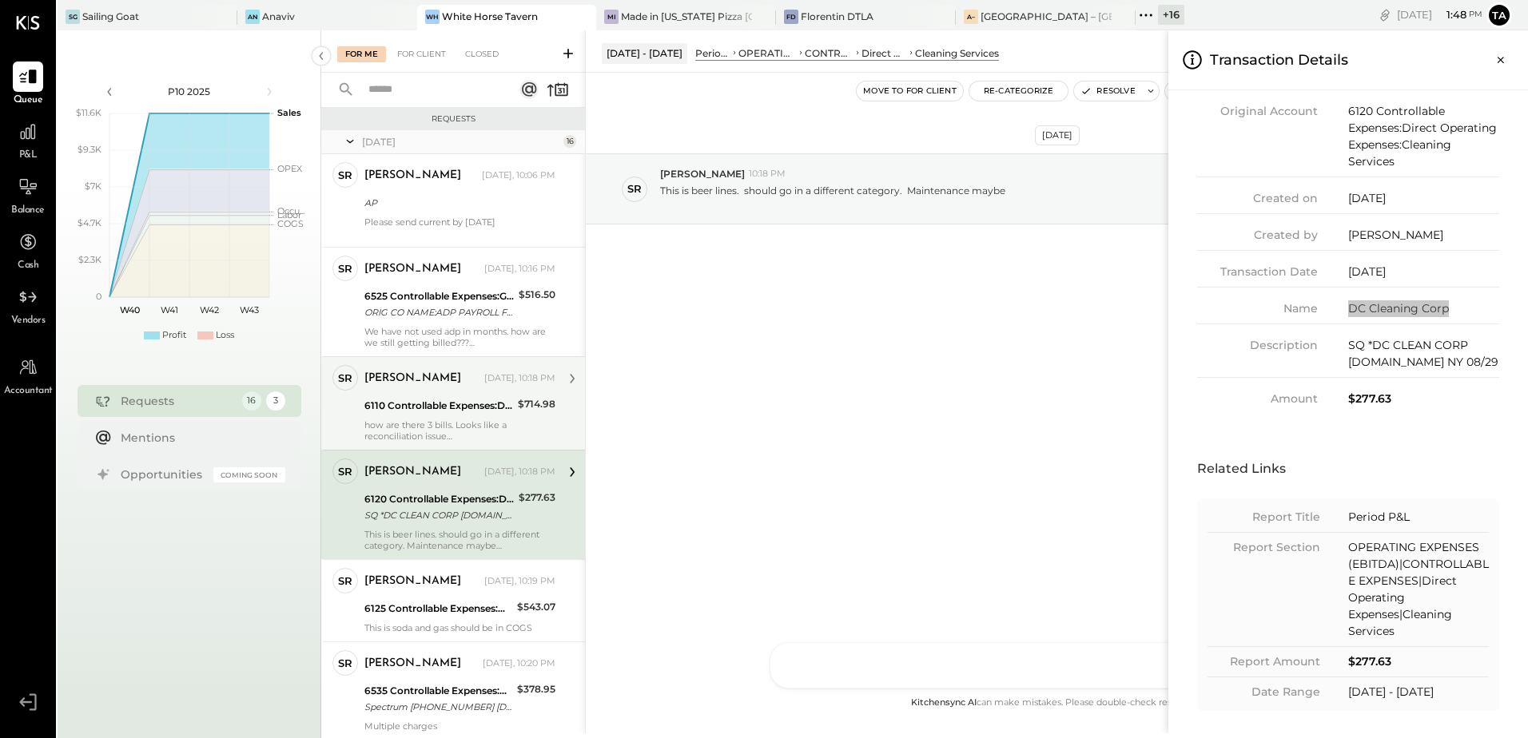
scroll to position [139, 0]
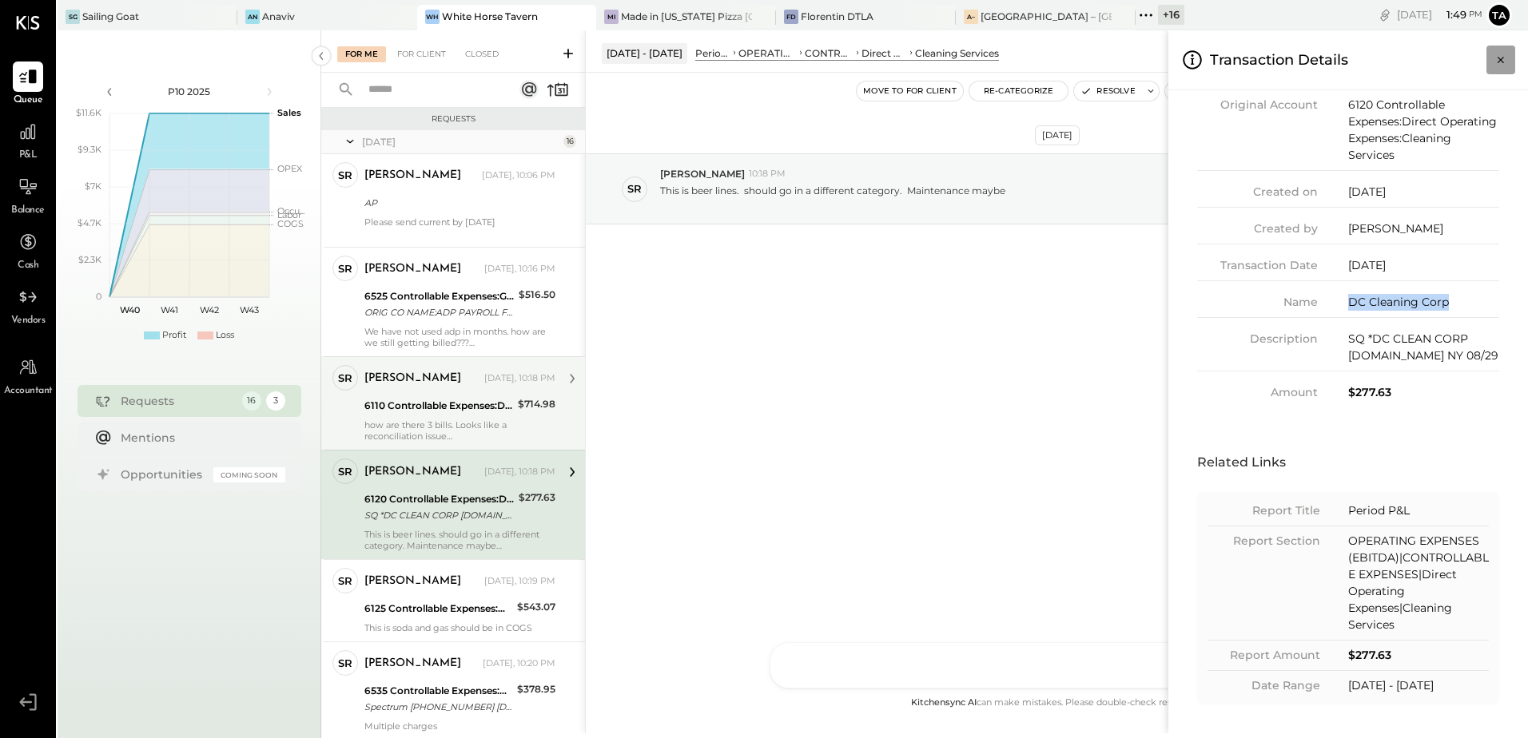
click at [1497, 64] on icon "Close panel" at bounding box center [1500, 60] width 16 height 16
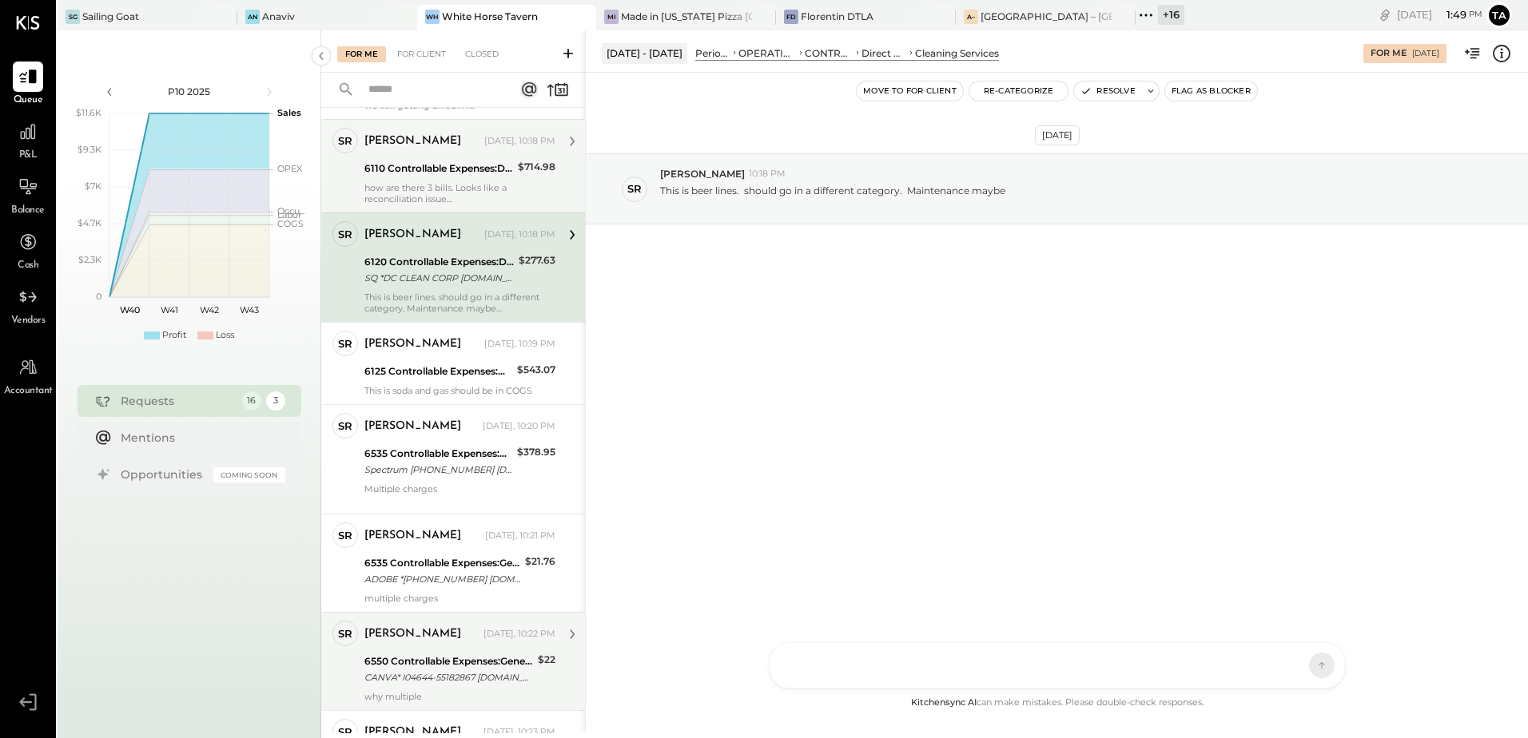
scroll to position [240, 0]
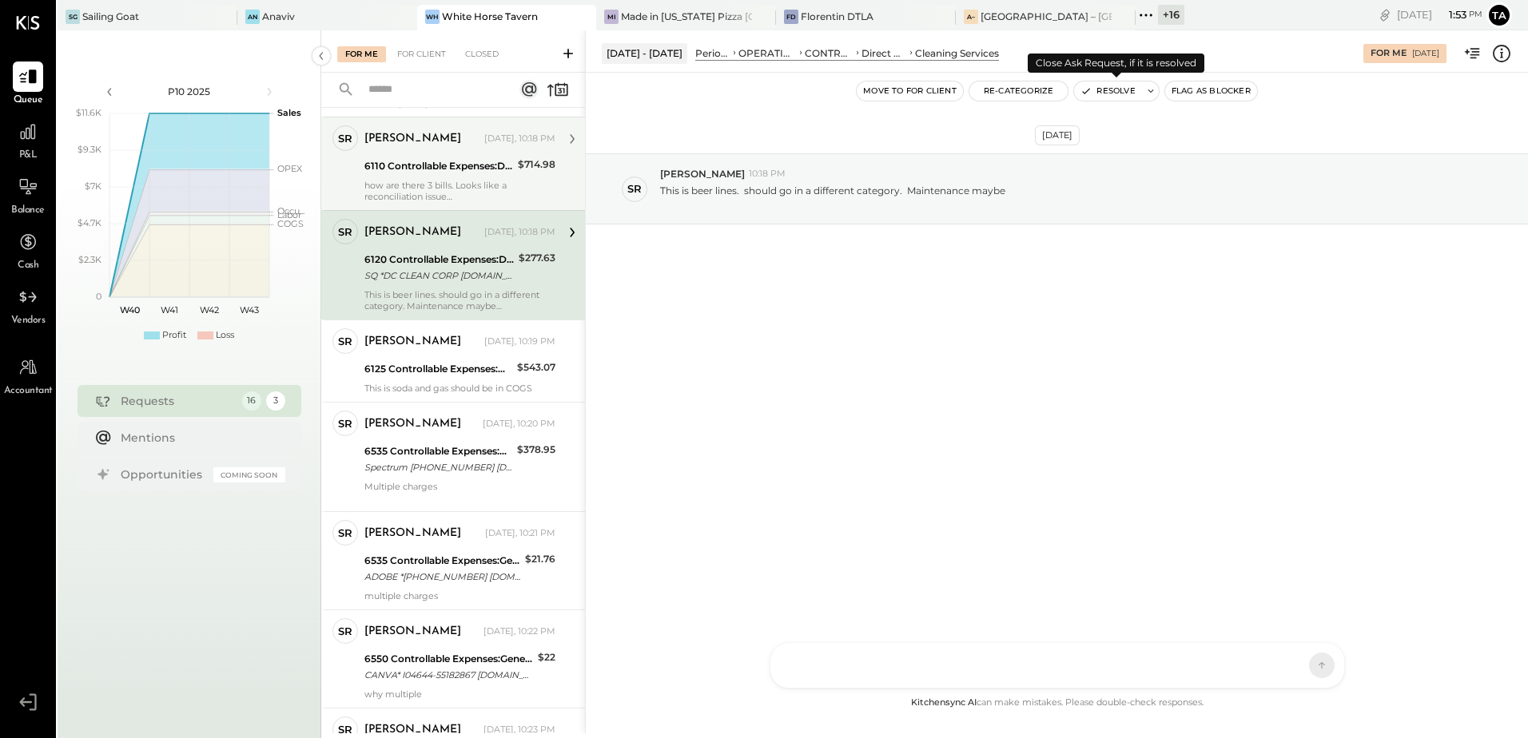
drag, startPoint x: 1095, startPoint y: 97, endPoint x: 1155, endPoint y: 256, distance: 169.9
click at [1095, 97] on button "Resolve" at bounding box center [1107, 90] width 67 height 19
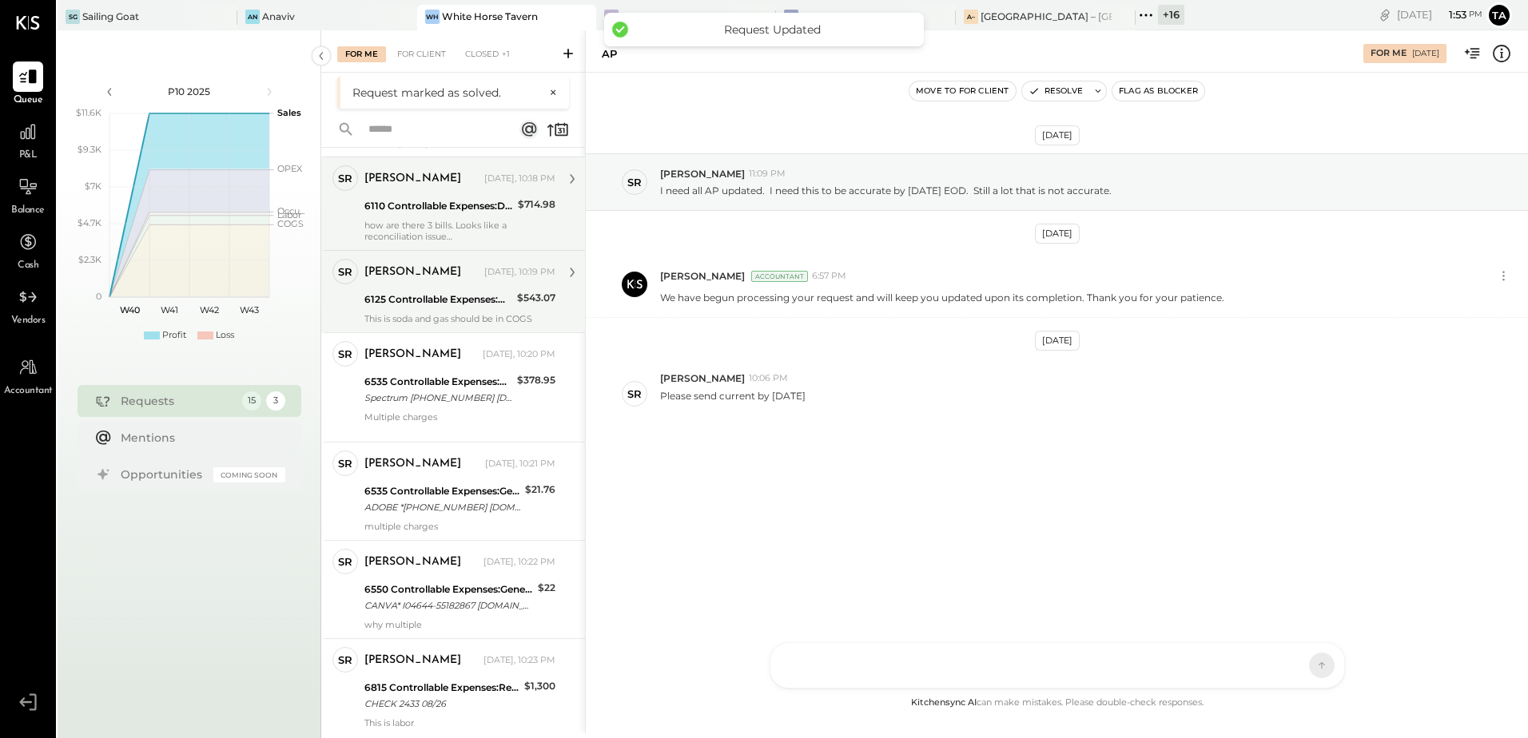
click at [409, 296] on div "6125 Controllable Expenses:Direct Operating Expenses:Restaurant Supplies" at bounding box center [438, 300] width 148 height 16
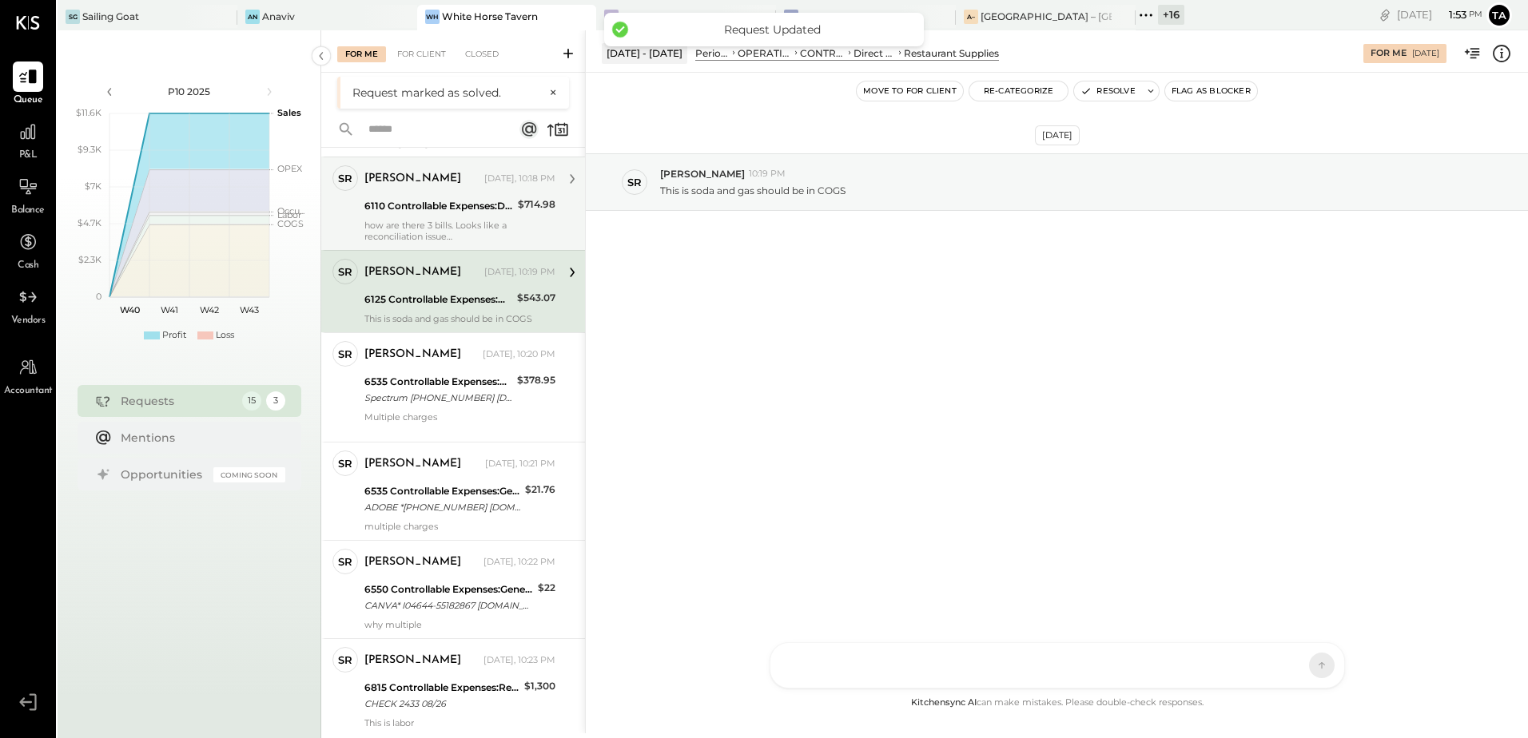
click at [478, 299] on div "6125 Controllable Expenses:Direct Operating Expenses:Restaurant Supplies" at bounding box center [438, 300] width 148 height 16
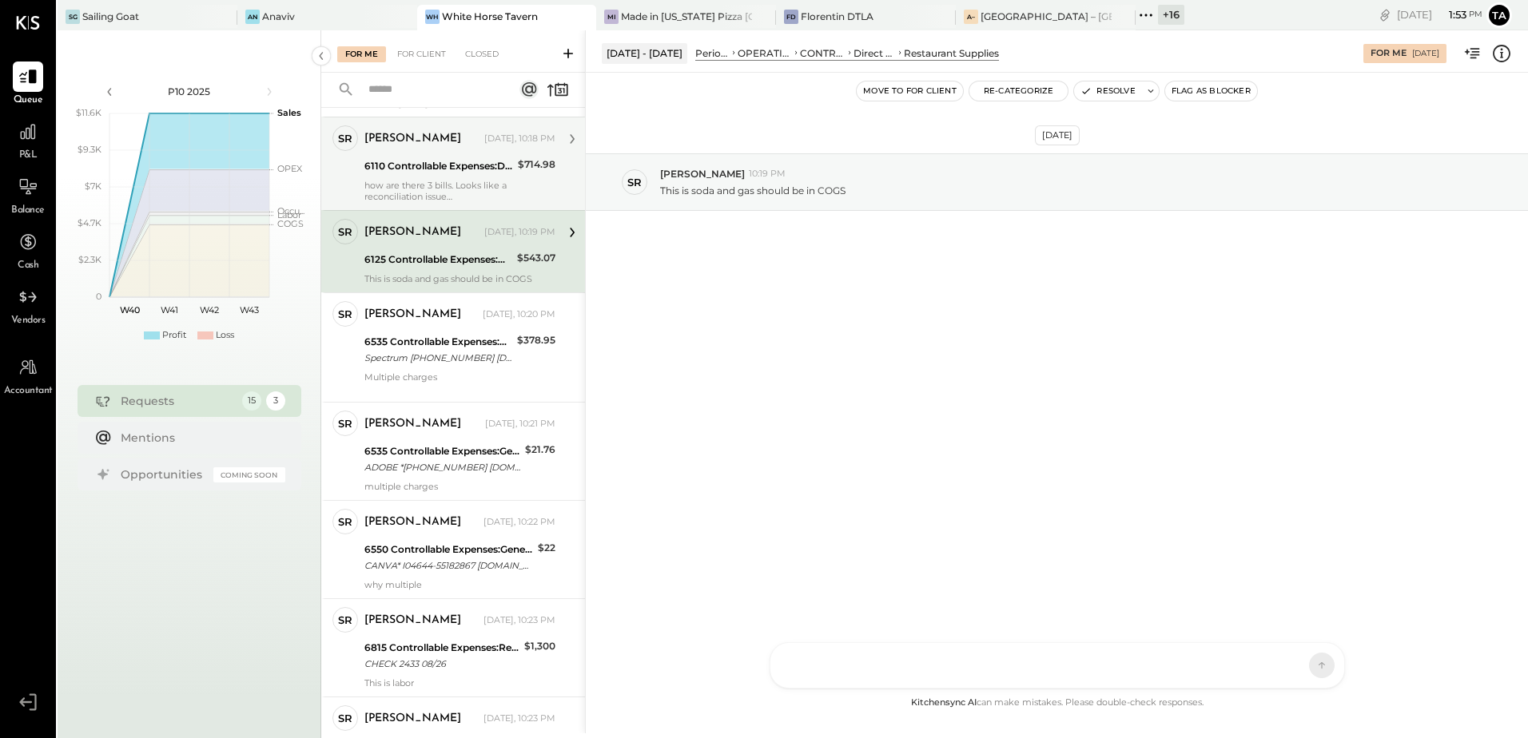
click at [1506, 54] on icon at bounding box center [1501, 53] width 21 height 21
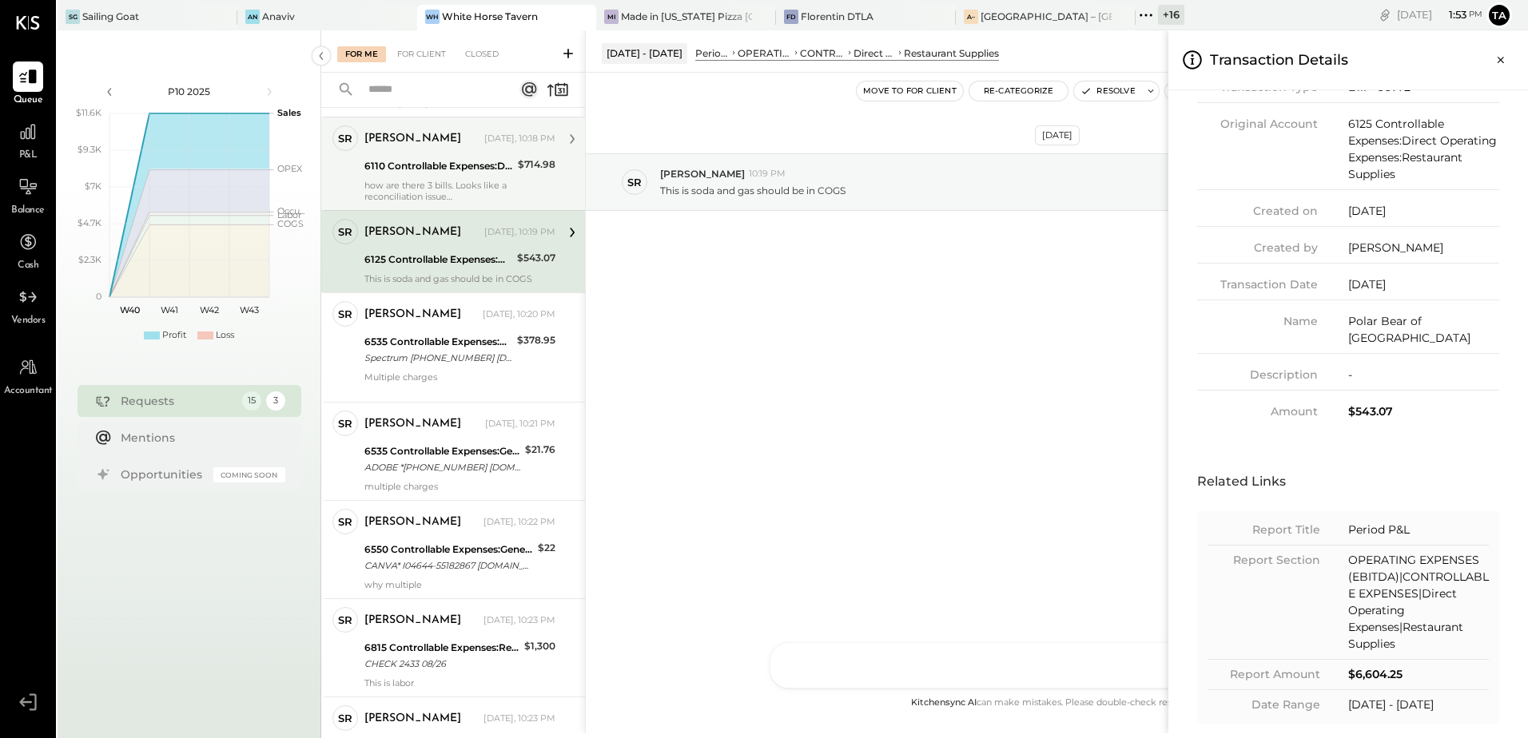
scroll to position [122, 0]
drag, startPoint x: 1494, startPoint y: 62, endPoint x: 1283, endPoint y: 332, distance: 343.3
click at [1494, 62] on icon "Close panel" at bounding box center [1500, 60] width 16 height 16
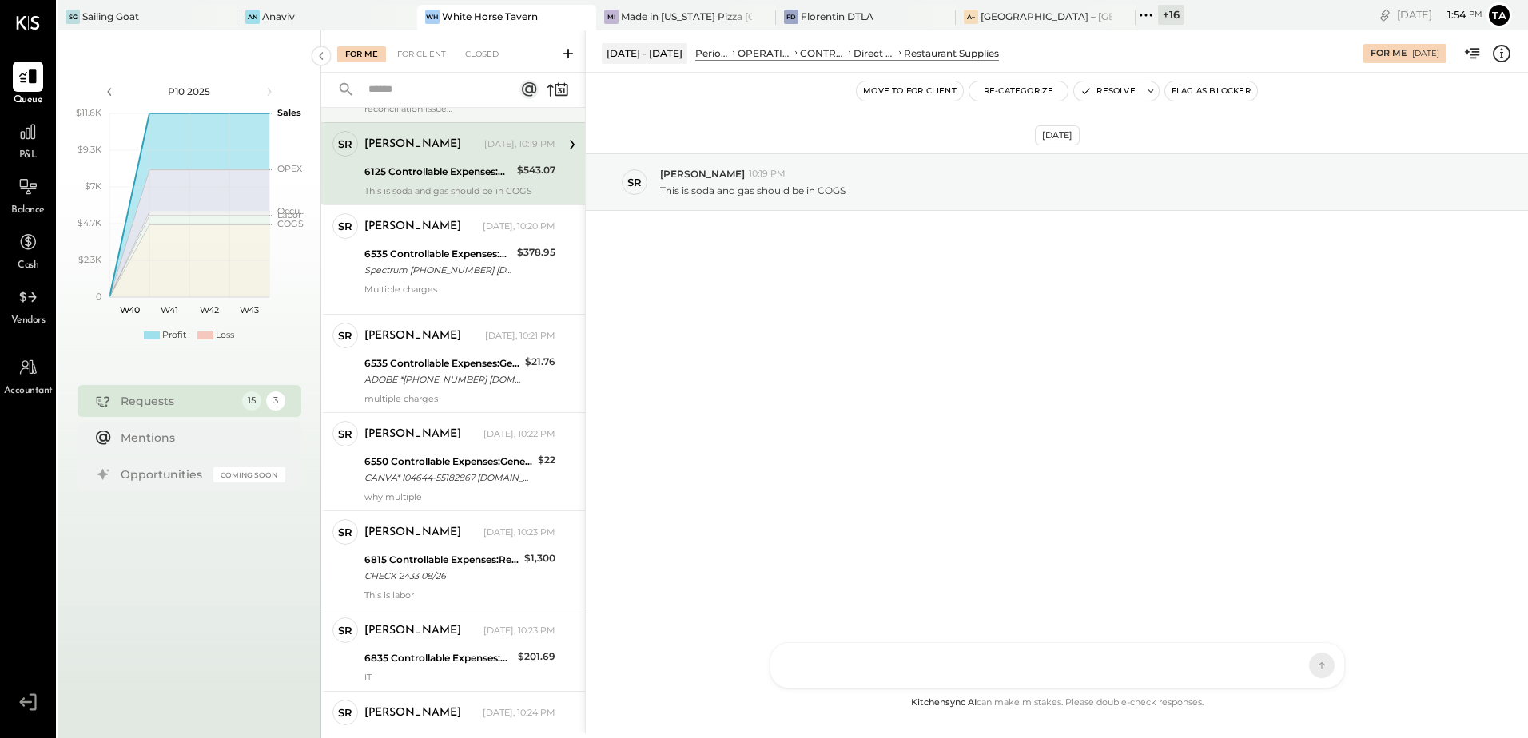
scroll to position [345, 0]
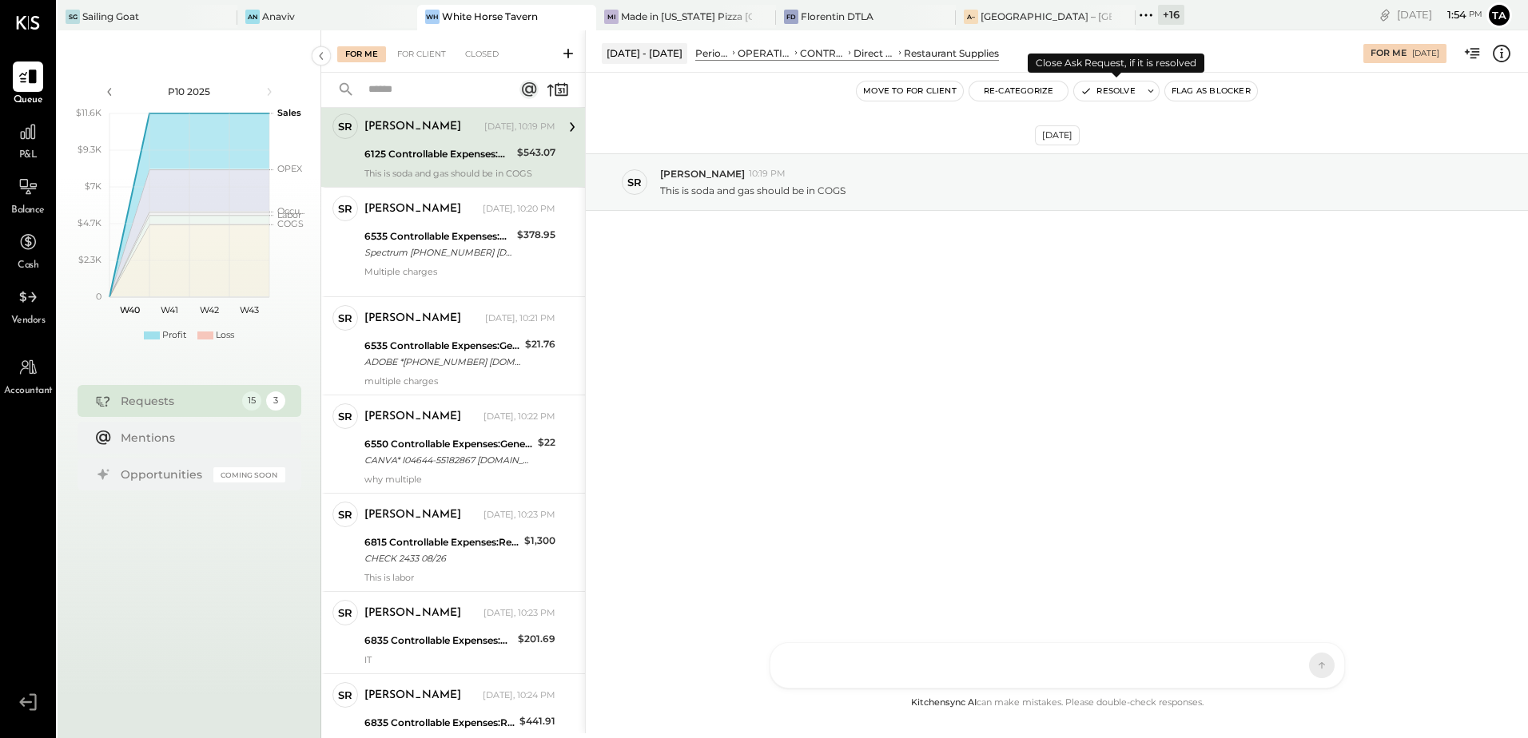
drag, startPoint x: 1109, startPoint y: 87, endPoint x: 963, endPoint y: 426, distance: 368.9
click at [1109, 87] on button "Resolve" at bounding box center [1107, 90] width 67 height 19
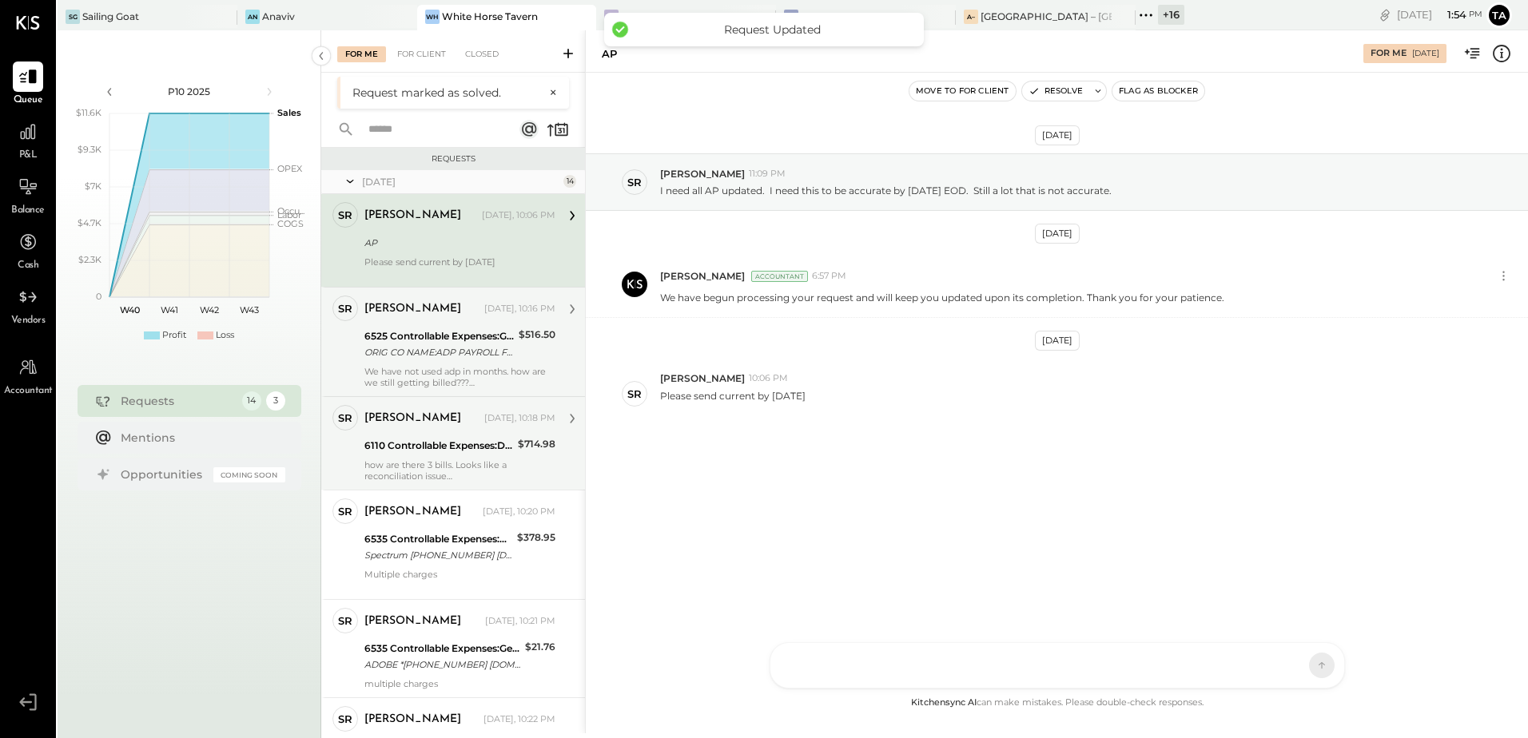
click at [416, 351] on div "ORIG CO NAME:ADP PAYROLL FEES ORIG ID:9659605001 DESC DATE:250905 CO ENTRY DESC…" at bounding box center [438, 352] width 149 height 16
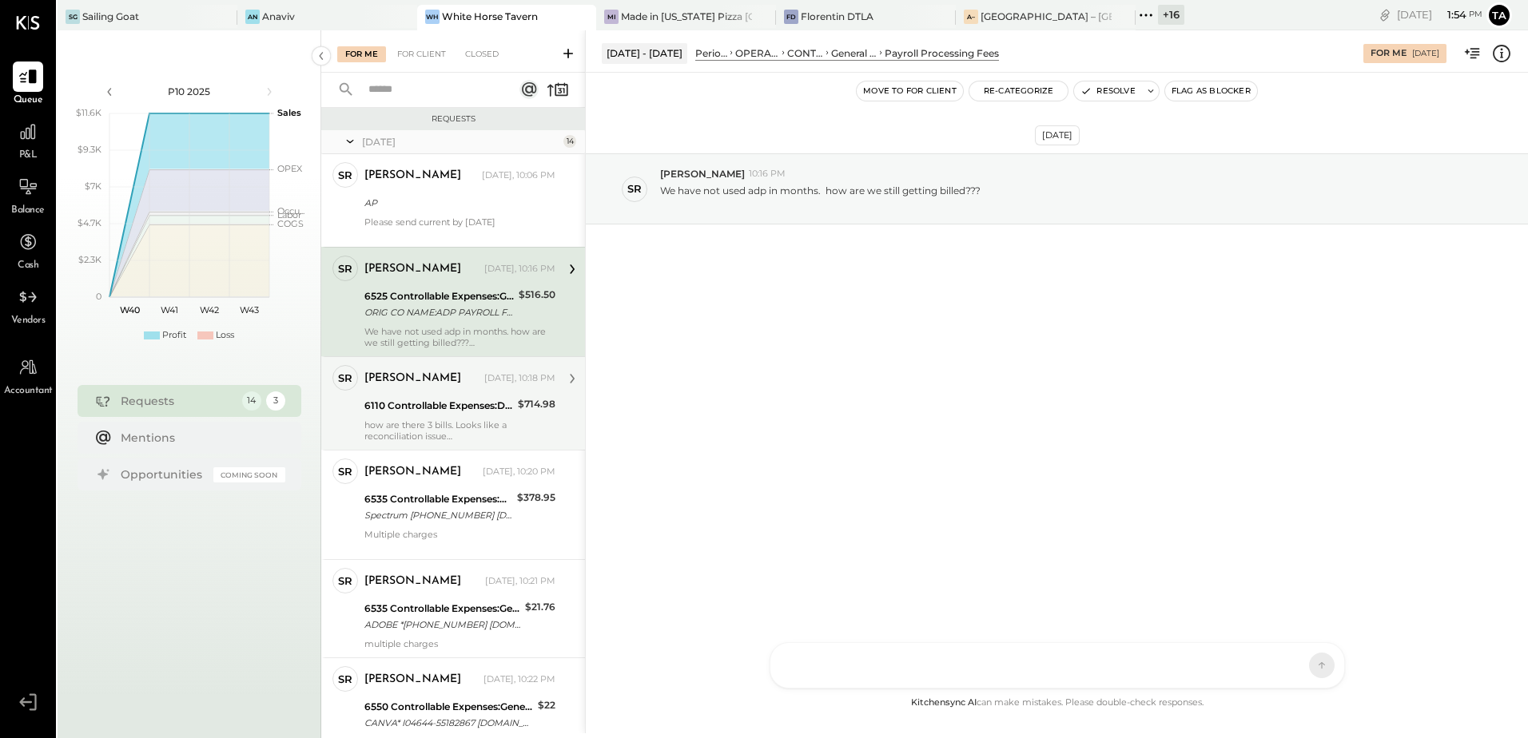
click at [439, 445] on div "SR [PERSON_NAME] Owner [PERSON_NAME] [DATE], 10:18 PM 6110 Controllable Expense…" at bounding box center [453, 402] width 264 height 93
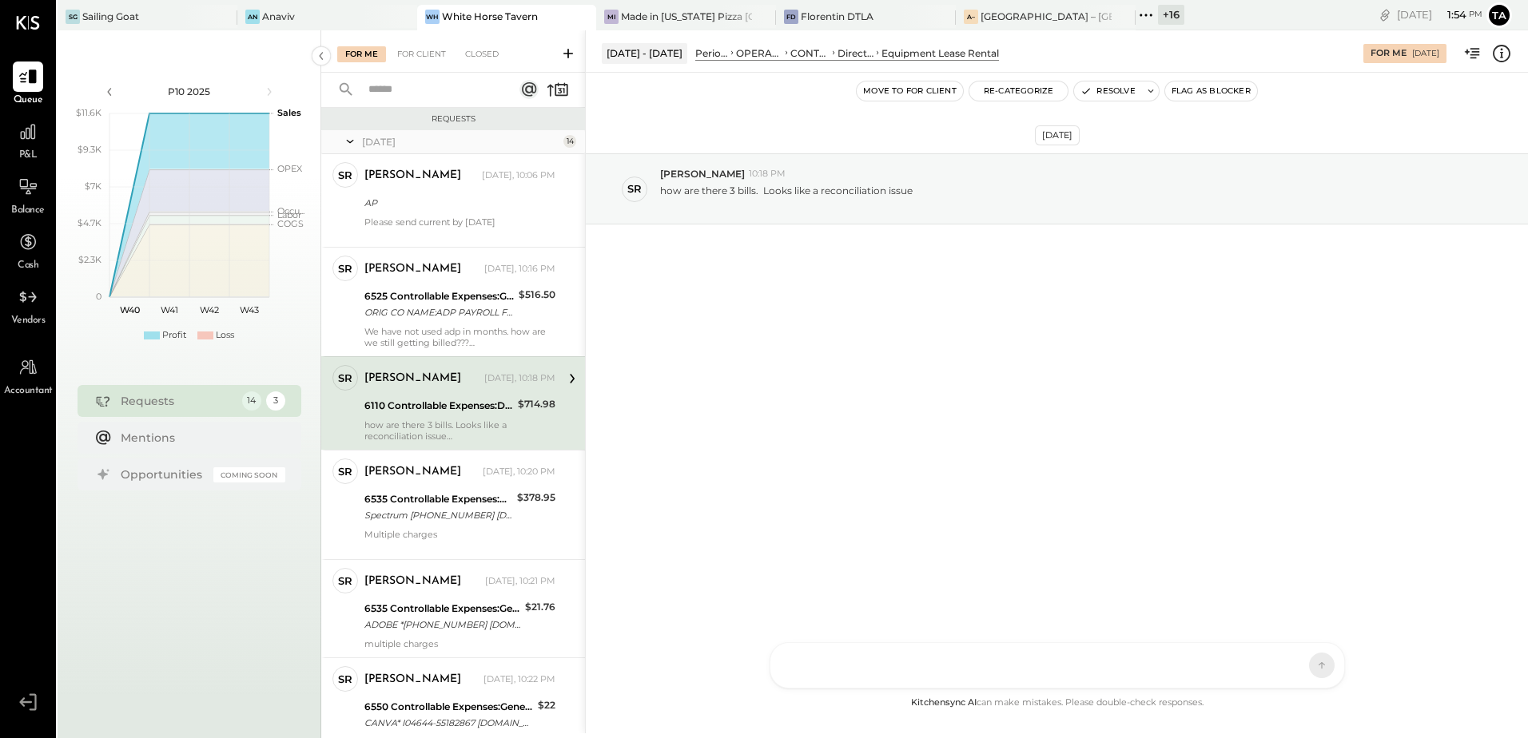
click at [830, 439] on div "[DATE] SR [PERSON_NAME] 10:18 PM how are there 3 bills. Looks like a reconcilia…" at bounding box center [1057, 383] width 942 height 621
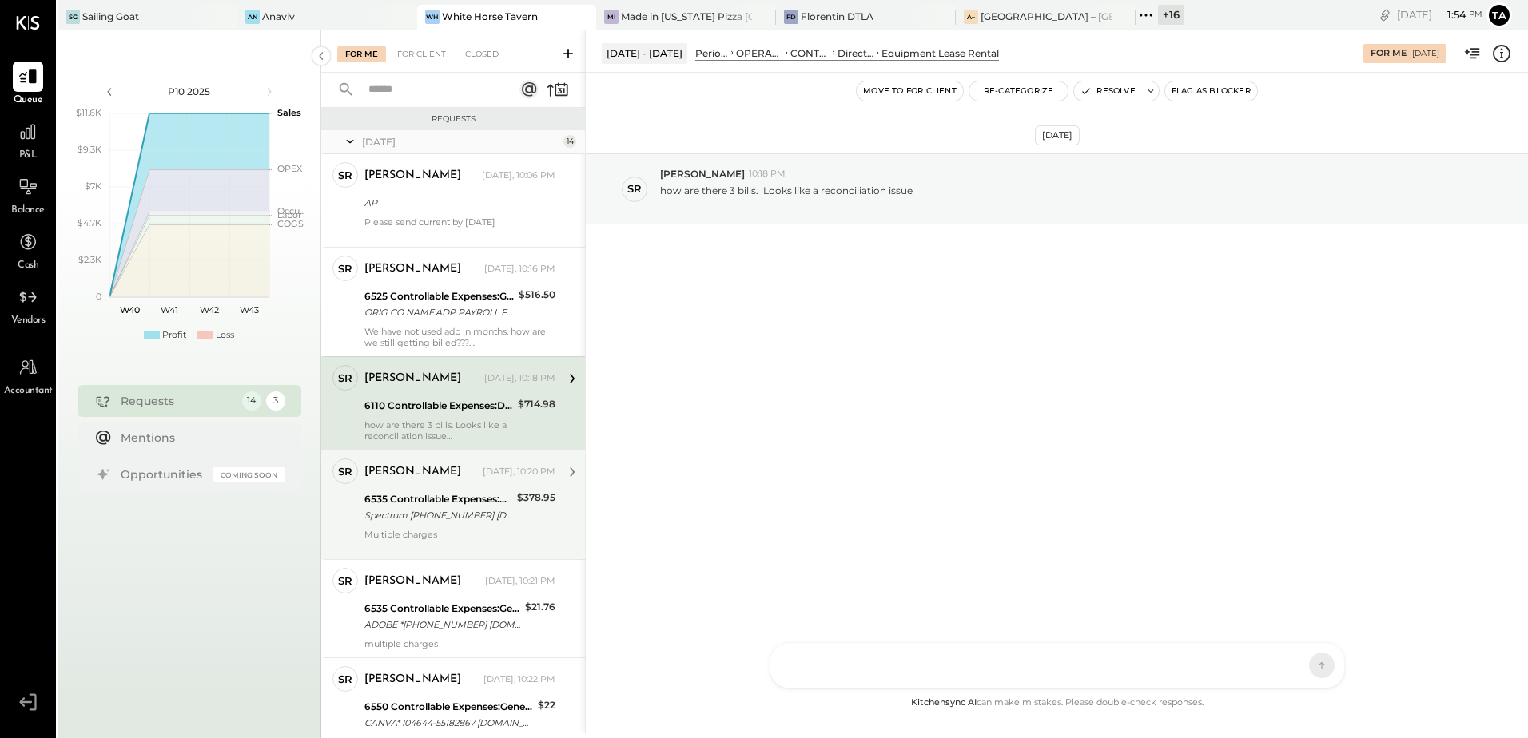
click at [407, 511] on div "Spectrum [PHONE_NUMBER] [DATE]" at bounding box center [438, 515] width 148 height 16
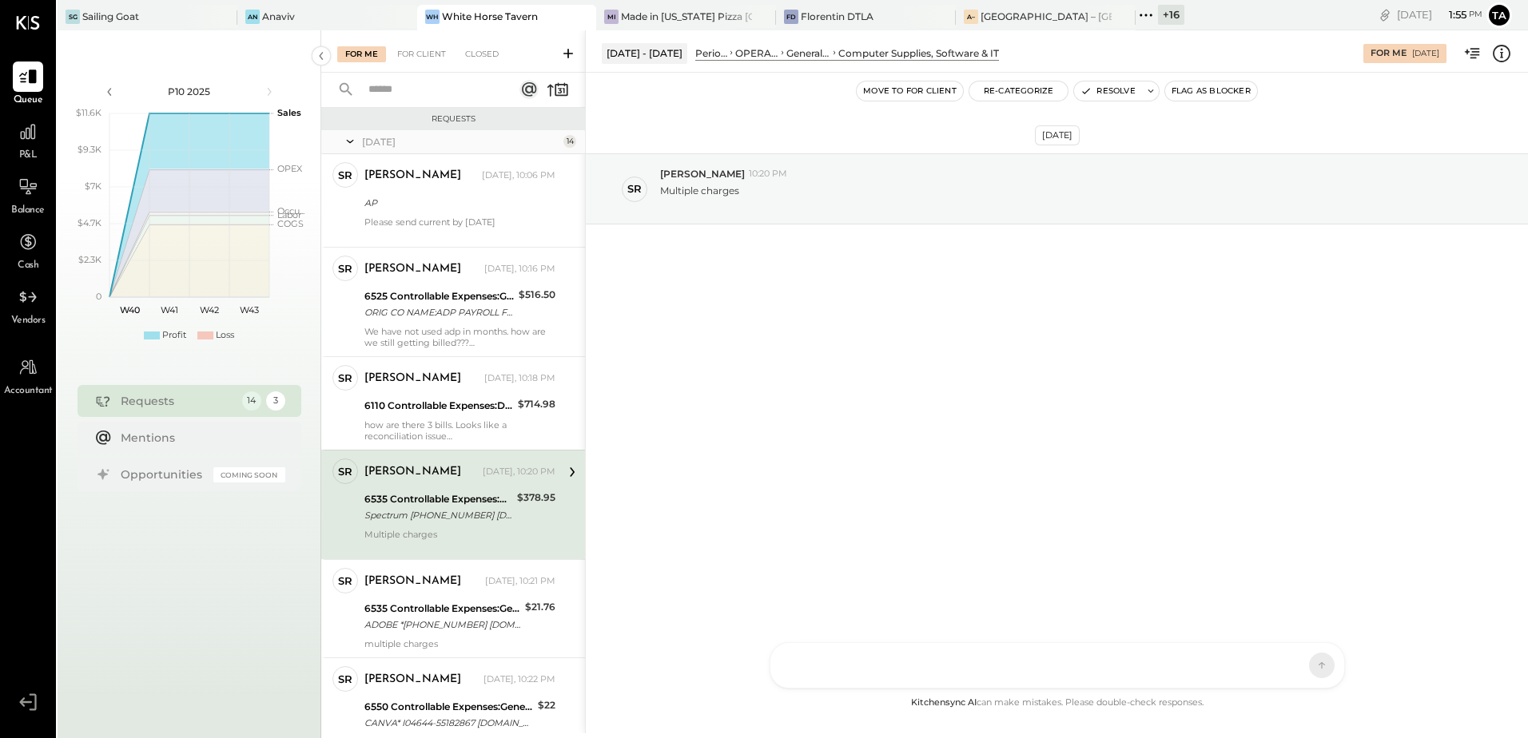
click at [1505, 56] on icon at bounding box center [1501, 53] width 21 height 21
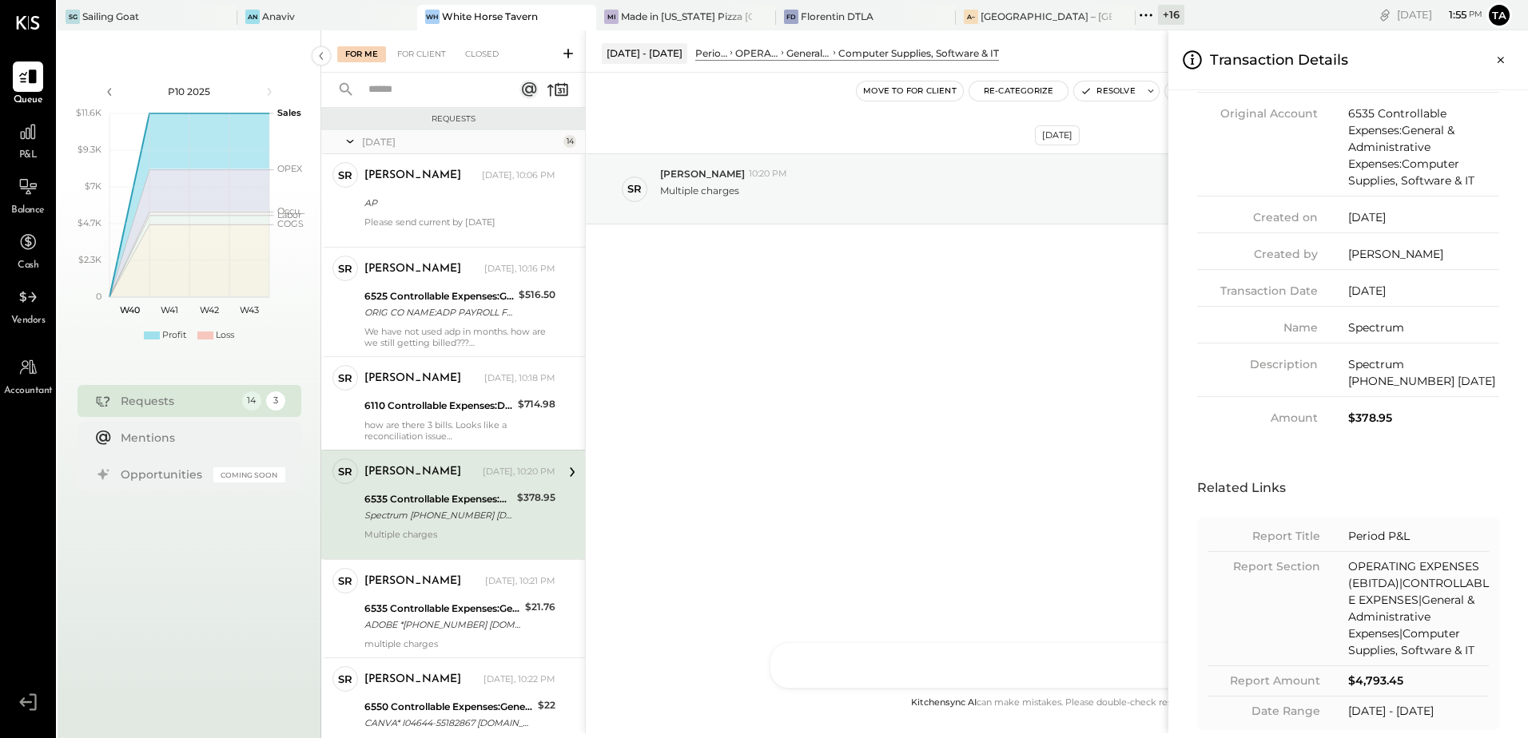
scroll to position [156, 0]
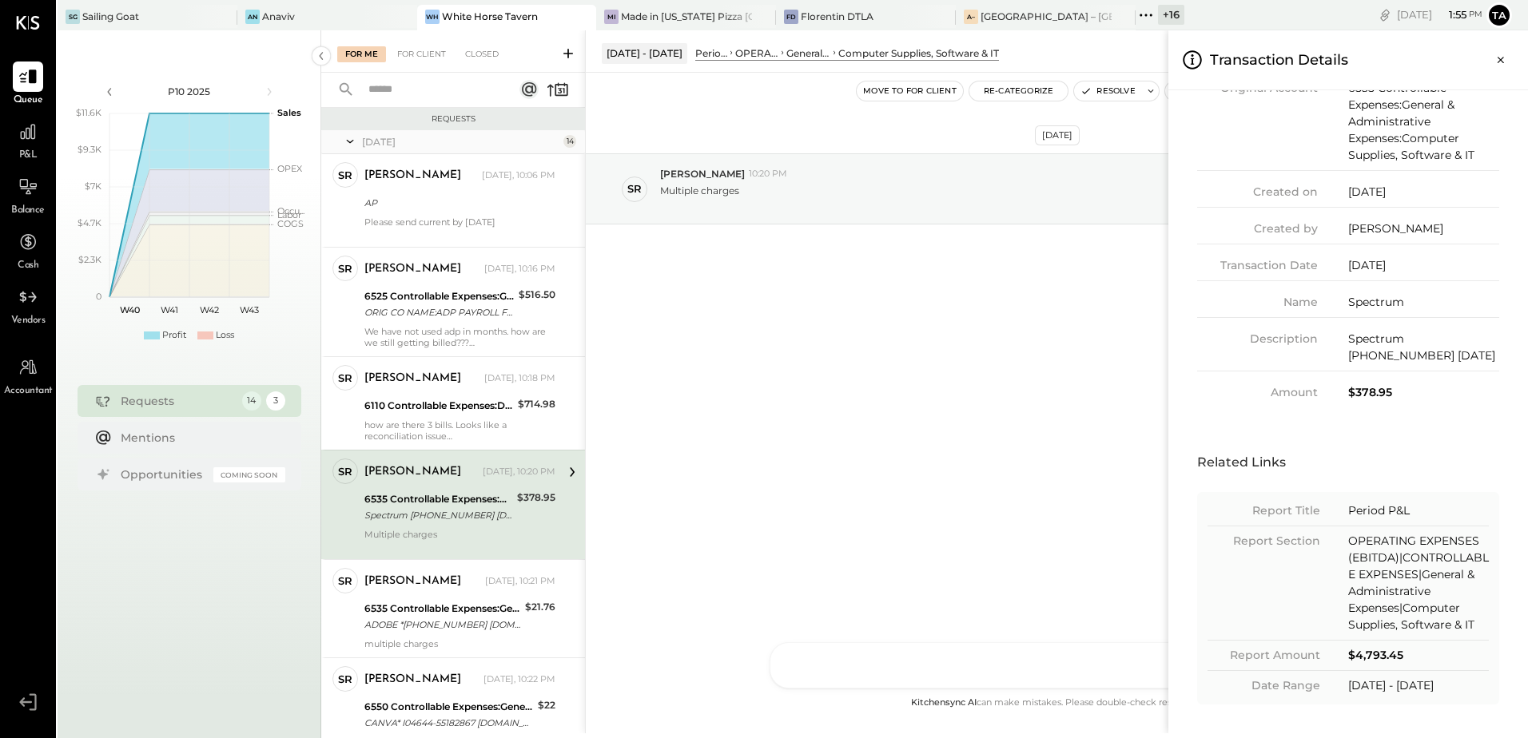
click at [1366, 393] on div "$378.95" at bounding box center [1423, 392] width 151 height 17
drag, startPoint x: 1499, startPoint y: 63, endPoint x: 1006, endPoint y: 350, distance: 570.3
click at [1499, 63] on icon "Close panel" at bounding box center [1500, 60] width 16 height 16
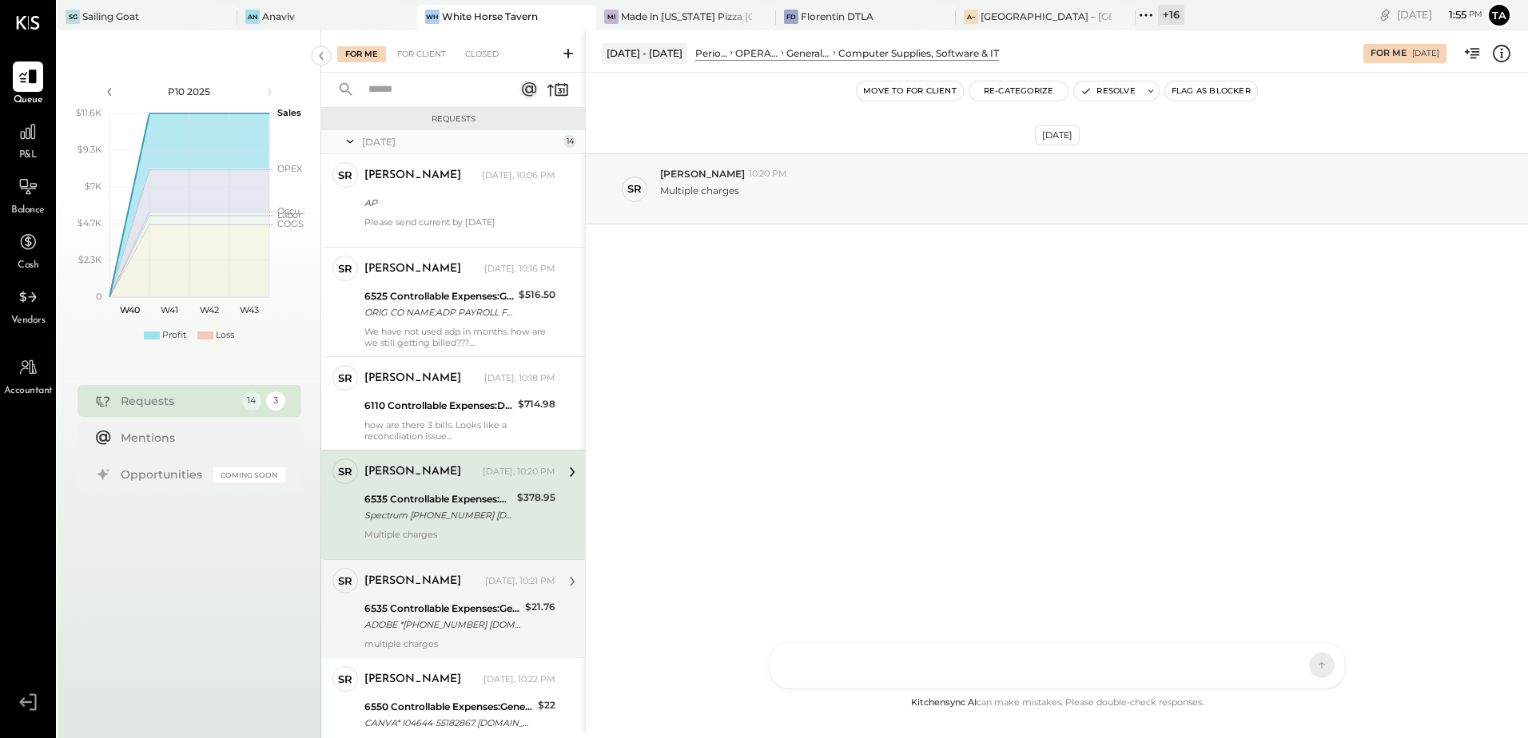
click at [402, 620] on div "ADOBE *[PHONE_NUMBER] [DOMAIN_NAME][URL] CA 09/16" at bounding box center [442, 625] width 156 height 16
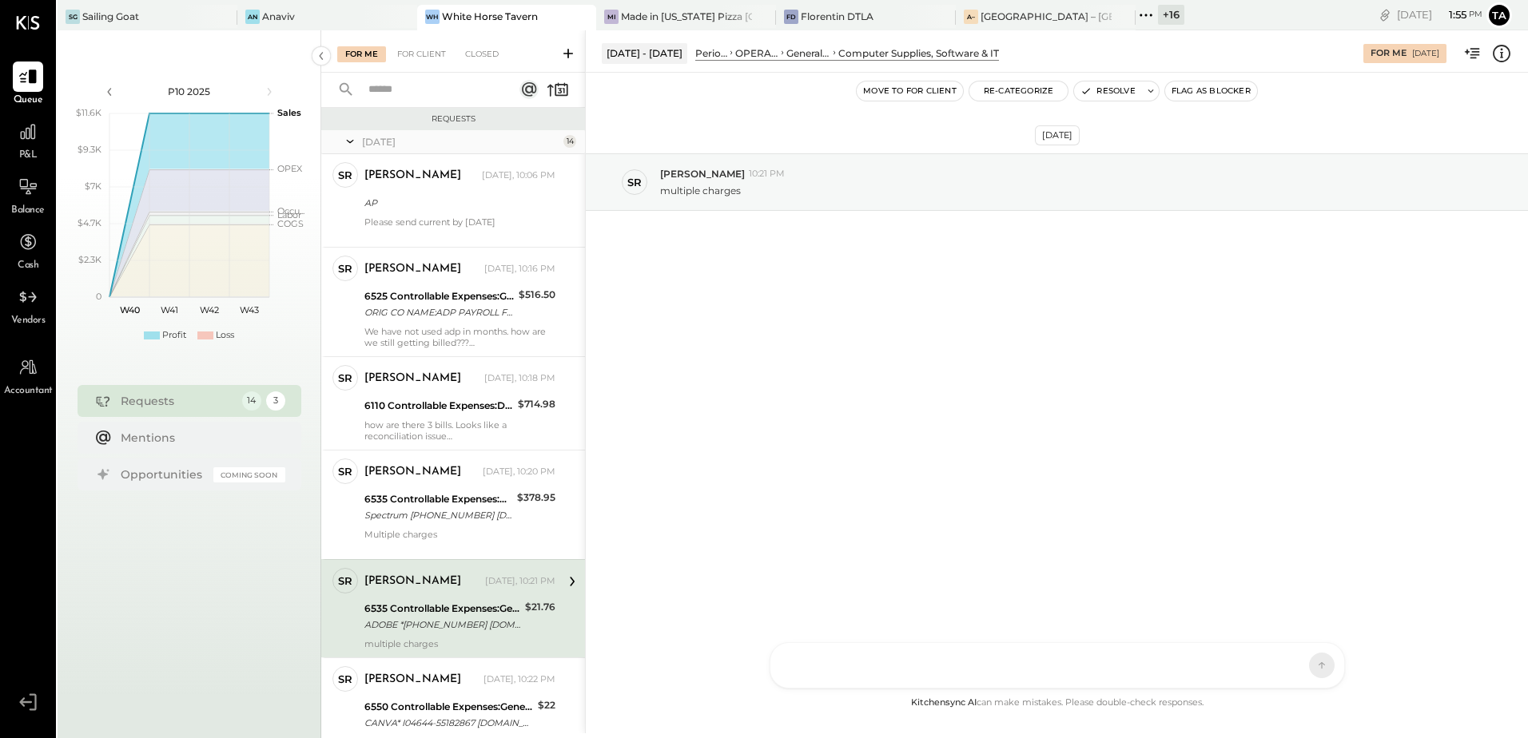
click at [455, 609] on div "6535 Controllable Expenses:General & Administrative Expenses:Computer Supplies,…" at bounding box center [442, 609] width 156 height 16
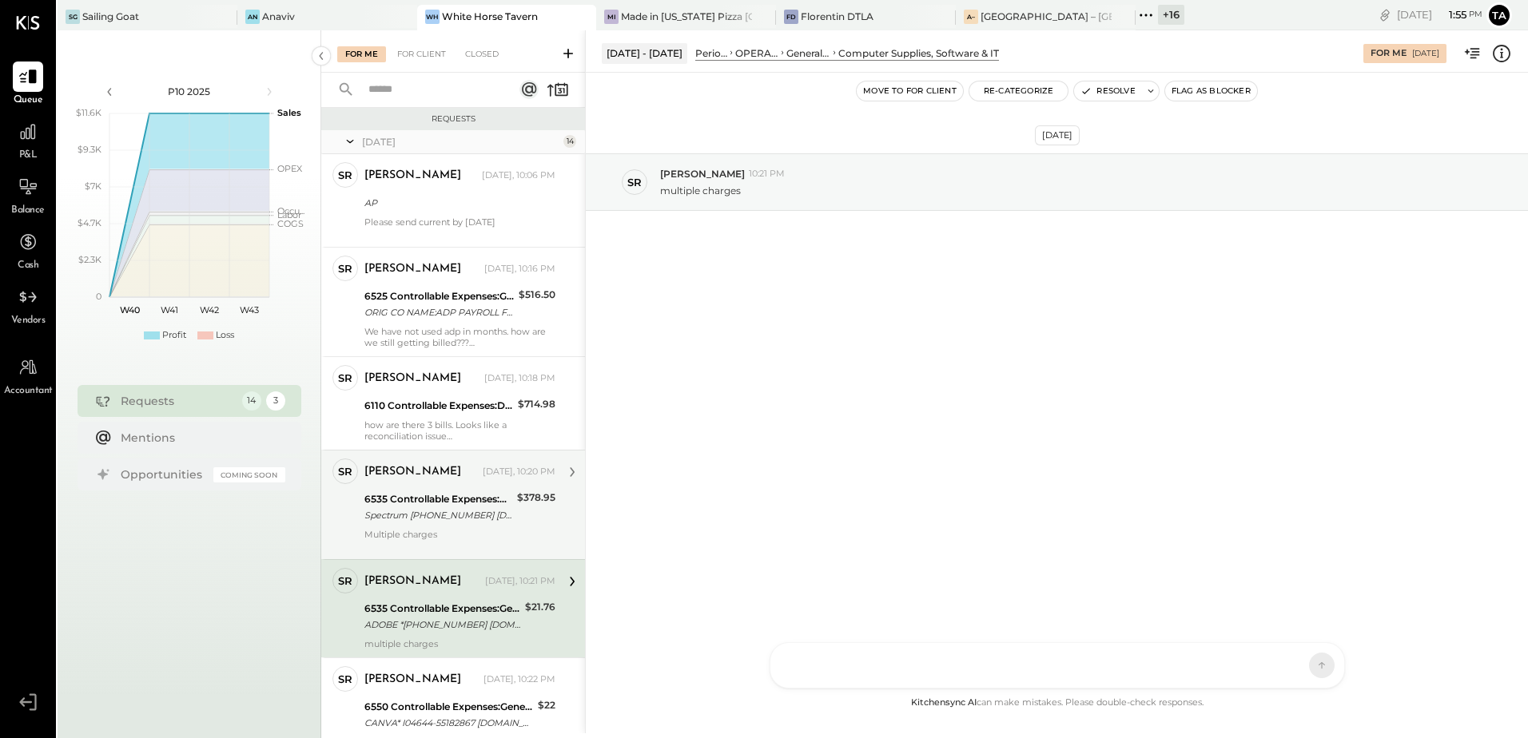
click at [443, 526] on div "[PERSON_NAME] [DATE], 10:20 PM 6535 Controllable Expenses:General & Administrat…" at bounding box center [459, 505] width 191 height 93
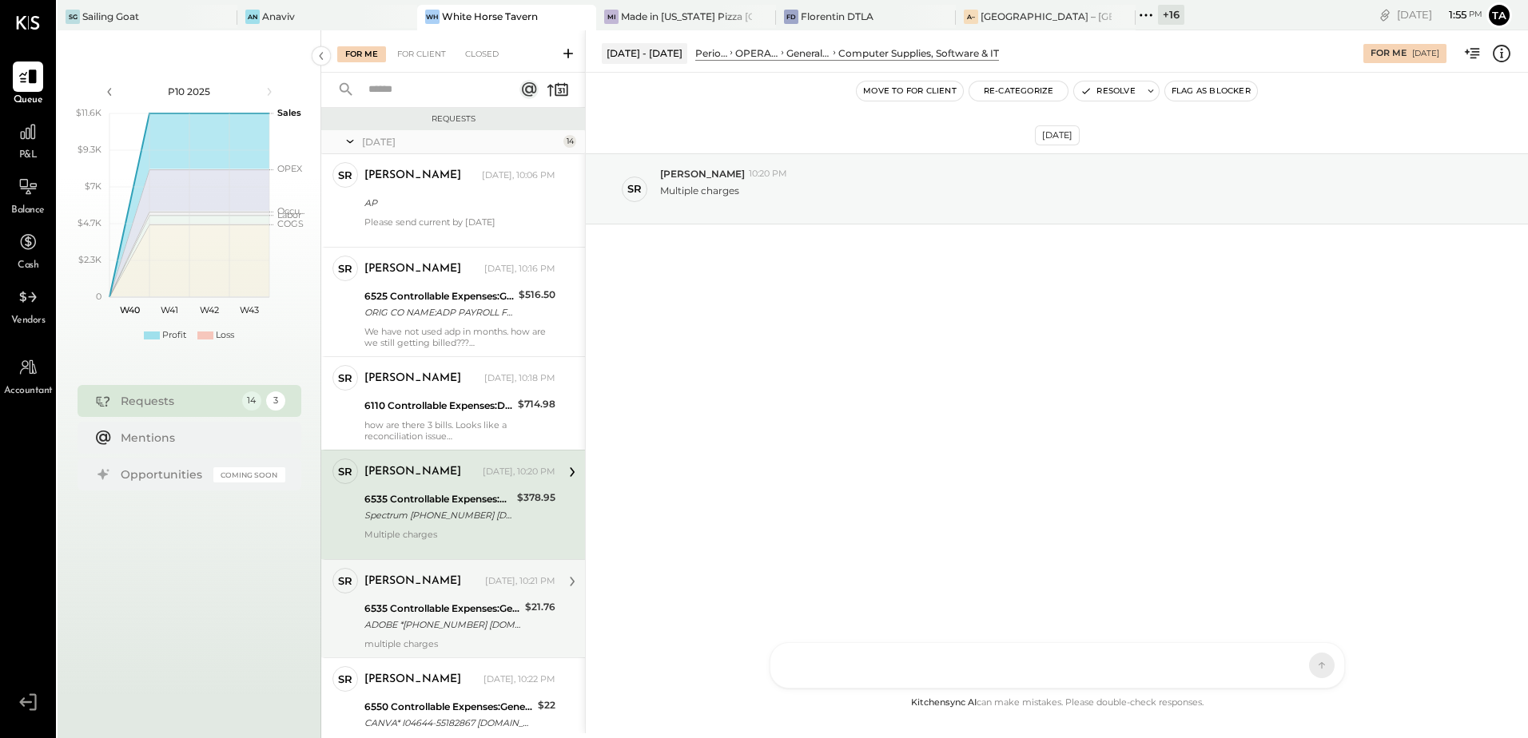
click at [431, 614] on div "6535 Controllable Expenses:General & Administrative Expenses:Computer Supplies,…" at bounding box center [442, 609] width 156 height 16
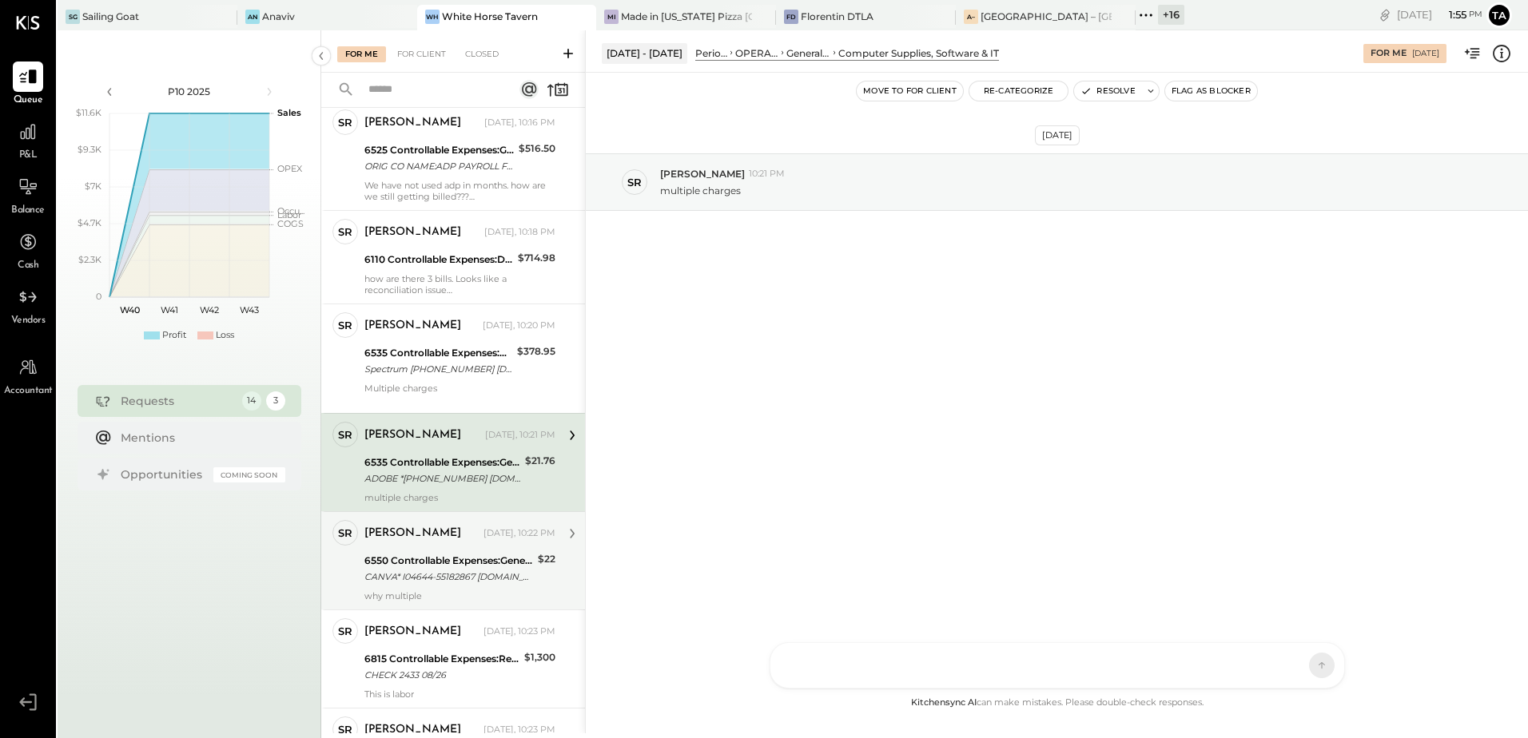
scroll to position [160, 0]
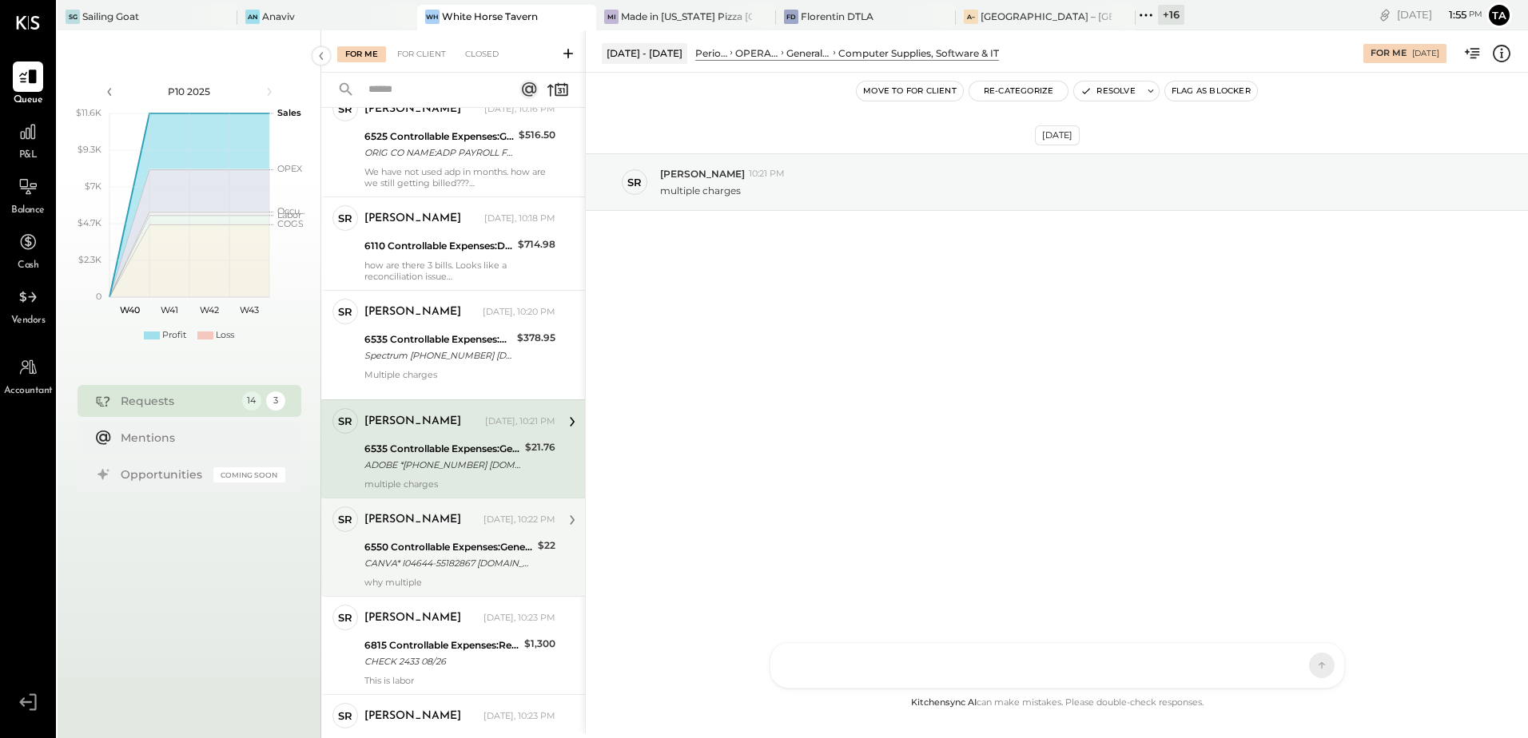
click at [430, 566] on div "CANVA* I04644-55182867 [DOMAIN_NAME] DE 09/19" at bounding box center [448, 563] width 169 height 16
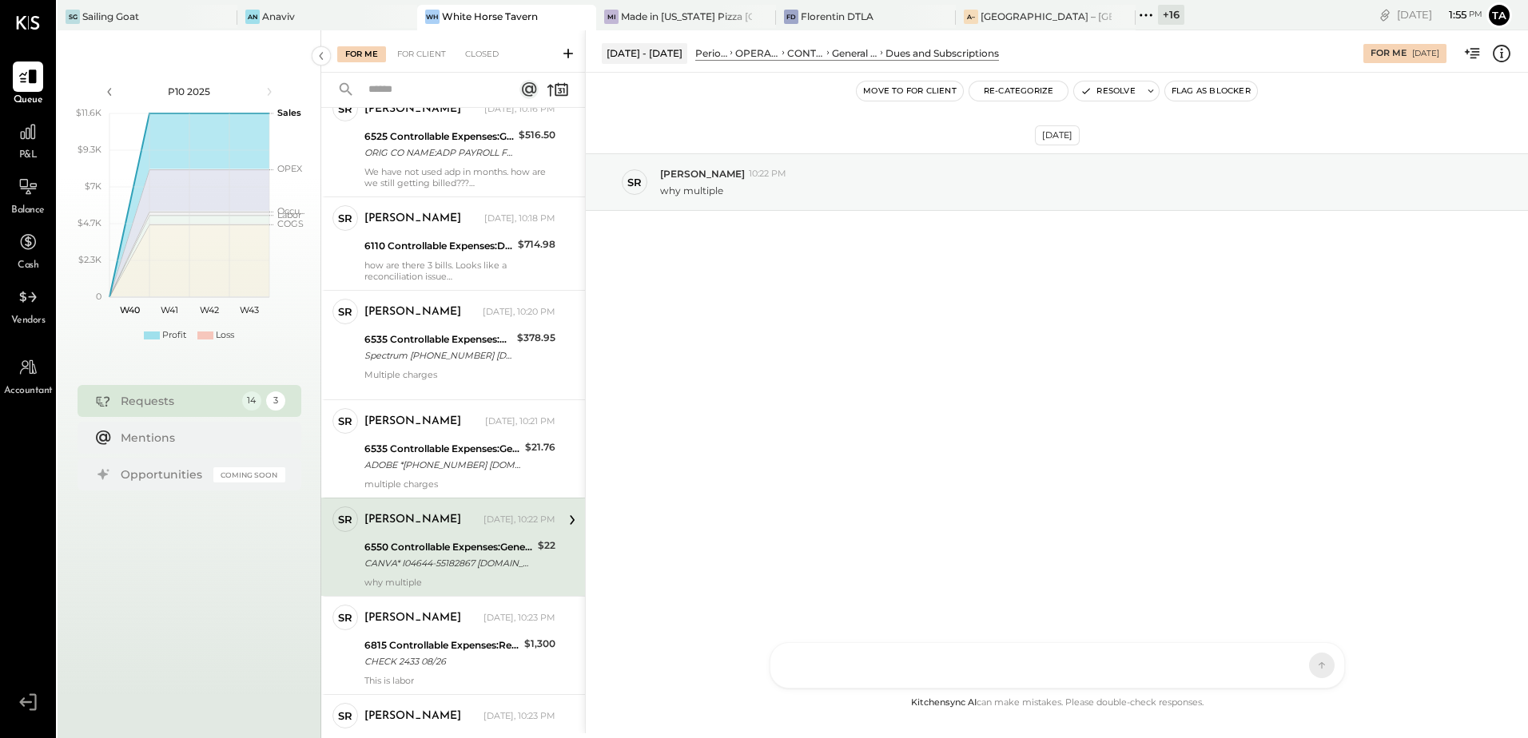
click at [448, 558] on div "CANVA* I04644-55182867 [DOMAIN_NAME] DE 09/19" at bounding box center [448, 563] width 169 height 16
click at [1504, 58] on icon at bounding box center [1501, 53] width 21 height 21
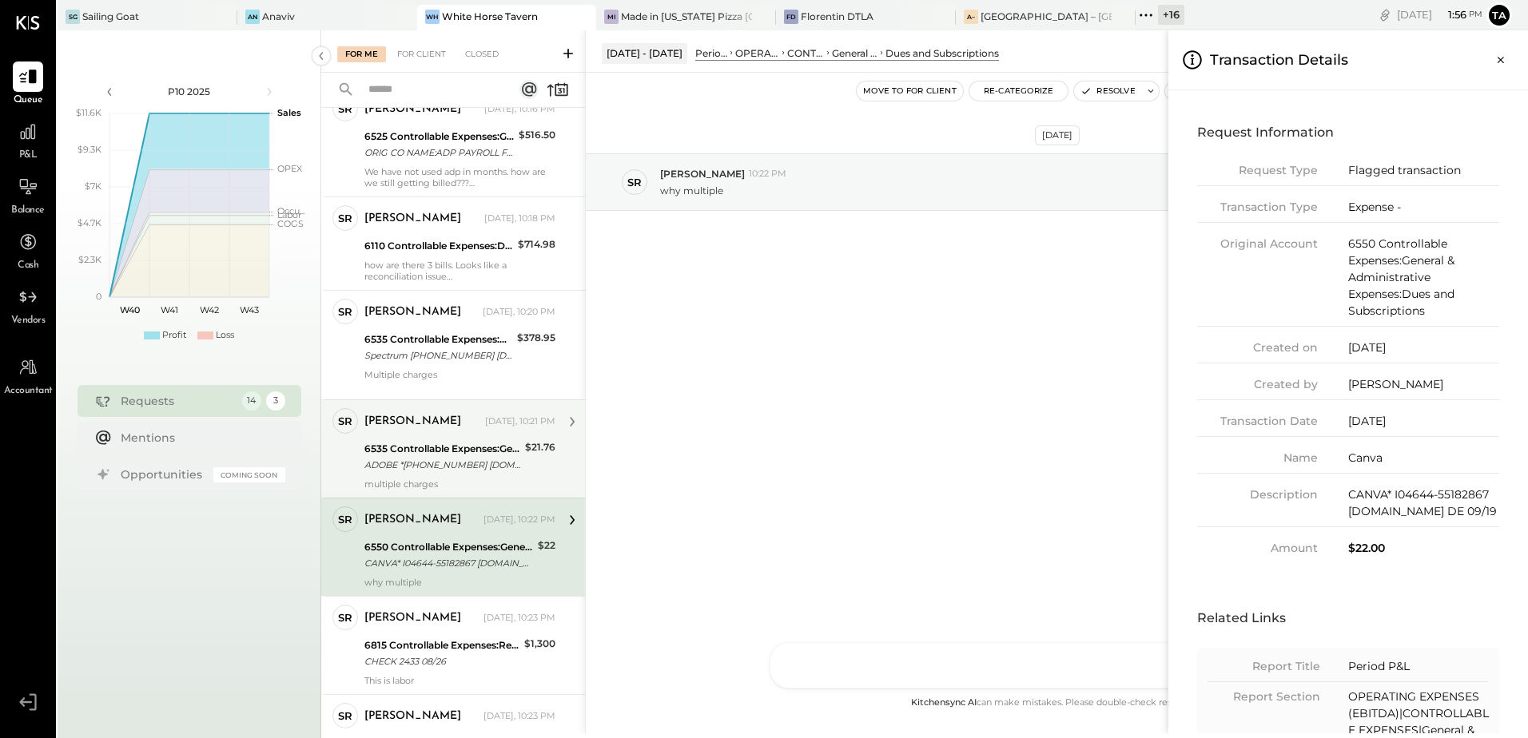
click at [407, 467] on div "For Me For Client Closed Requests [DATE] 14 SR [PERSON_NAME] Owner [PERSON_NAME…" at bounding box center [924, 381] width 1206 height 703
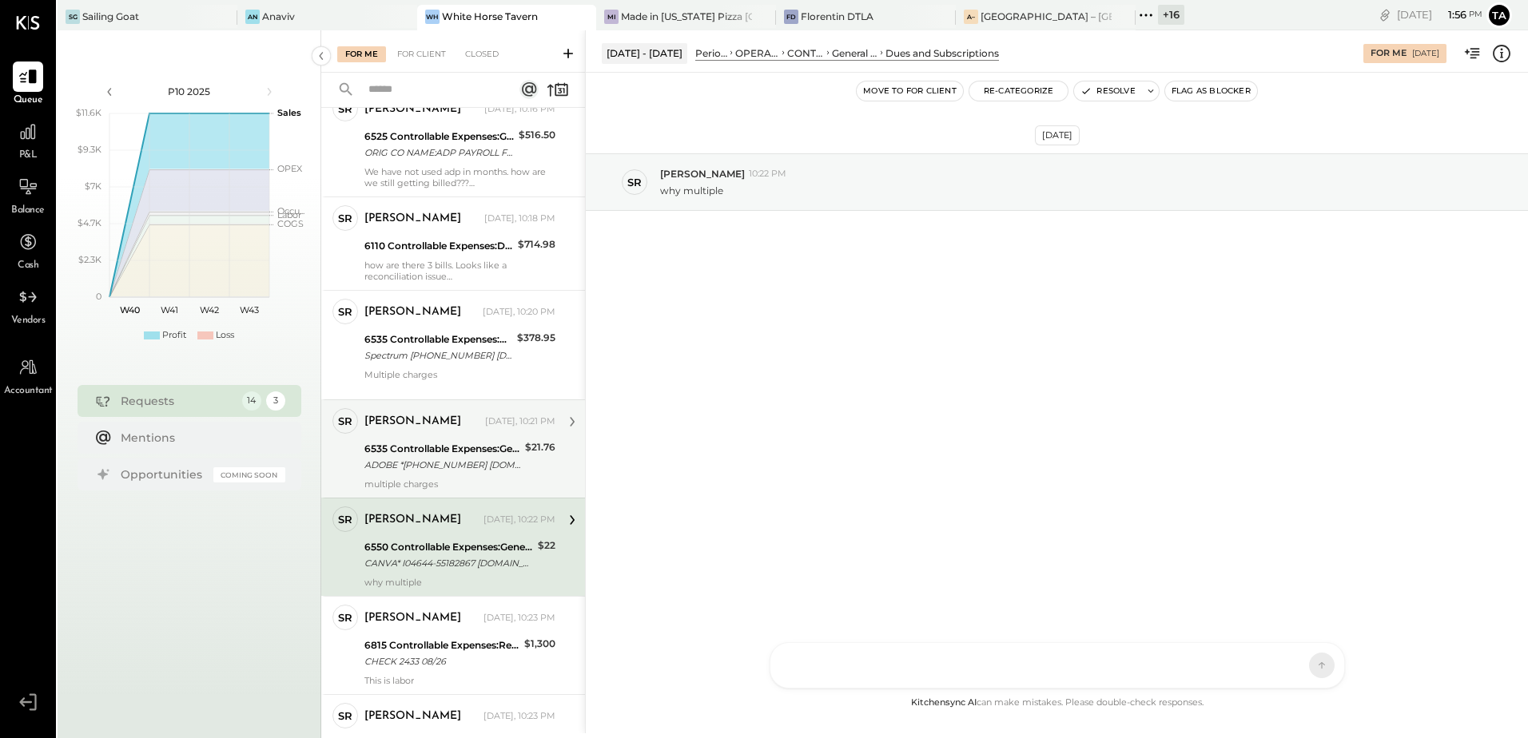
click at [442, 446] on div "6535 Controllable Expenses:General & Administrative Expenses:Computer Supplies,…" at bounding box center [442, 449] width 156 height 16
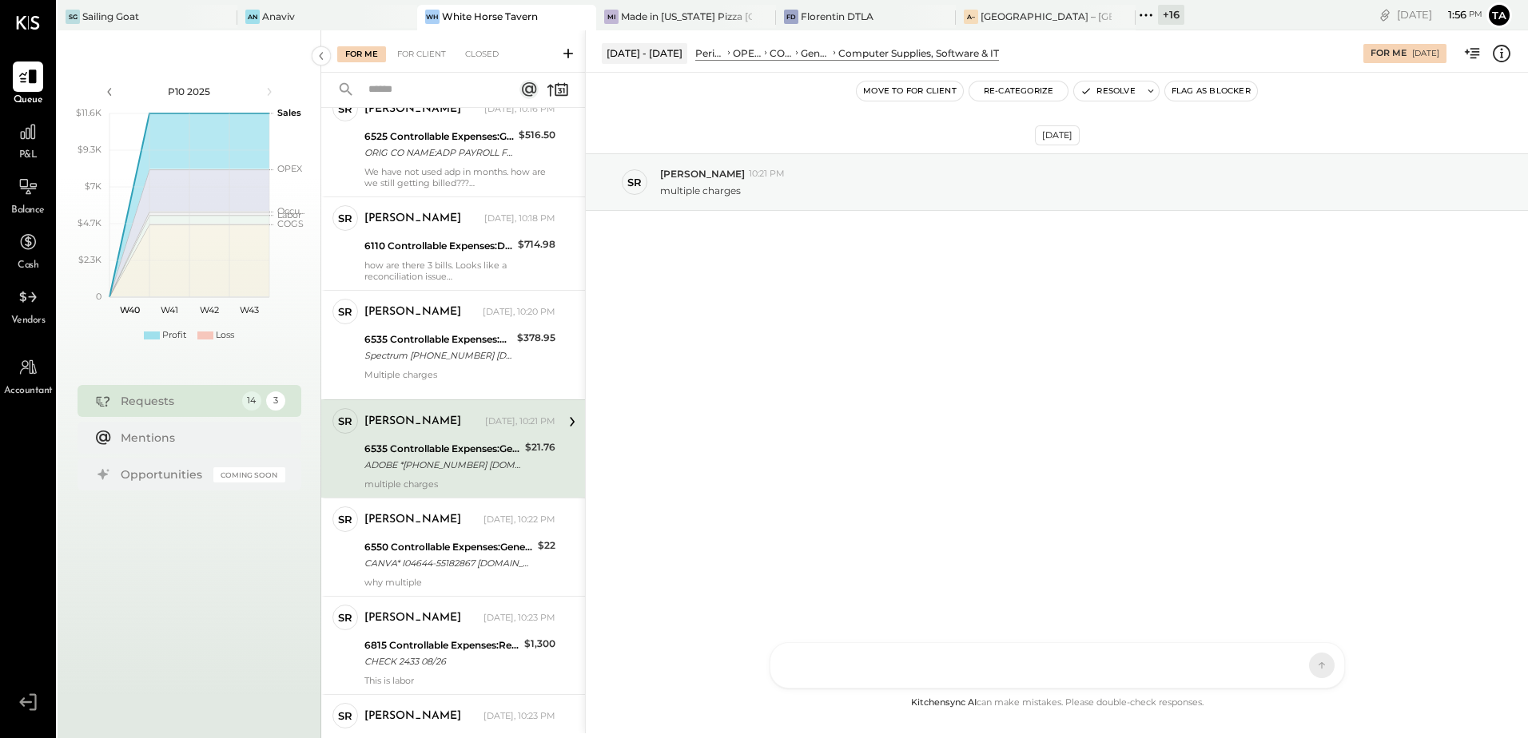
click at [1503, 50] on icon at bounding box center [1501, 53] width 21 height 21
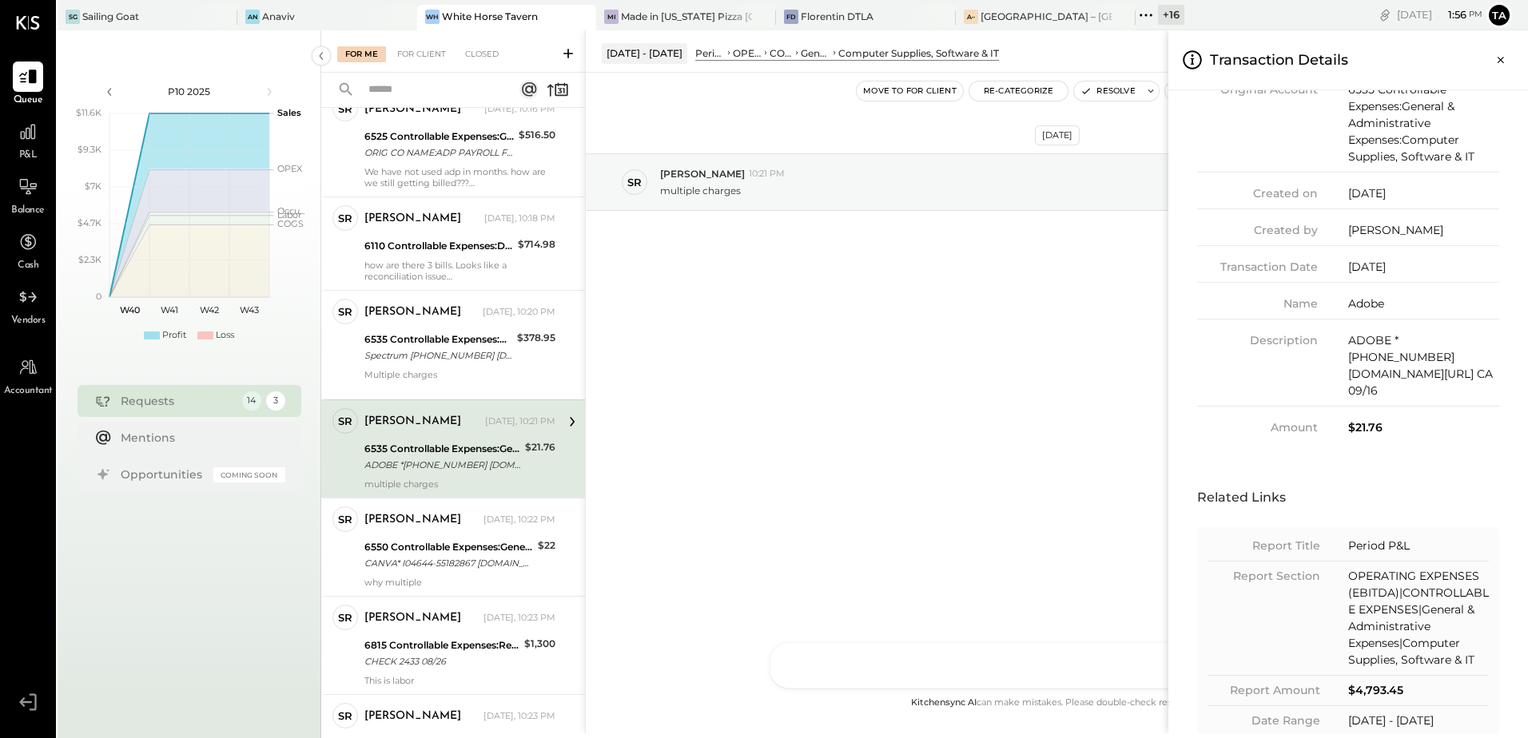
scroll to position [156, 0]
click at [481, 449] on div "For Me For Client Closed Requests [DATE] 14 SR [PERSON_NAME] Owner [PERSON_NAME…" at bounding box center [924, 381] width 1206 height 703
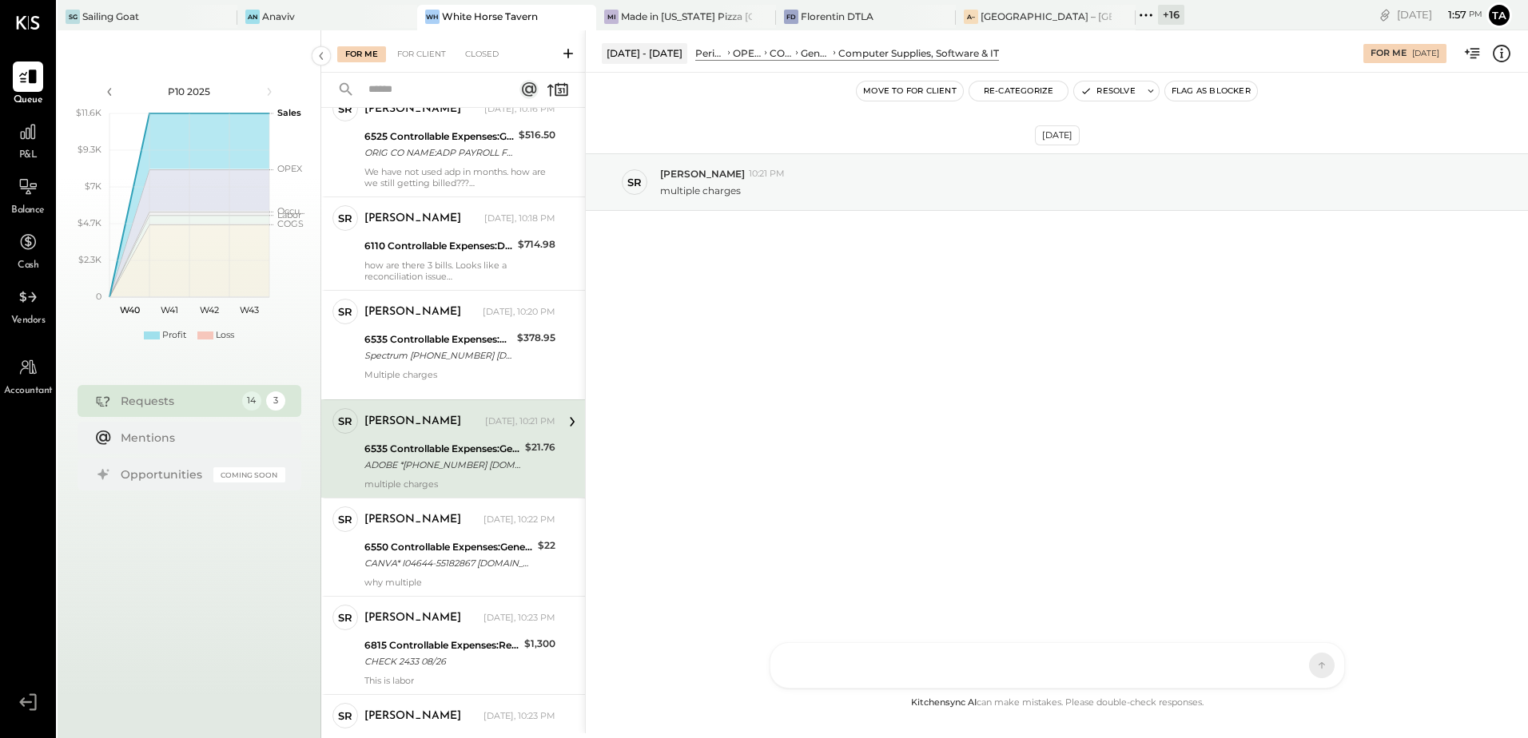
click at [423, 445] on div "6535 Controllable Expenses:General & Administrative Expenses:Computer Supplies,…" at bounding box center [442, 449] width 156 height 16
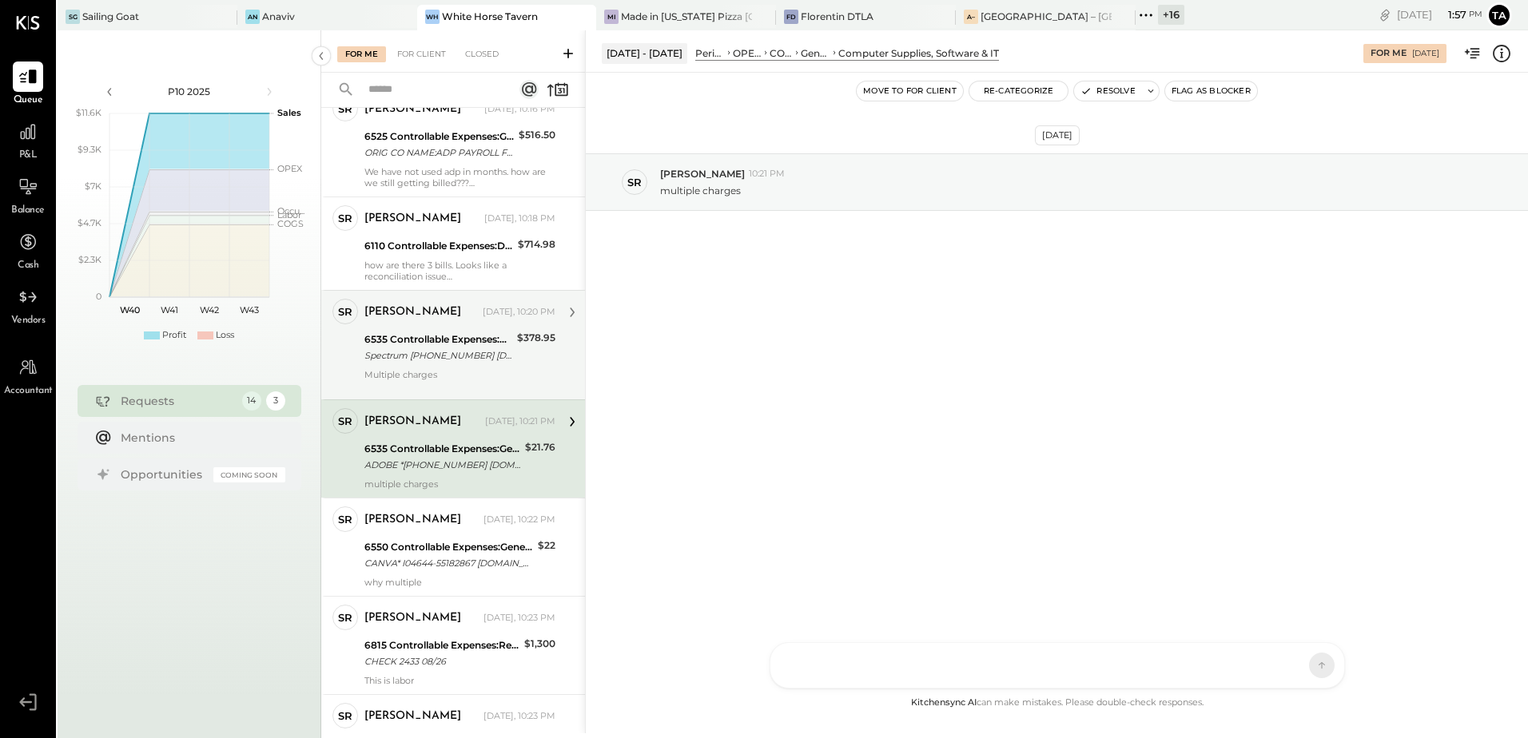
click at [448, 362] on div "Spectrum [PHONE_NUMBER] [DATE]" at bounding box center [438, 356] width 148 height 16
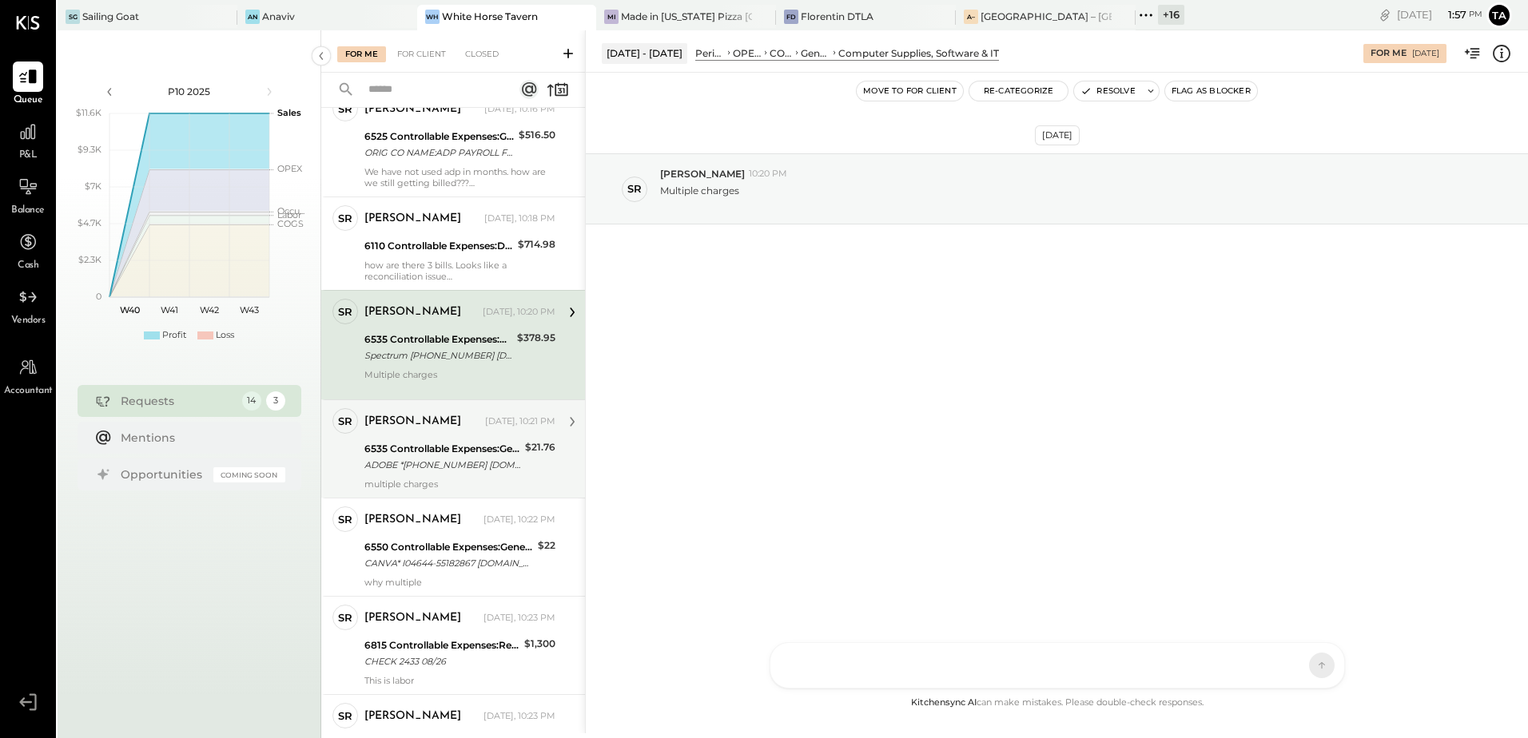
click at [439, 461] on div "ADOBE *[PHONE_NUMBER] [DOMAIN_NAME][URL] CA 09/16" at bounding box center [442, 465] width 156 height 16
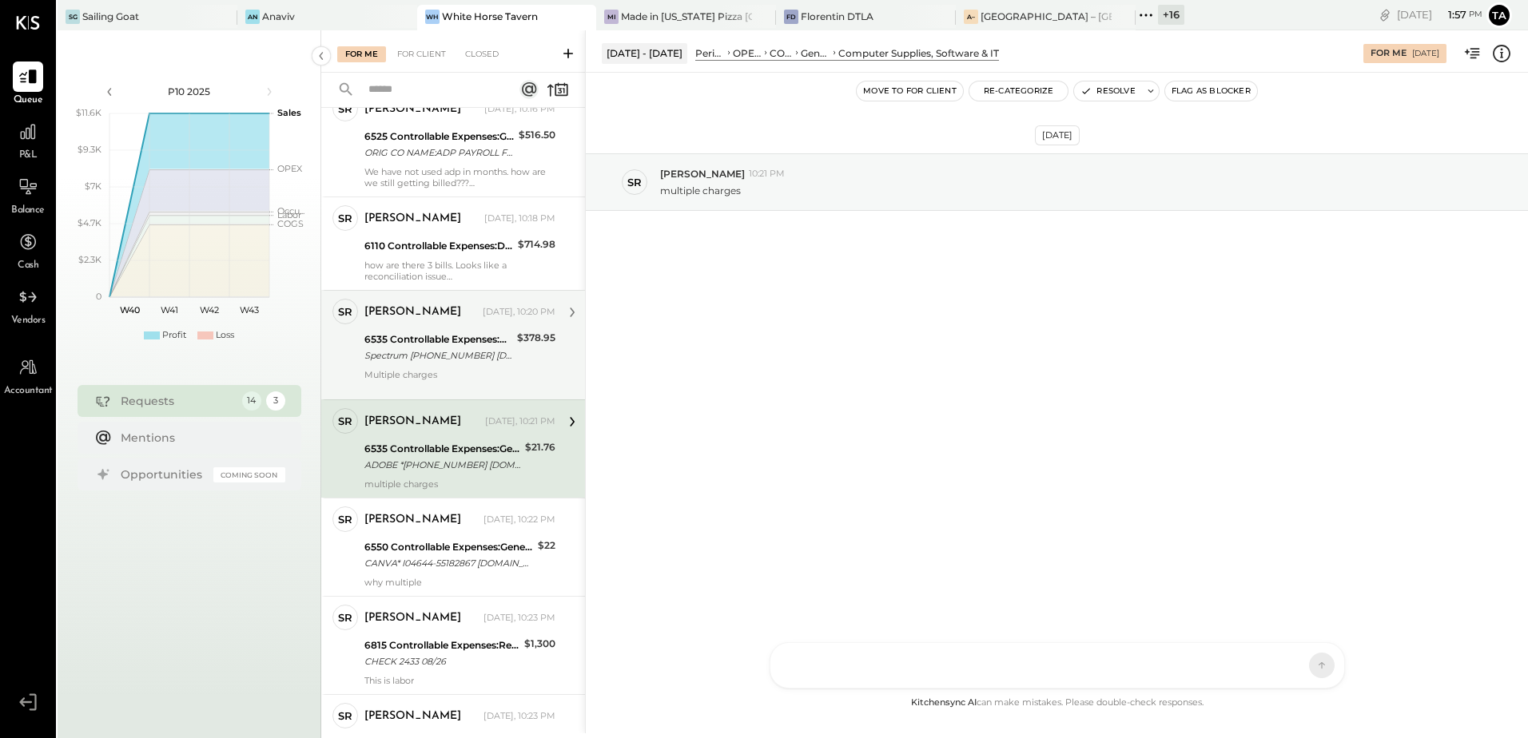
click at [420, 350] on div "Spectrum [PHONE_NUMBER] [DATE]" at bounding box center [438, 356] width 148 height 16
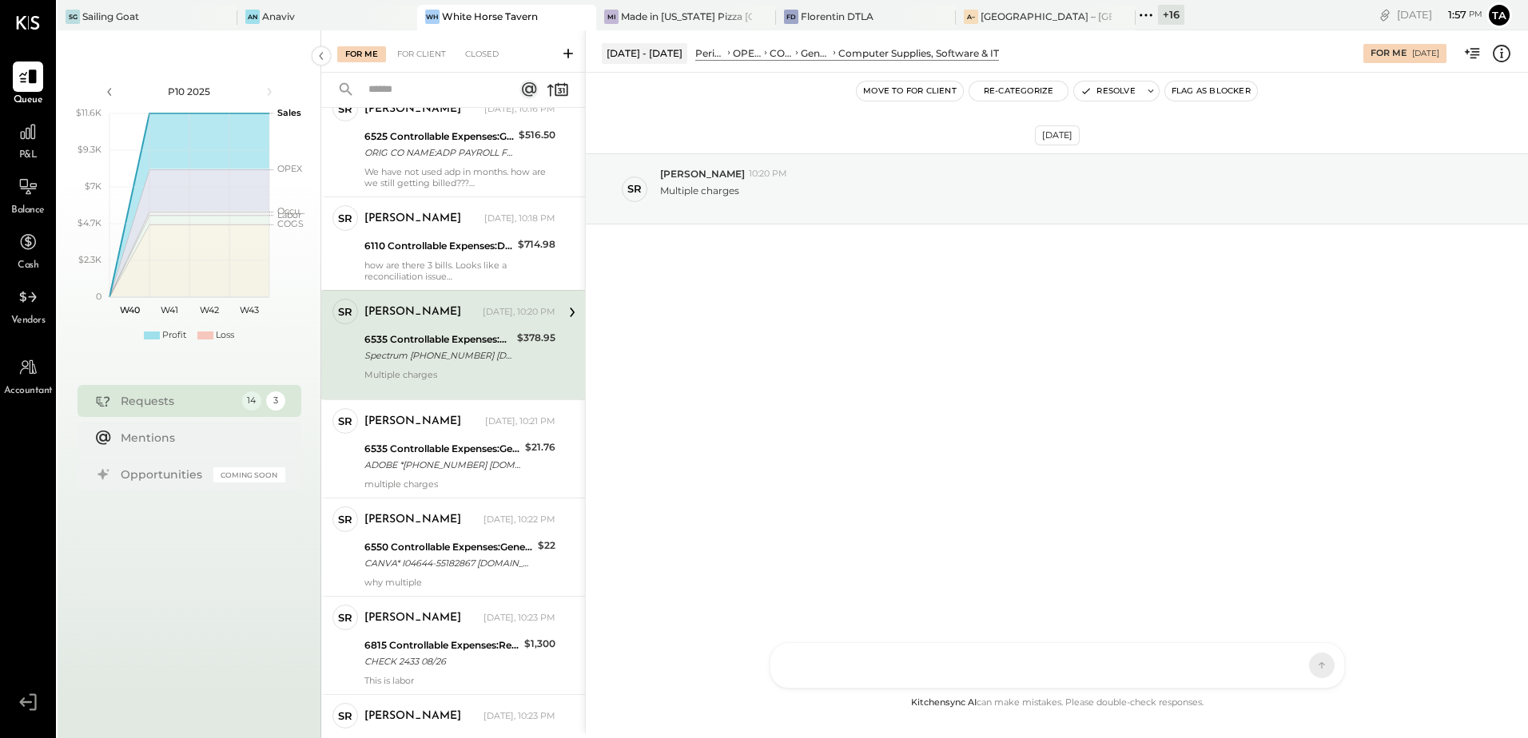
click at [498, 371] on div "Multiple charges" at bounding box center [459, 380] width 191 height 22
drag, startPoint x: 425, startPoint y: 565, endPoint x: 751, endPoint y: 580, distance: 326.3
click at [425, 565] on div "CANVA* I04644-55182867 [DOMAIN_NAME] DE 09/19" at bounding box center [448, 563] width 169 height 16
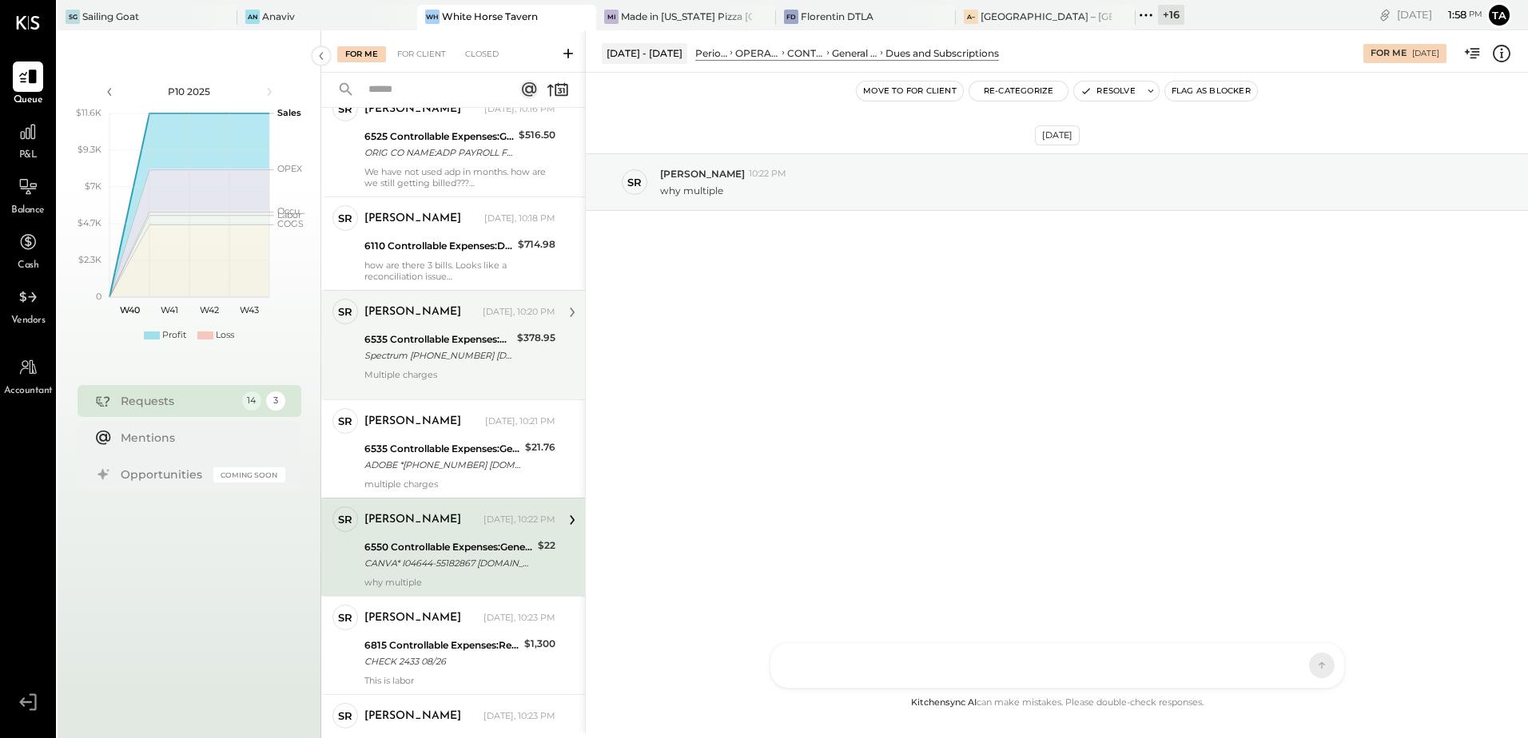
click at [445, 567] on div "CANVA* I04644-55182867 [DOMAIN_NAME] DE 09/19" at bounding box center [448, 563] width 169 height 16
click at [435, 556] on div "CANVA* I04644-55182867 [DOMAIN_NAME] DE 09/19" at bounding box center [448, 563] width 169 height 16
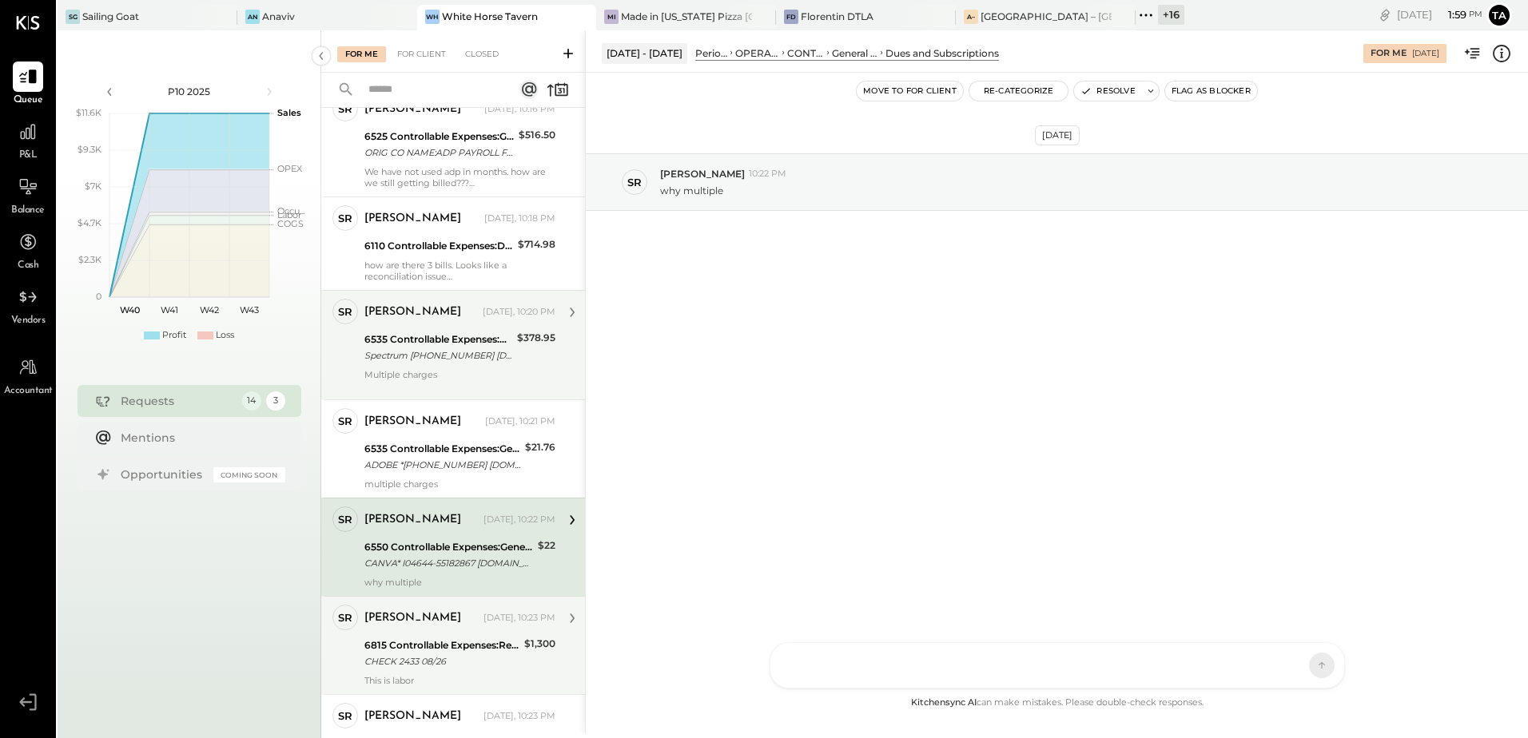
click at [435, 665] on div "CHECK 2433 08/26" at bounding box center [441, 662] width 155 height 16
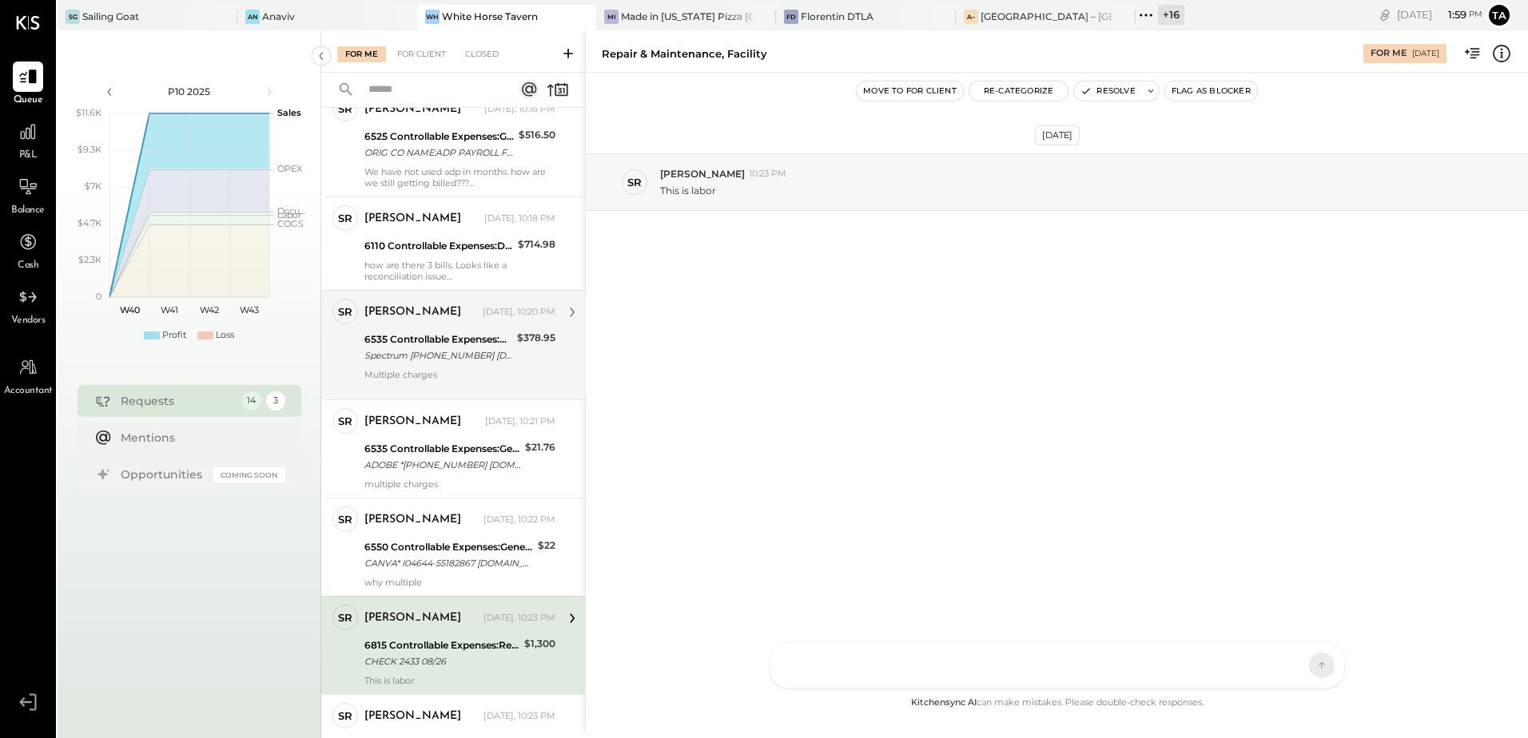
click at [806, 445] on div "[DATE] SR [PERSON_NAME] 10:23 PM This is labor" at bounding box center [1057, 383] width 942 height 621
click at [1501, 61] on icon at bounding box center [1501, 53] width 21 height 21
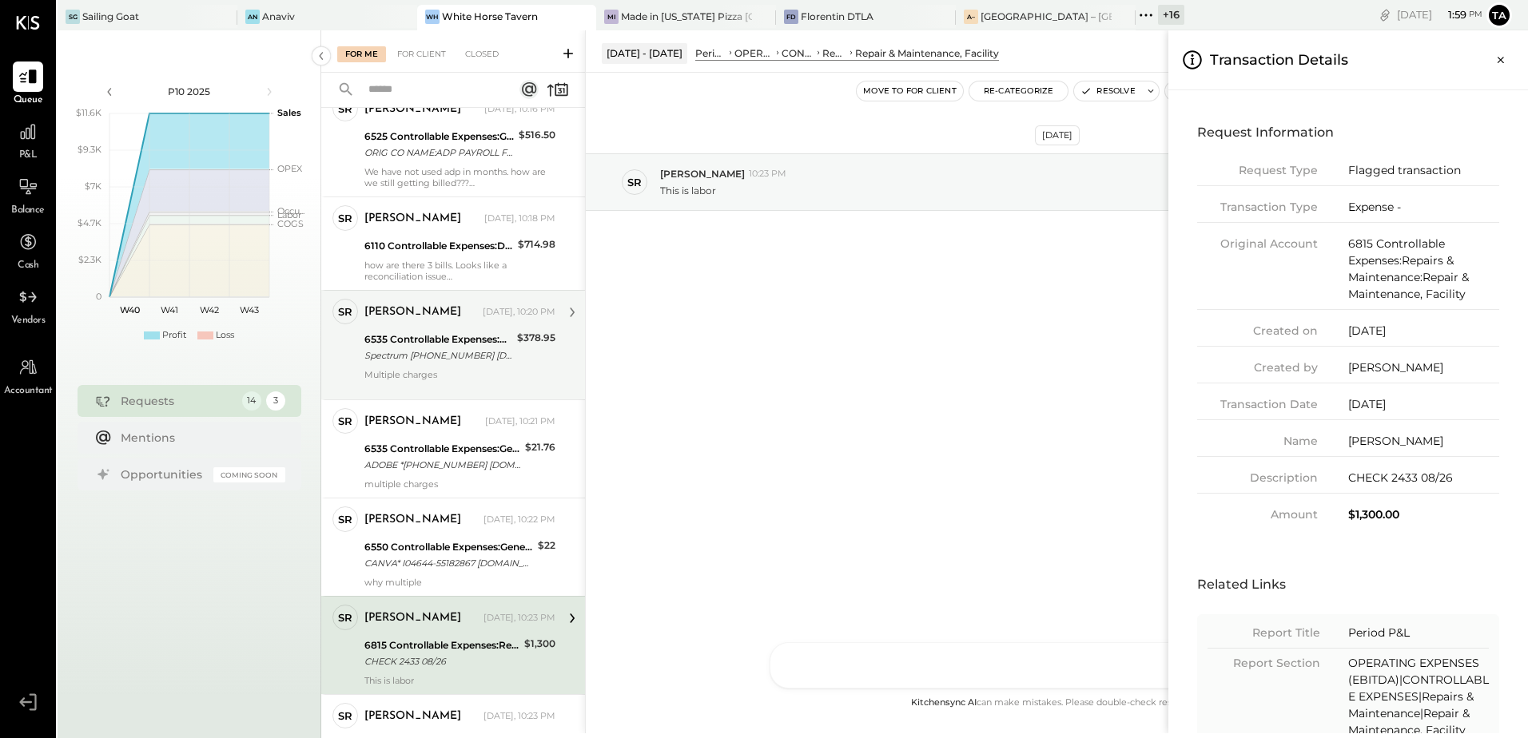
drag, startPoint x: 1348, startPoint y: 440, endPoint x: 1427, endPoint y: 438, distance: 79.1
click at [1427, 438] on div "[PERSON_NAME]" at bounding box center [1423, 441] width 151 height 17
copy div "[PERSON_NAME]"
drag, startPoint x: 1499, startPoint y: 62, endPoint x: 1337, endPoint y: 246, distance: 245.7
click at [1499, 62] on icon "Close panel" at bounding box center [1500, 60] width 6 height 6
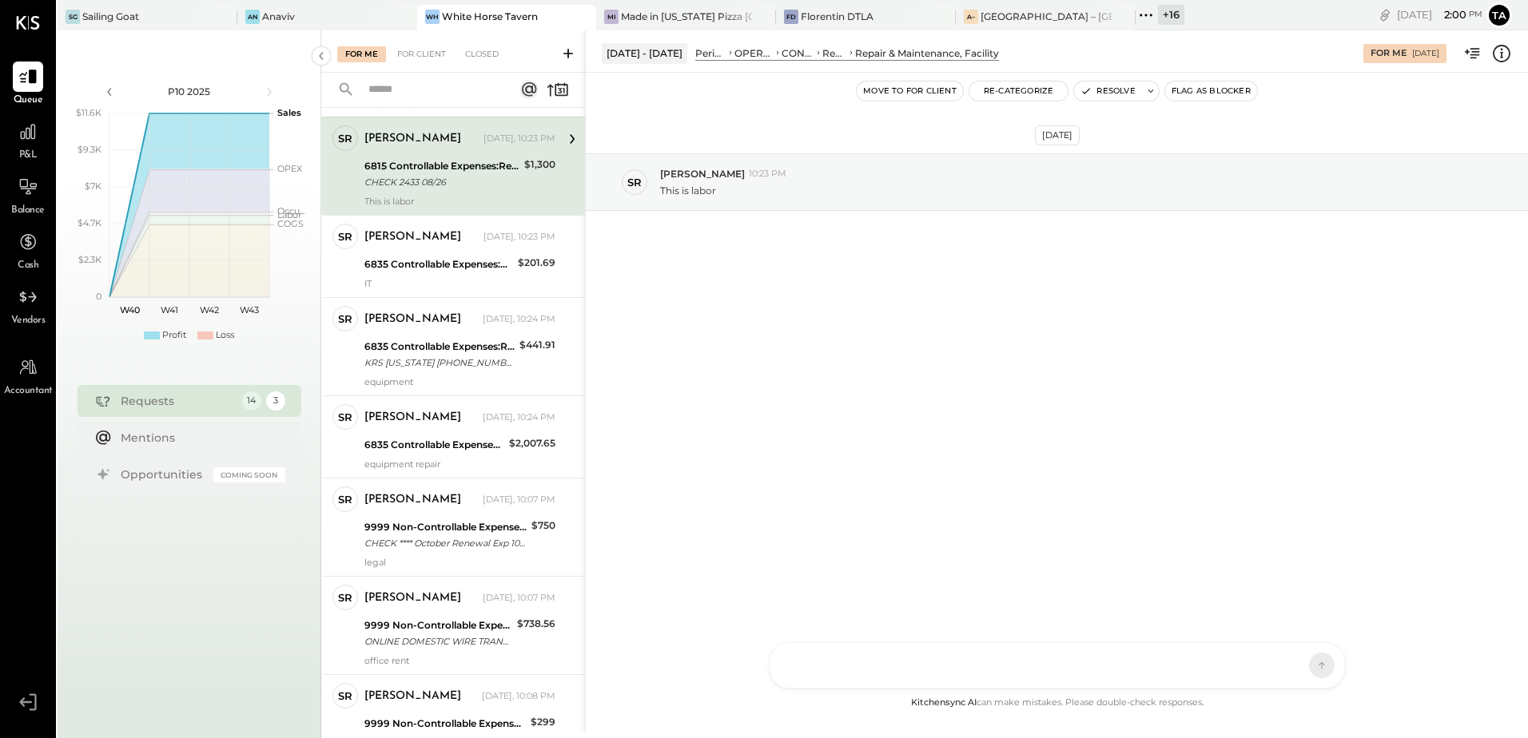
scroll to position [626, 0]
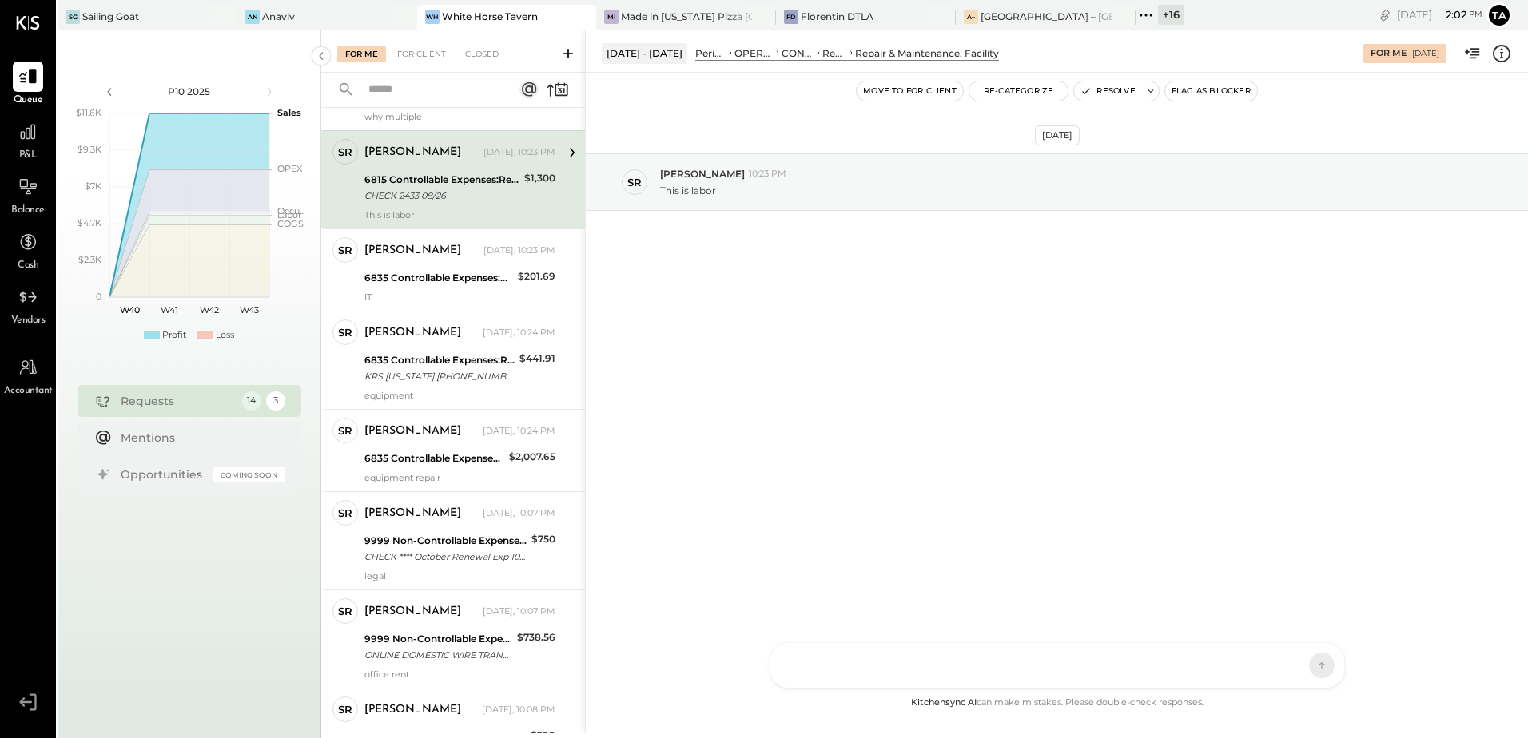
click at [502, 194] on div "CHECK 2433 08/26" at bounding box center [441, 196] width 155 height 16
click at [445, 211] on div "This is labor" at bounding box center [459, 214] width 191 height 11
click at [1097, 87] on button "Resolve" at bounding box center [1107, 90] width 67 height 19
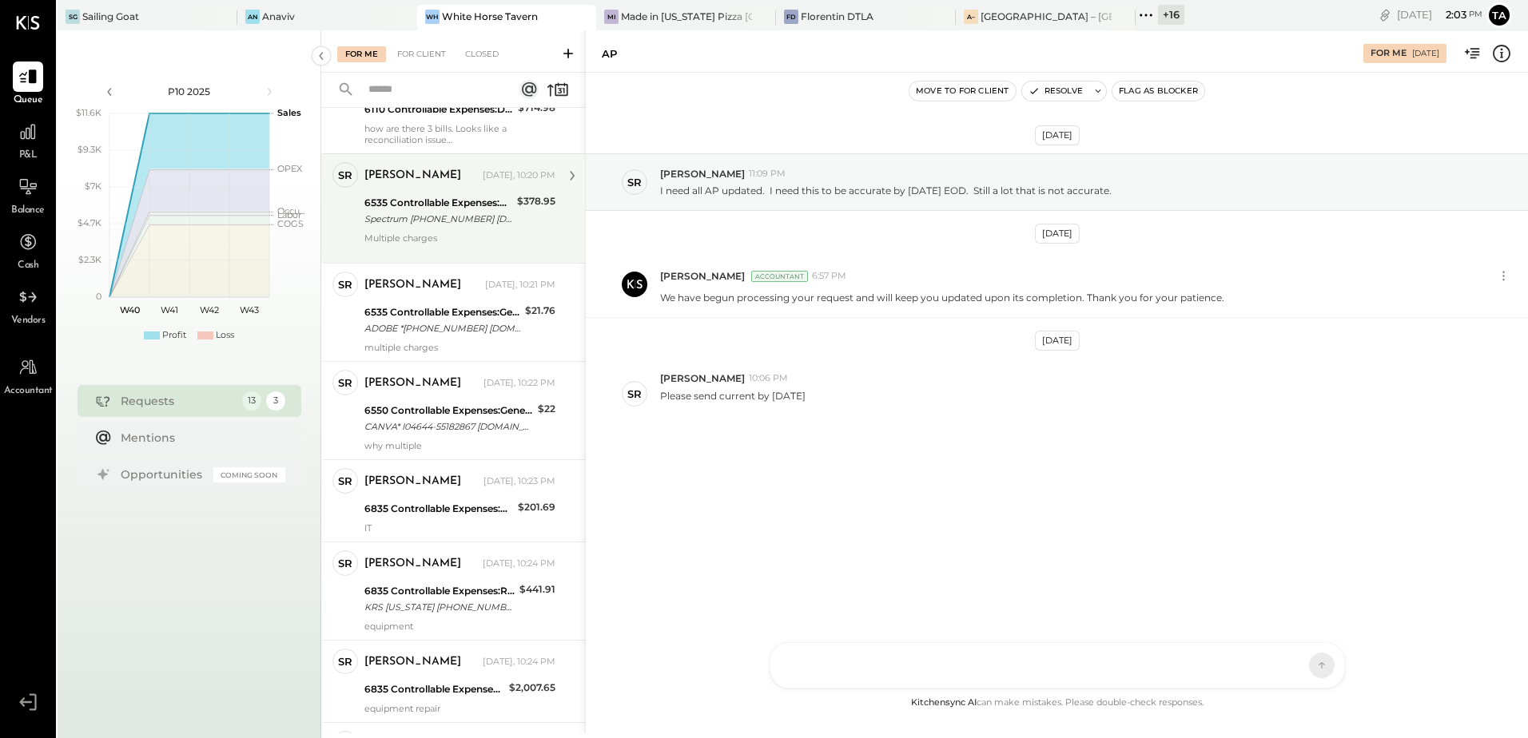
scroll to position [256, 0]
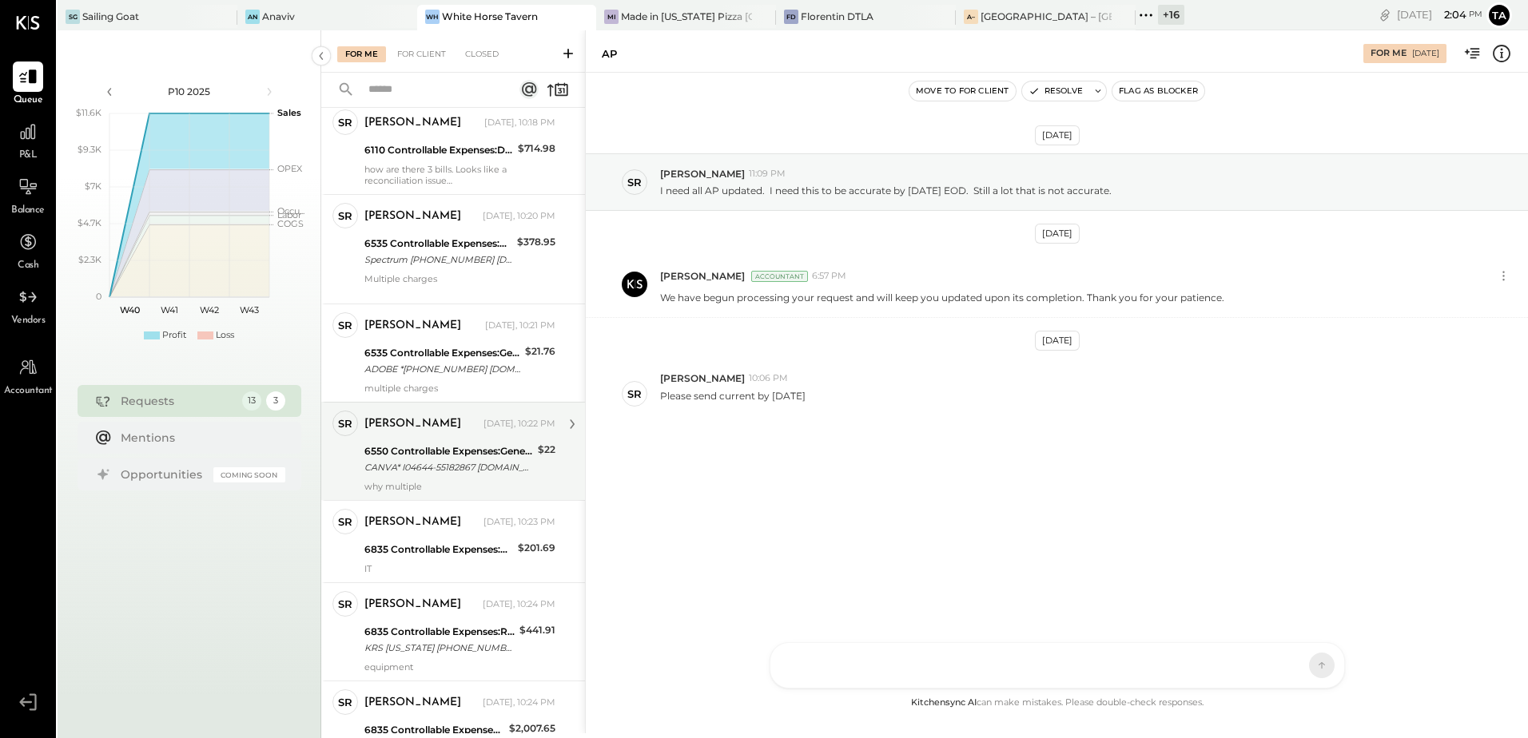
click at [445, 474] on div "CANVA* I04644-55182867 [DOMAIN_NAME] DE 09/19" at bounding box center [448, 467] width 169 height 16
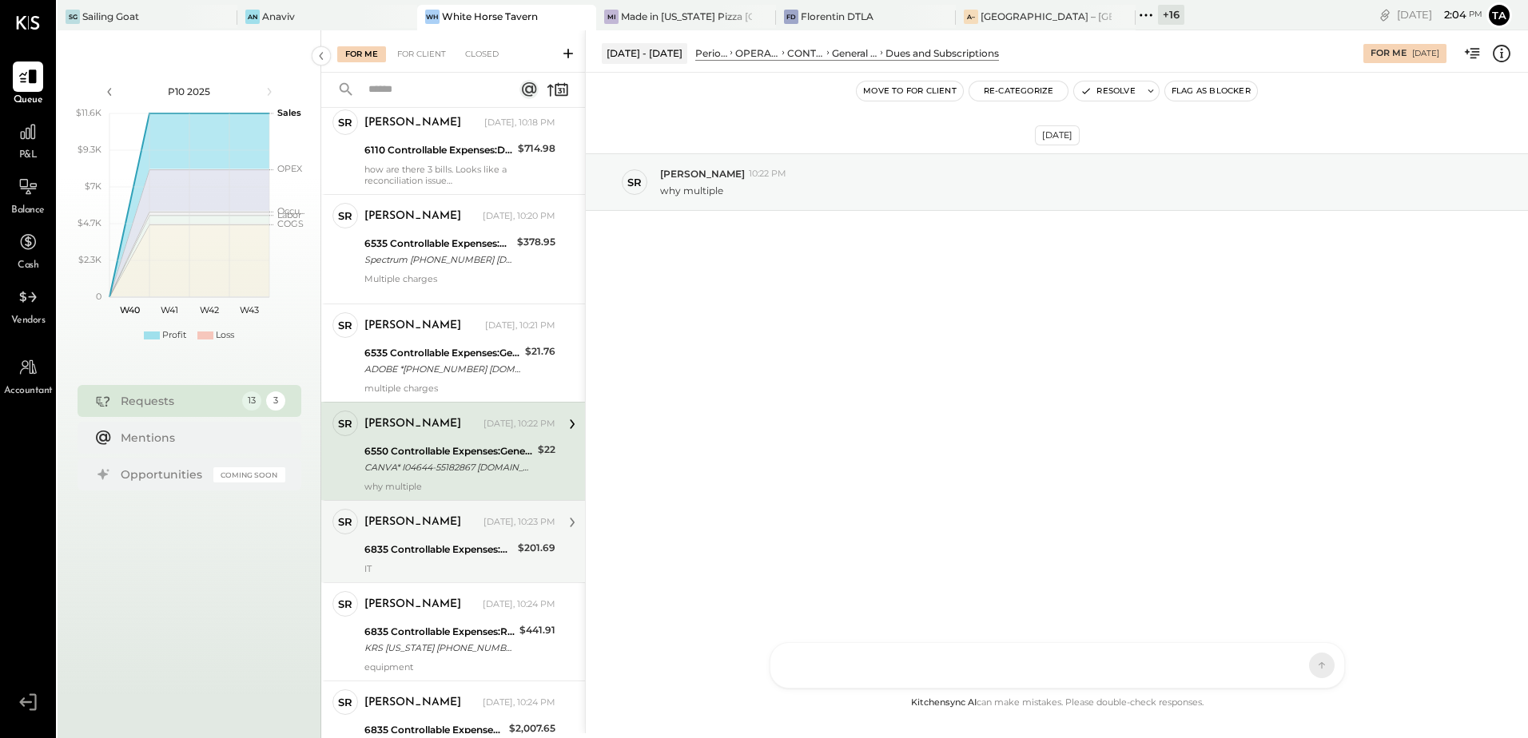
click at [443, 530] on div "[PERSON_NAME]" at bounding box center [422, 523] width 116 height 16
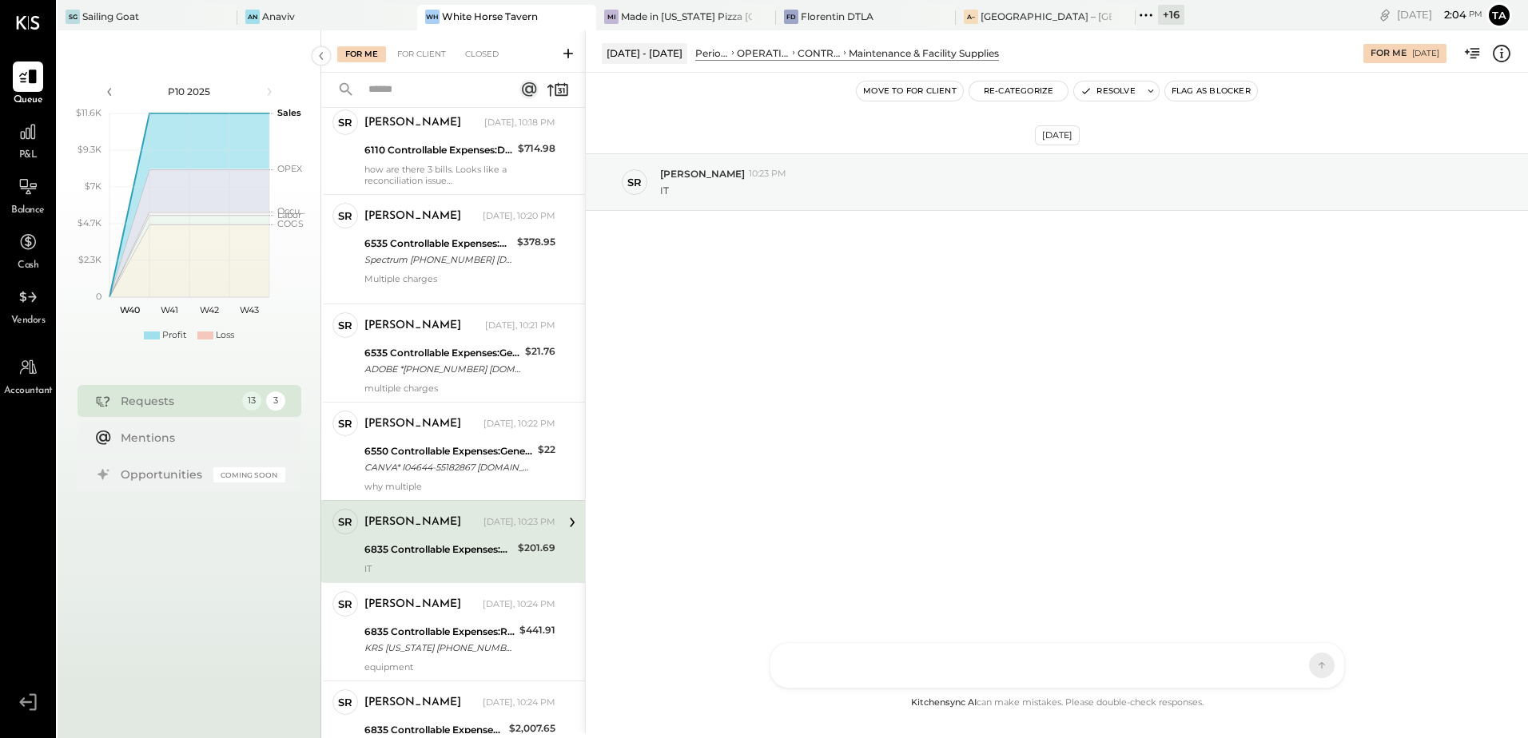
click at [411, 566] on div "IT" at bounding box center [459, 568] width 191 height 11
drag, startPoint x: 408, startPoint y: 562, endPoint x: 483, endPoint y: 500, distance: 97.6
click at [408, 563] on div "IT" at bounding box center [459, 568] width 191 height 11
click at [1115, 93] on button "Resolve" at bounding box center [1107, 90] width 67 height 19
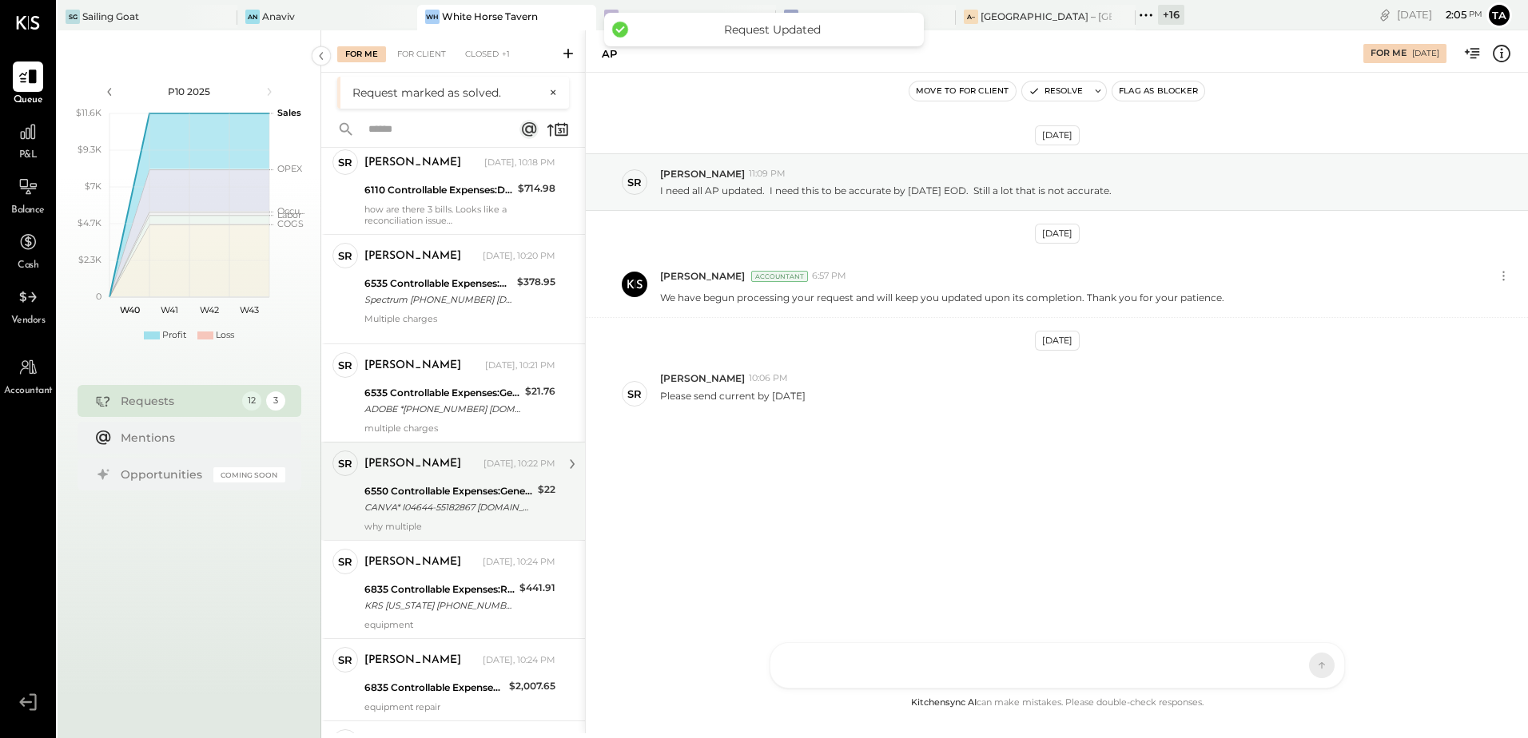
click at [434, 528] on div "why multiple" at bounding box center [459, 526] width 191 height 11
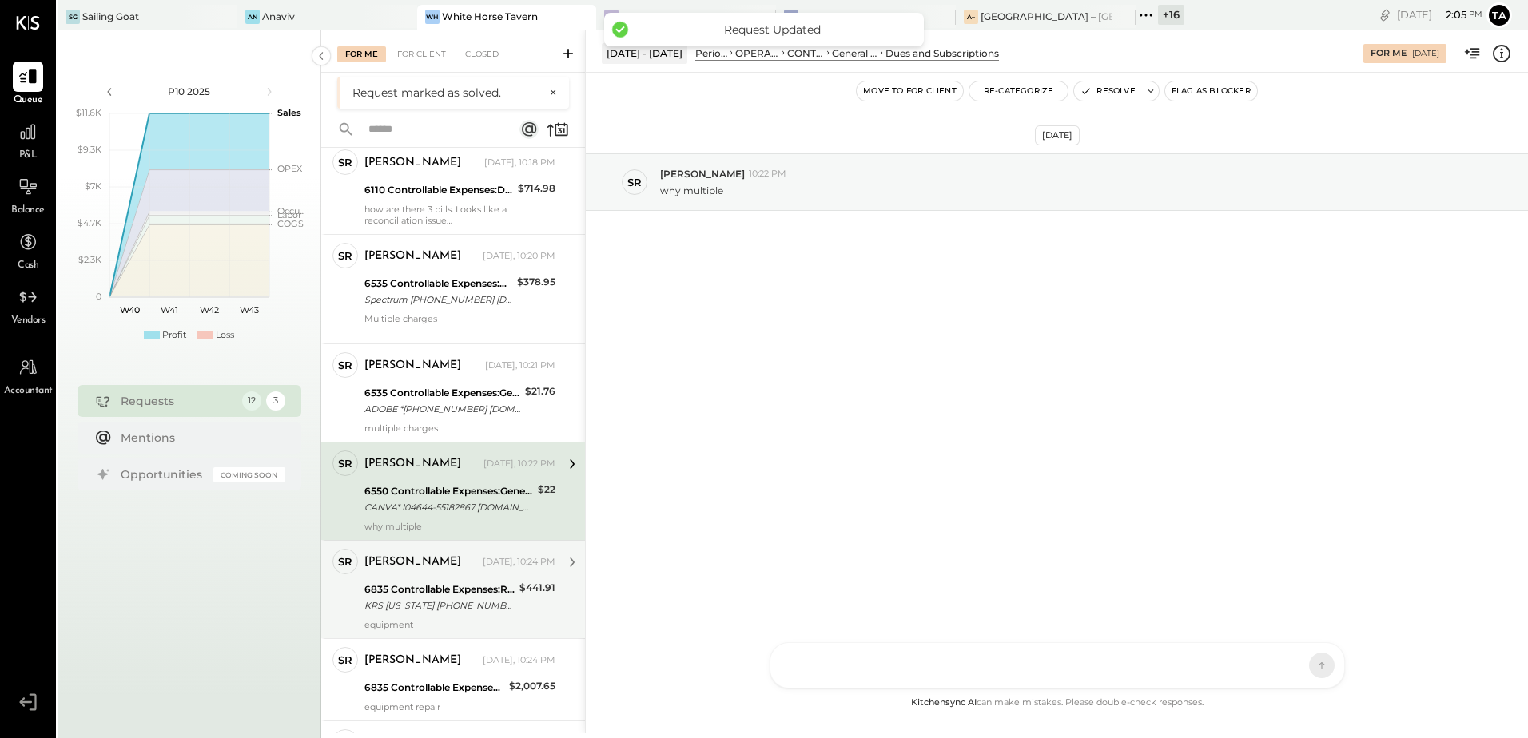
click at [425, 578] on div "[PERSON_NAME] [DATE], 10:24 PM 6835 Controllable Expenses:Repairs & Maintenance…" at bounding box center [459, 589] width 191 height 81
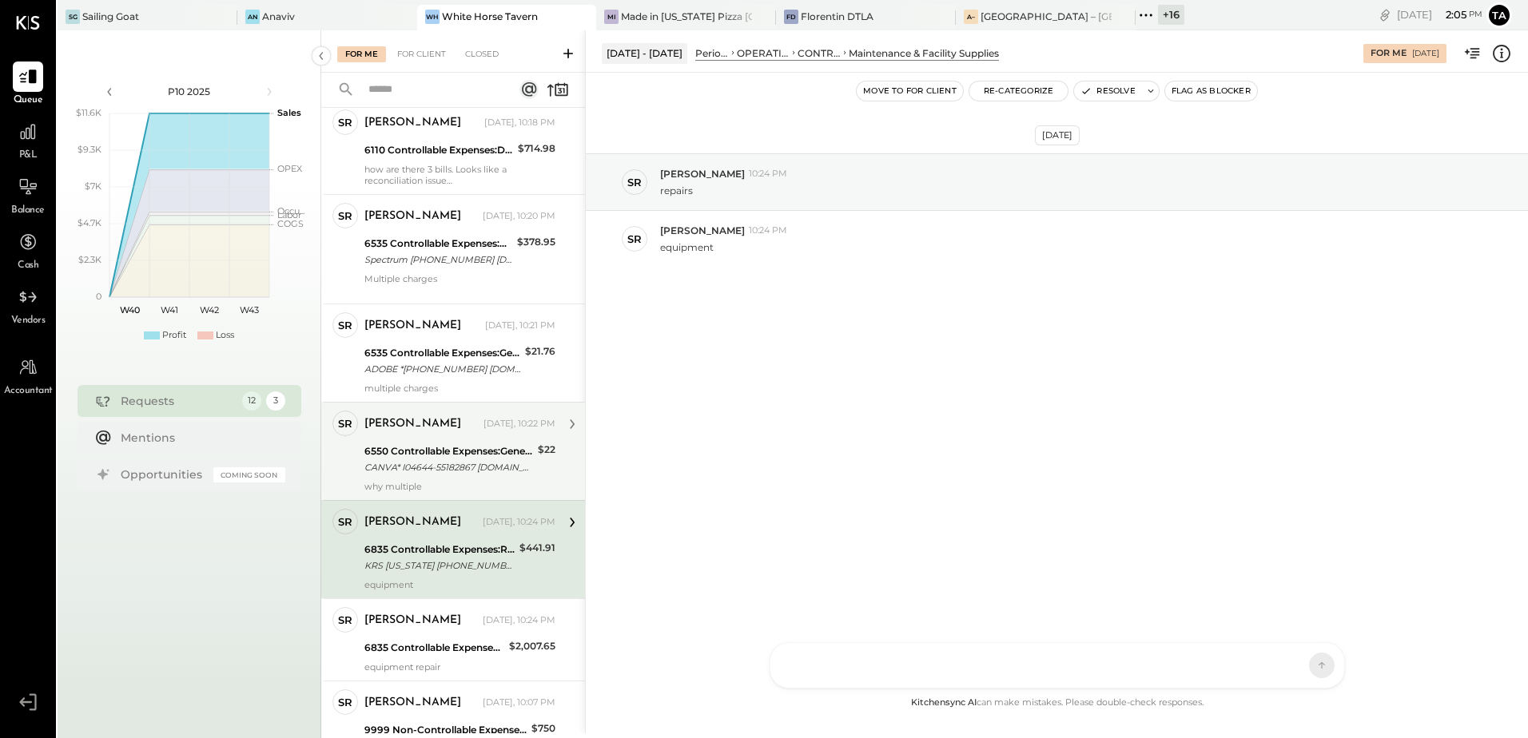
click at [464, 564] on div "KRS [US_STATE] [PHONE_NUMBER] NY 09/03" at bounding box center [439, 566] width 150 height 16
click at [425, 562] on div "KRS [US_STATE] [PHONE_NUMBER] NY 09/03" at bounding box center [439, 566] width 150 height 16
click at [1506, 58] on icon at bounding box center [1501, 53] width 21 height 21
